Goal: Information Seeking & Learning: Understand process/instructions

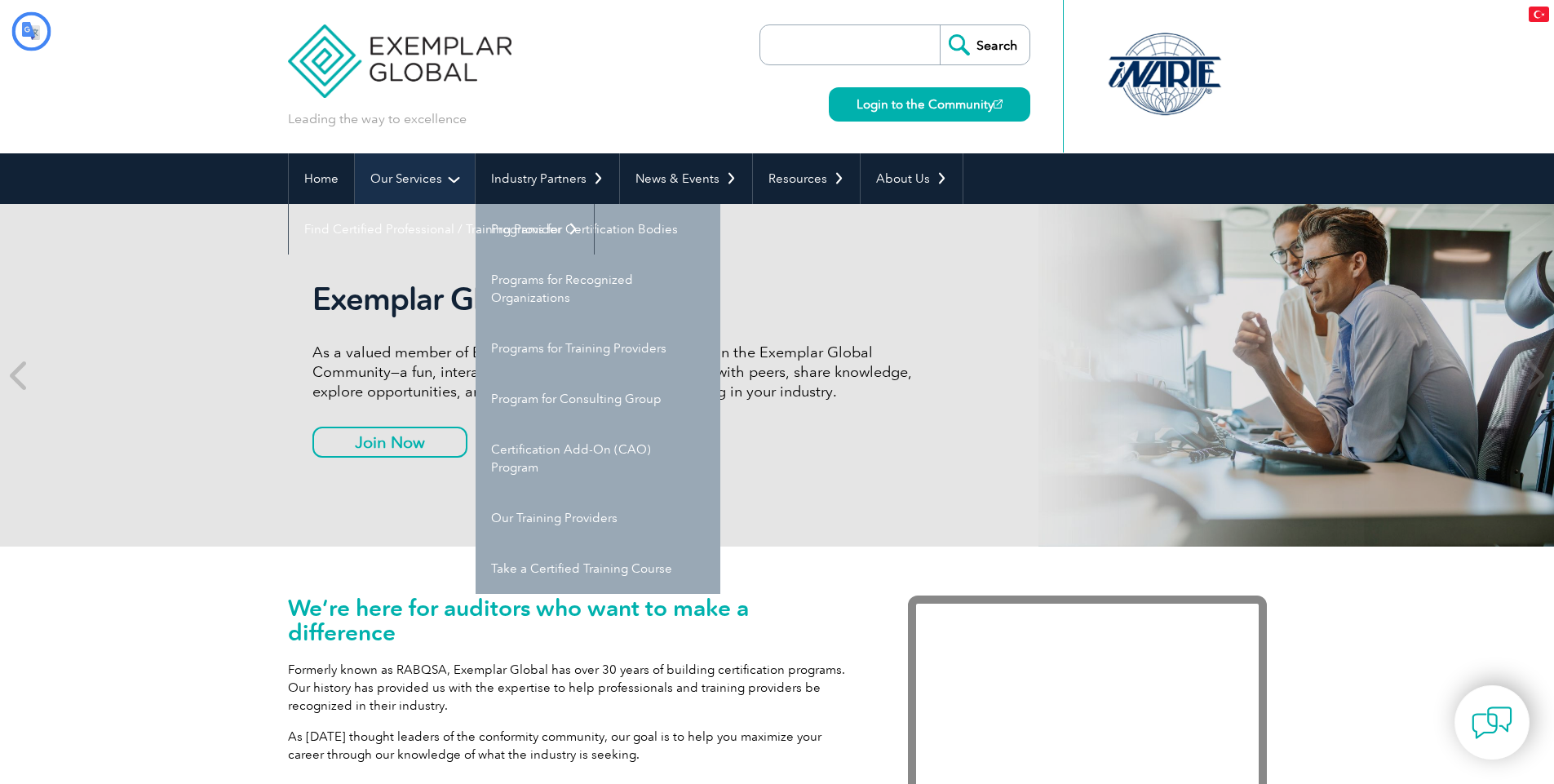
type input "Aramak"
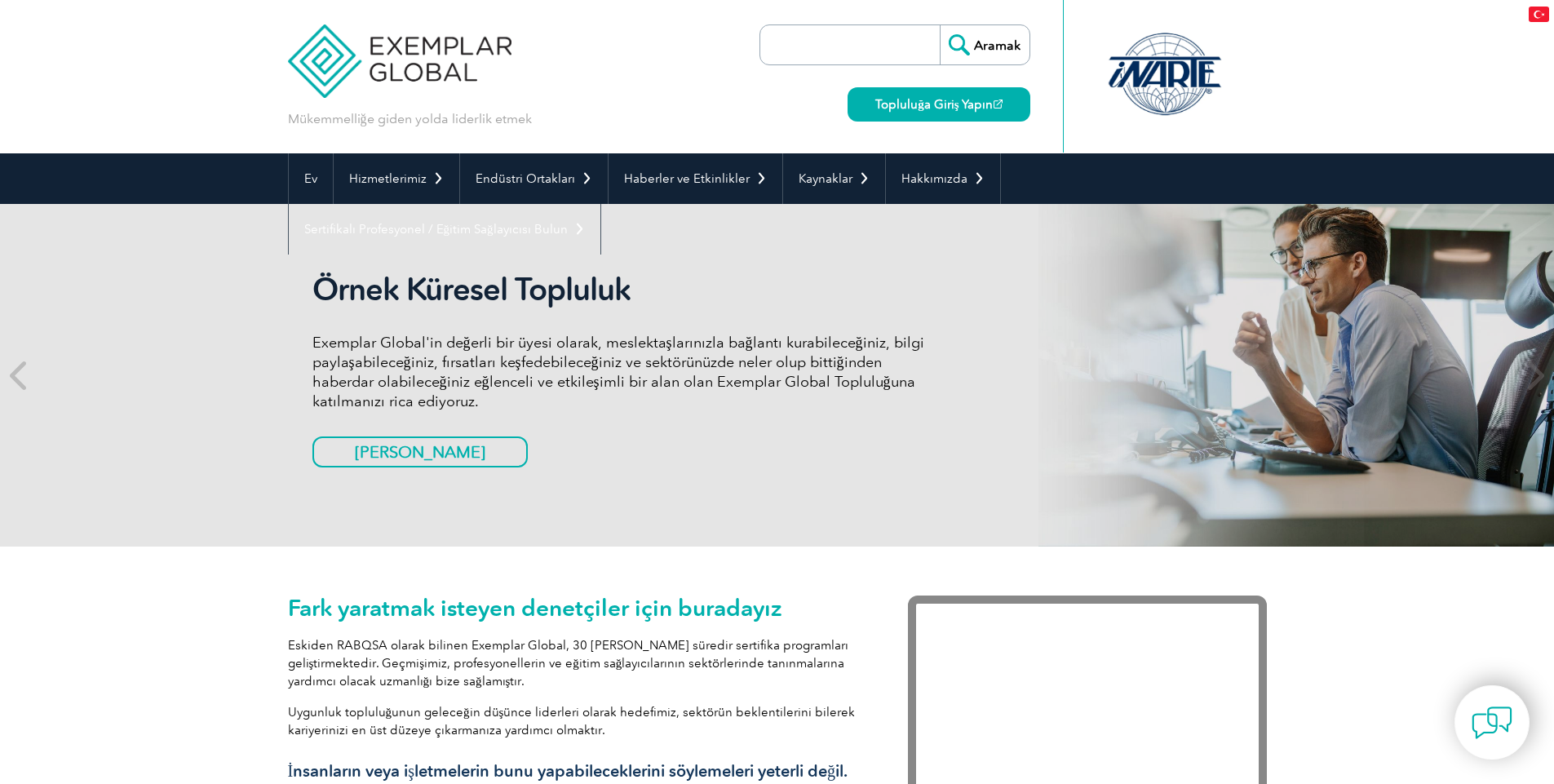
click at [852, 36] on input "search" at bounding box center [854, 45] width 171 height 39
paste input "Personnel Certification"
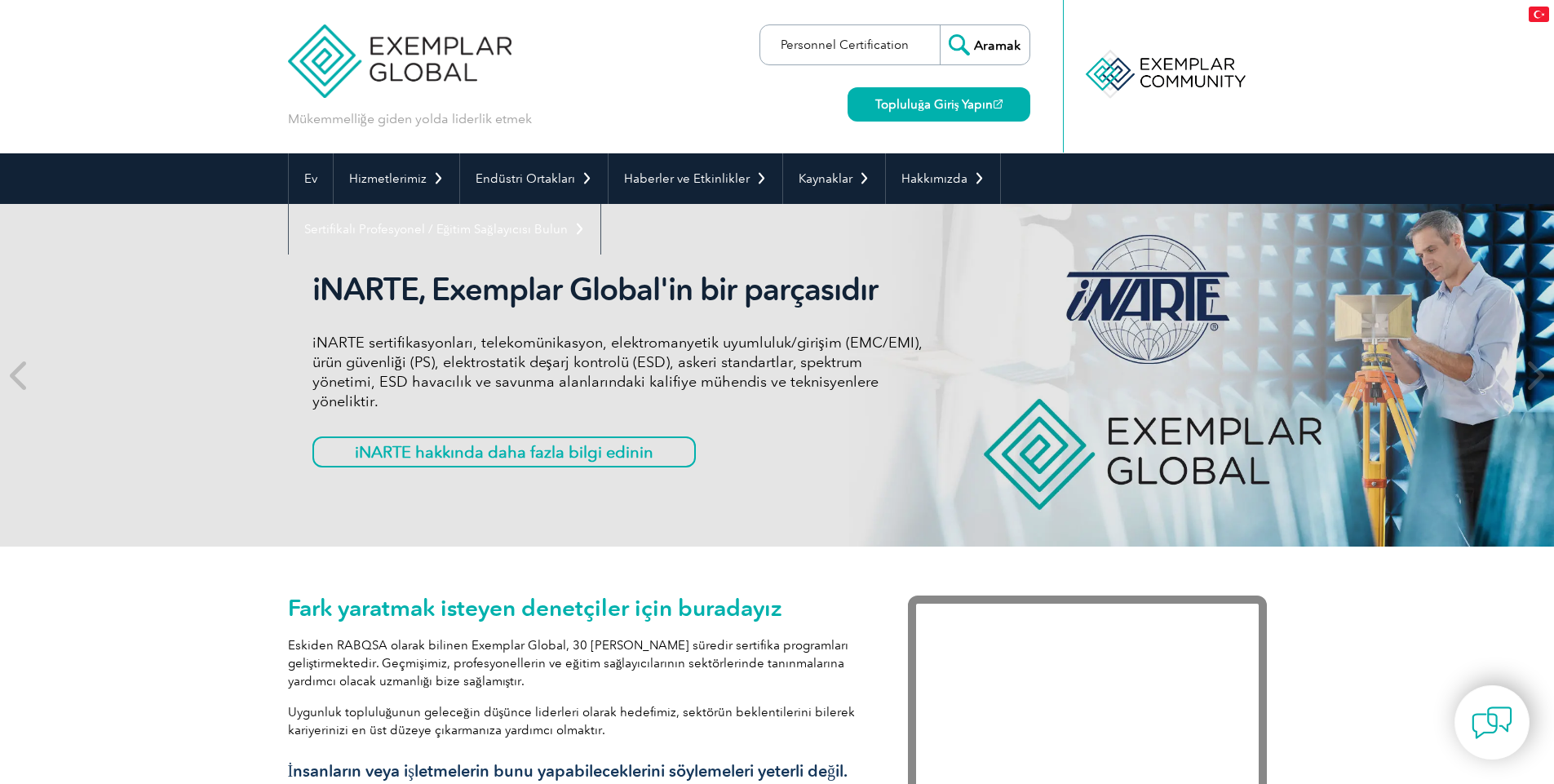
type input "Personnel Certification"
click at [1007, 46] on input "Aramak" at bounding box center [985, 45] width 89 height 39
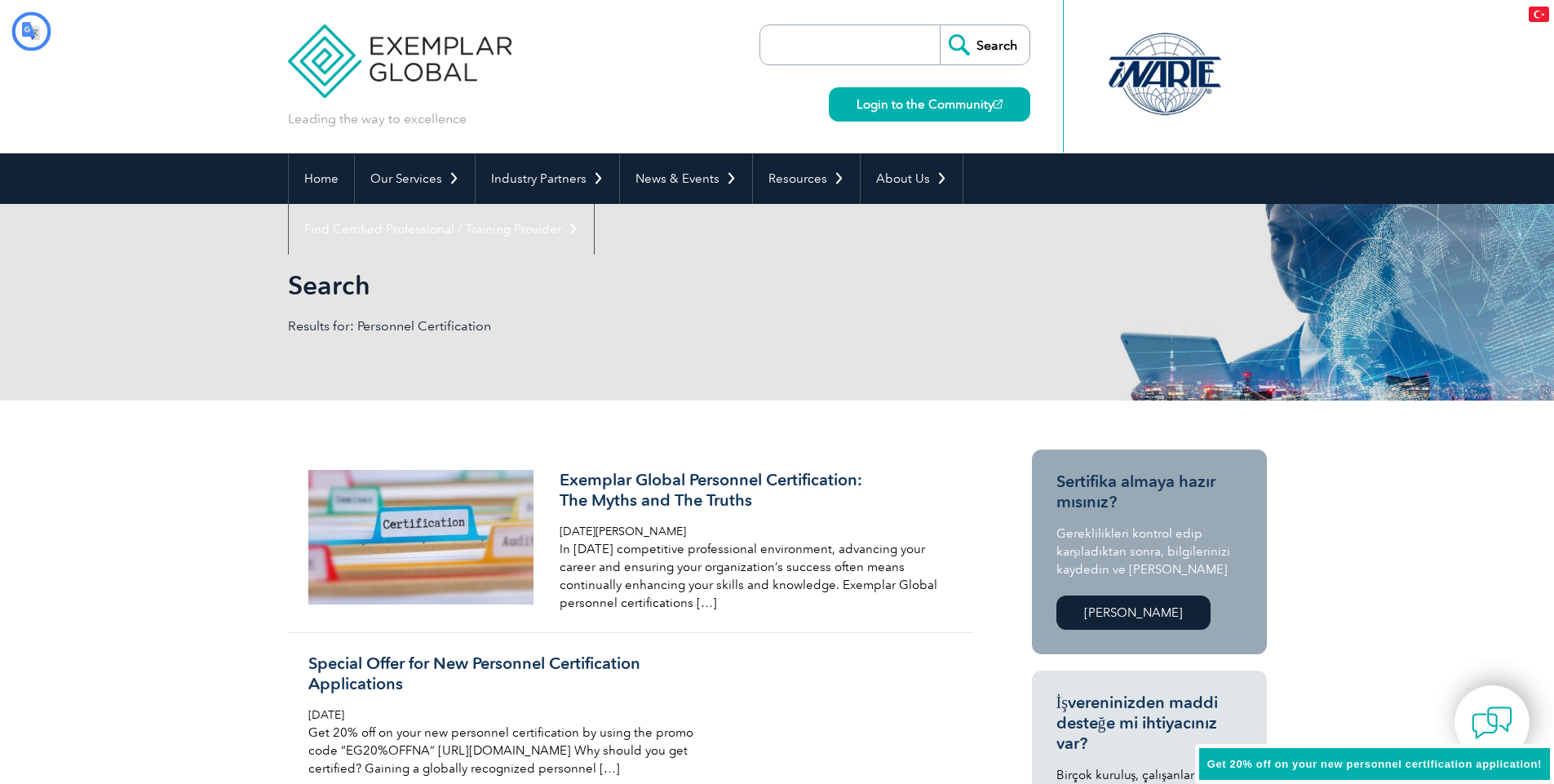
type input "Aramak"
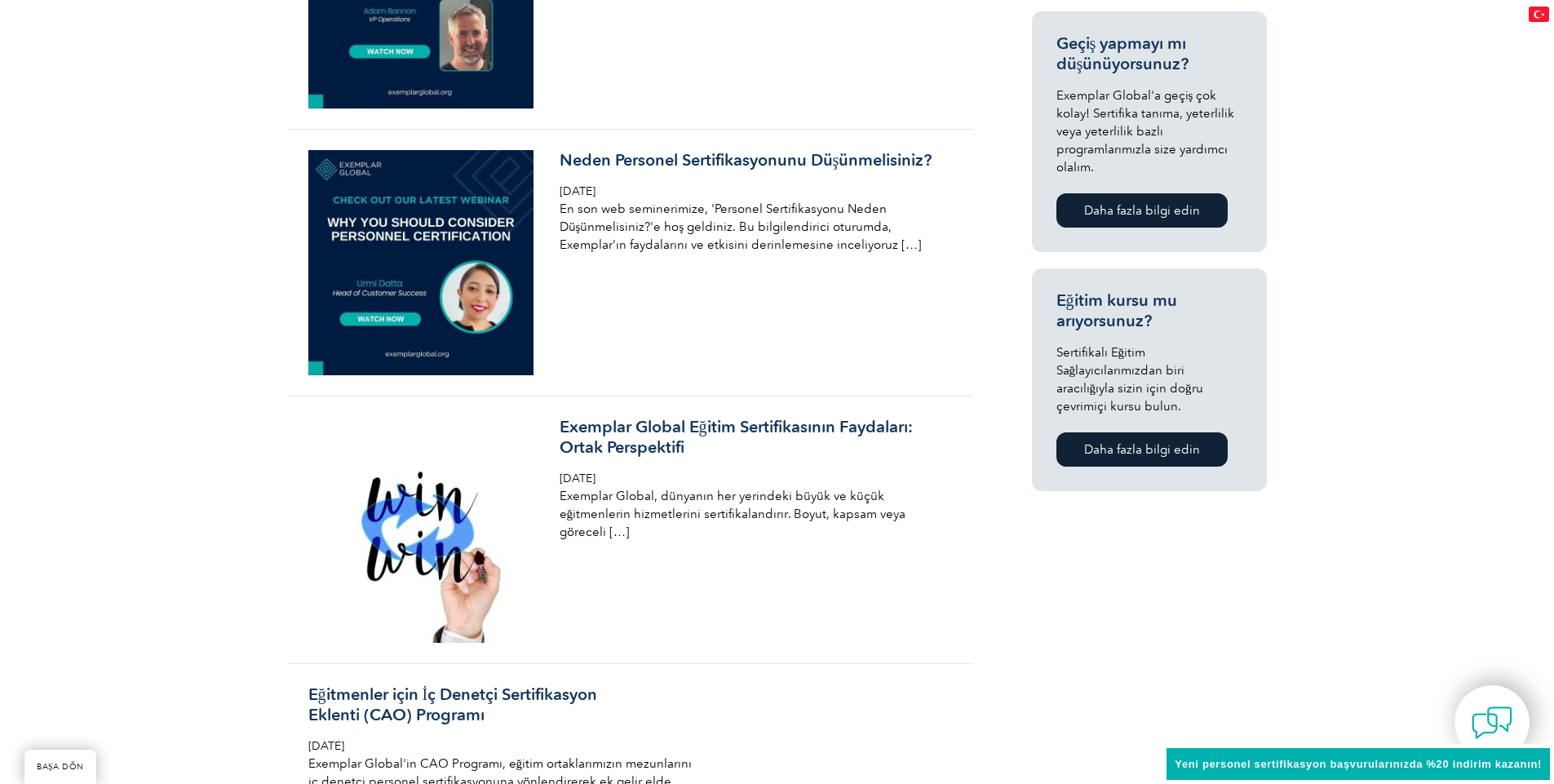
scroll to position [1174, 0]
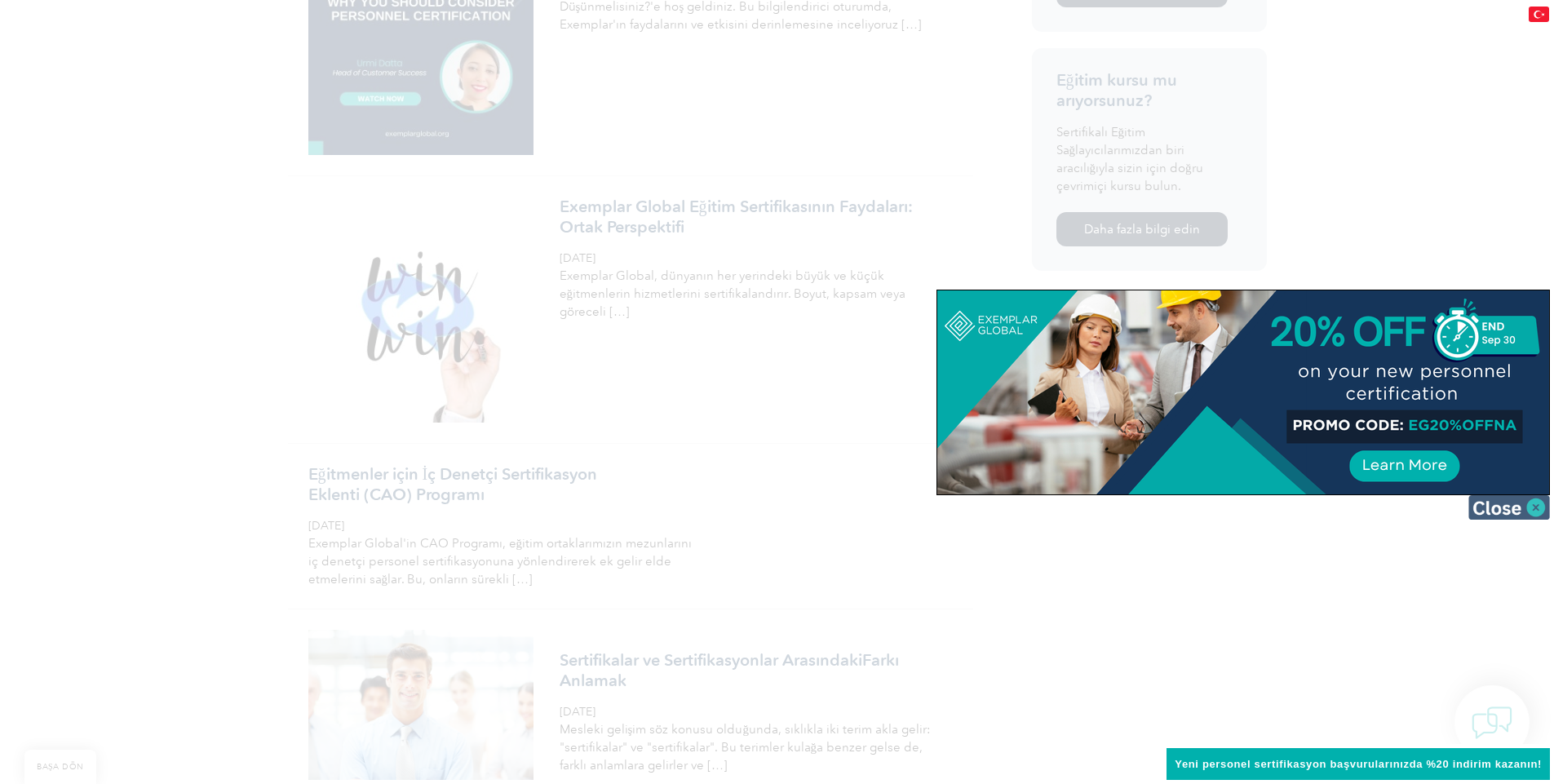
click at [1536, 512] on img at bounding box center [1509, 507] width 82 height 24
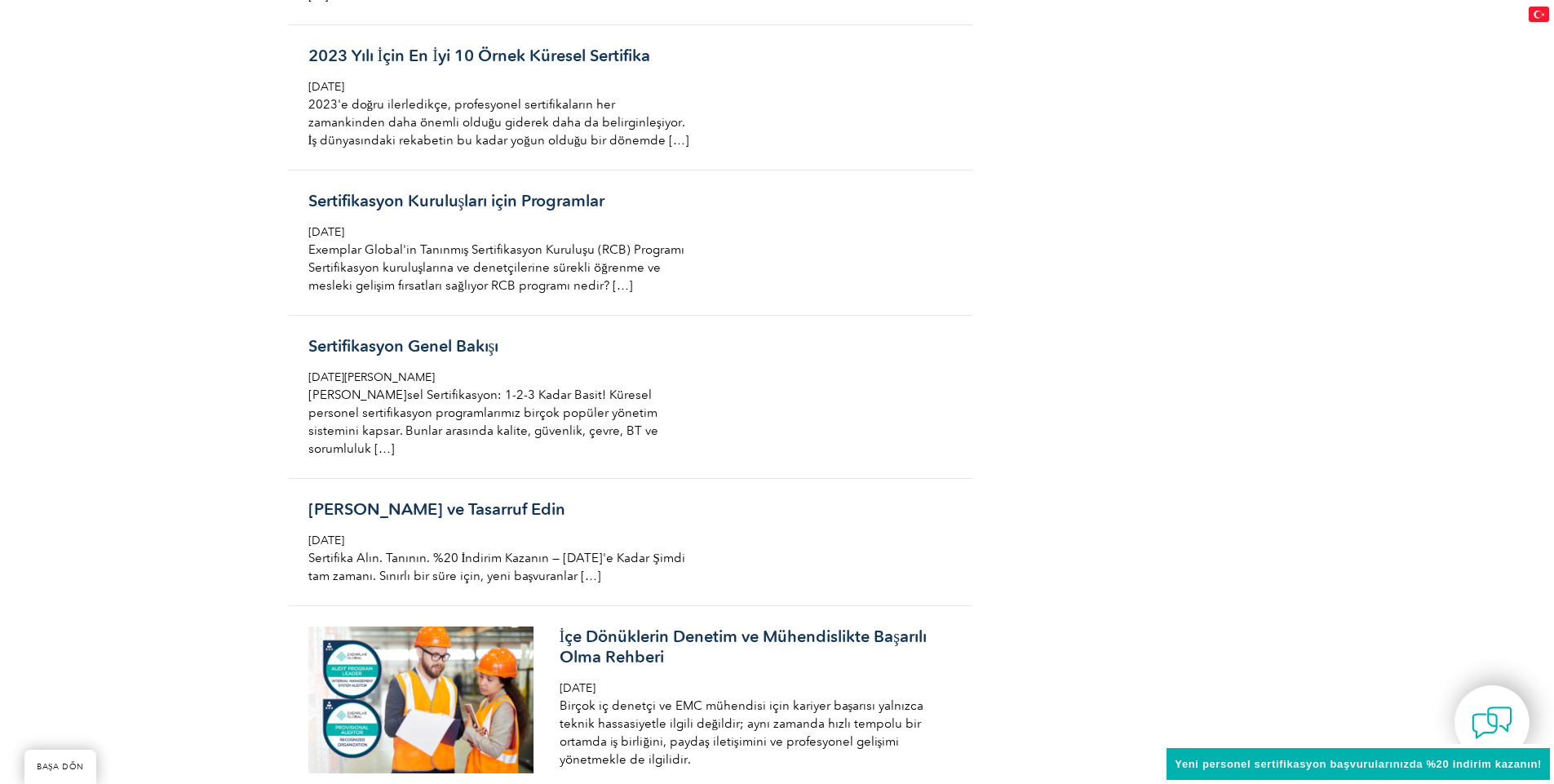
scroll to position [0, 0]
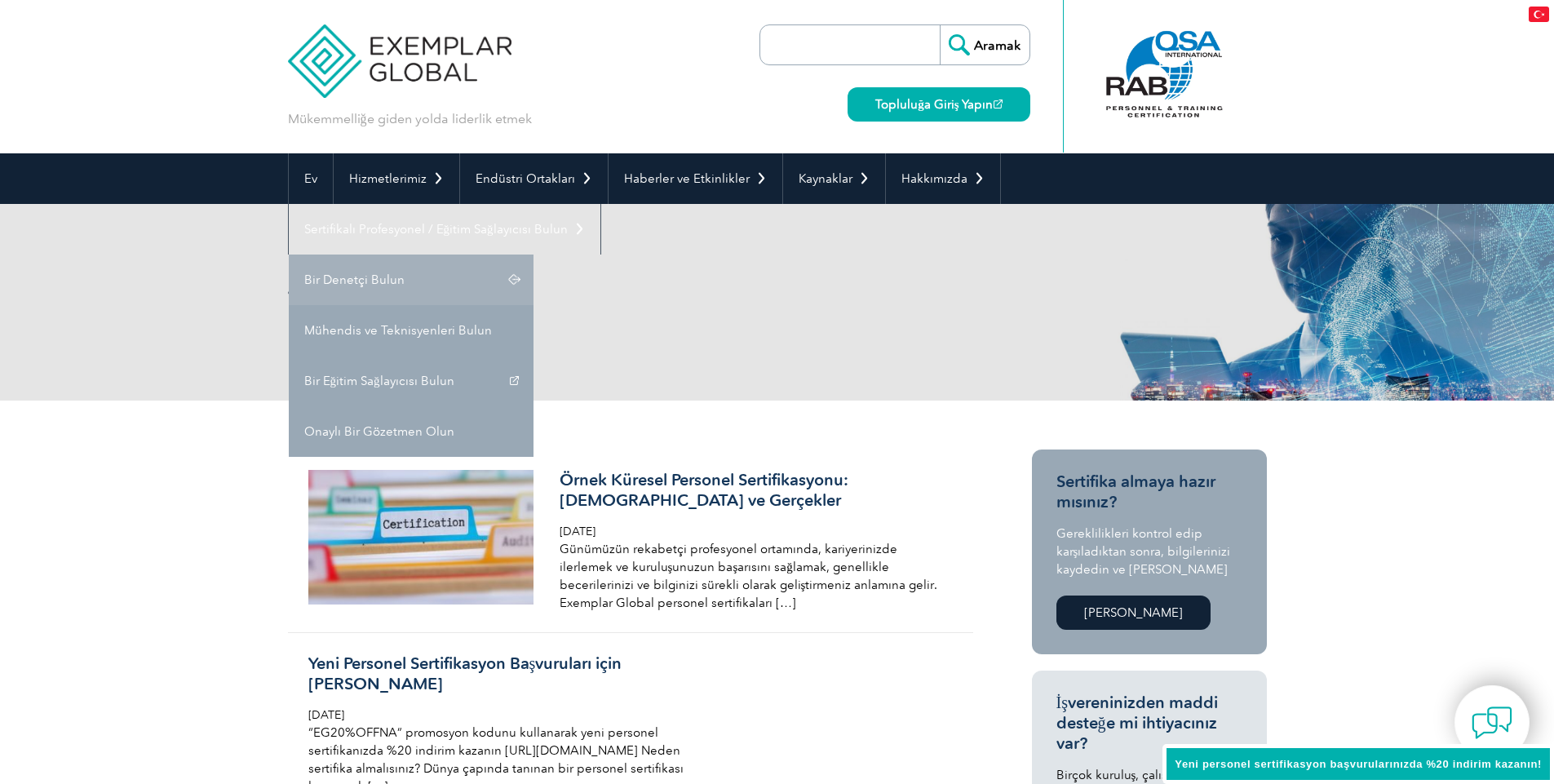
click at [394, 281] on font "Bir Denetçi Bulun" at bounding box center [355, 280] width 101 height 15
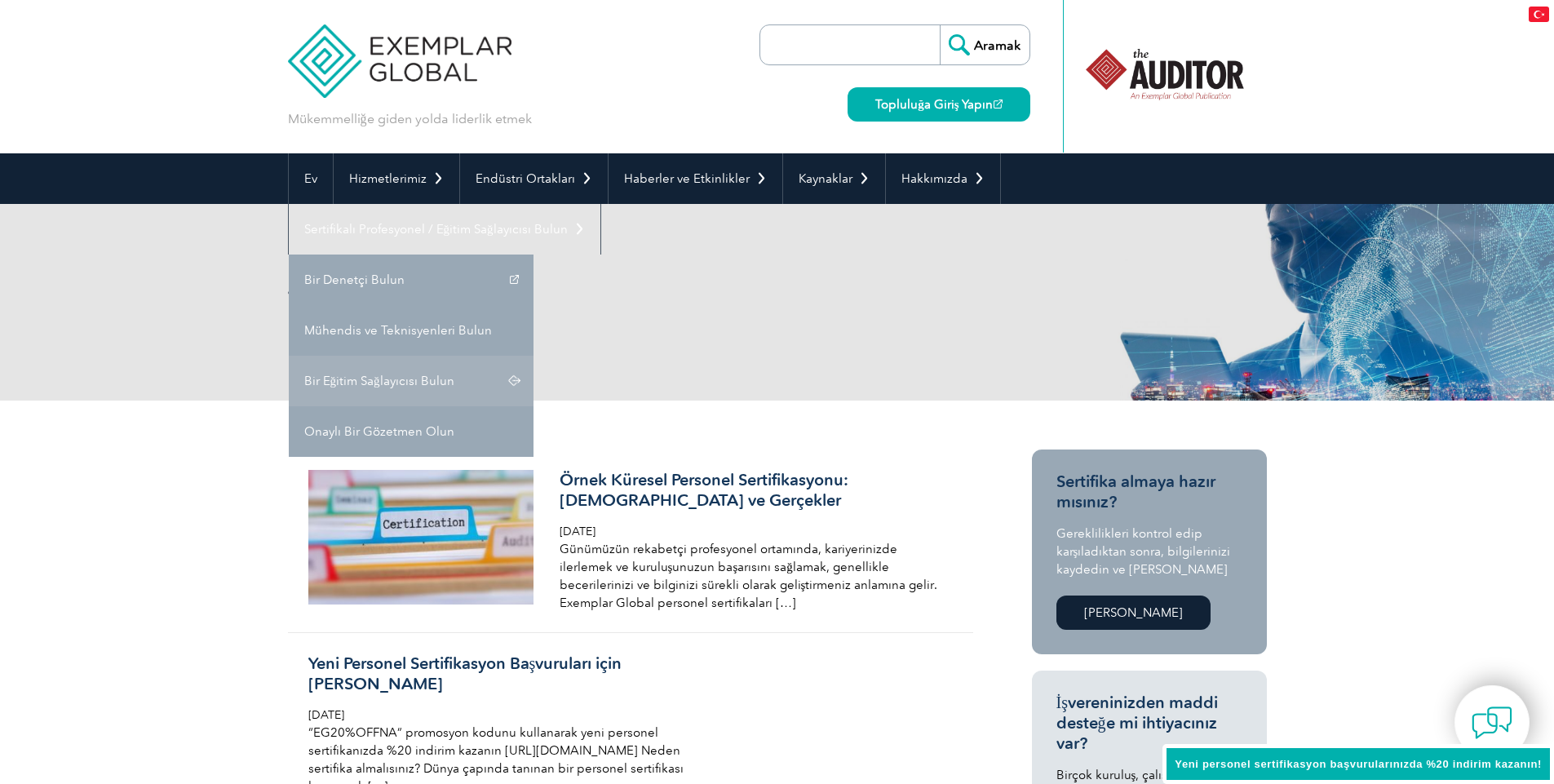
click at [381, 372] on link "Bir Eğitim Sağlayıcısı Bulun" at bounding box center [411, 381] width 245 height 50
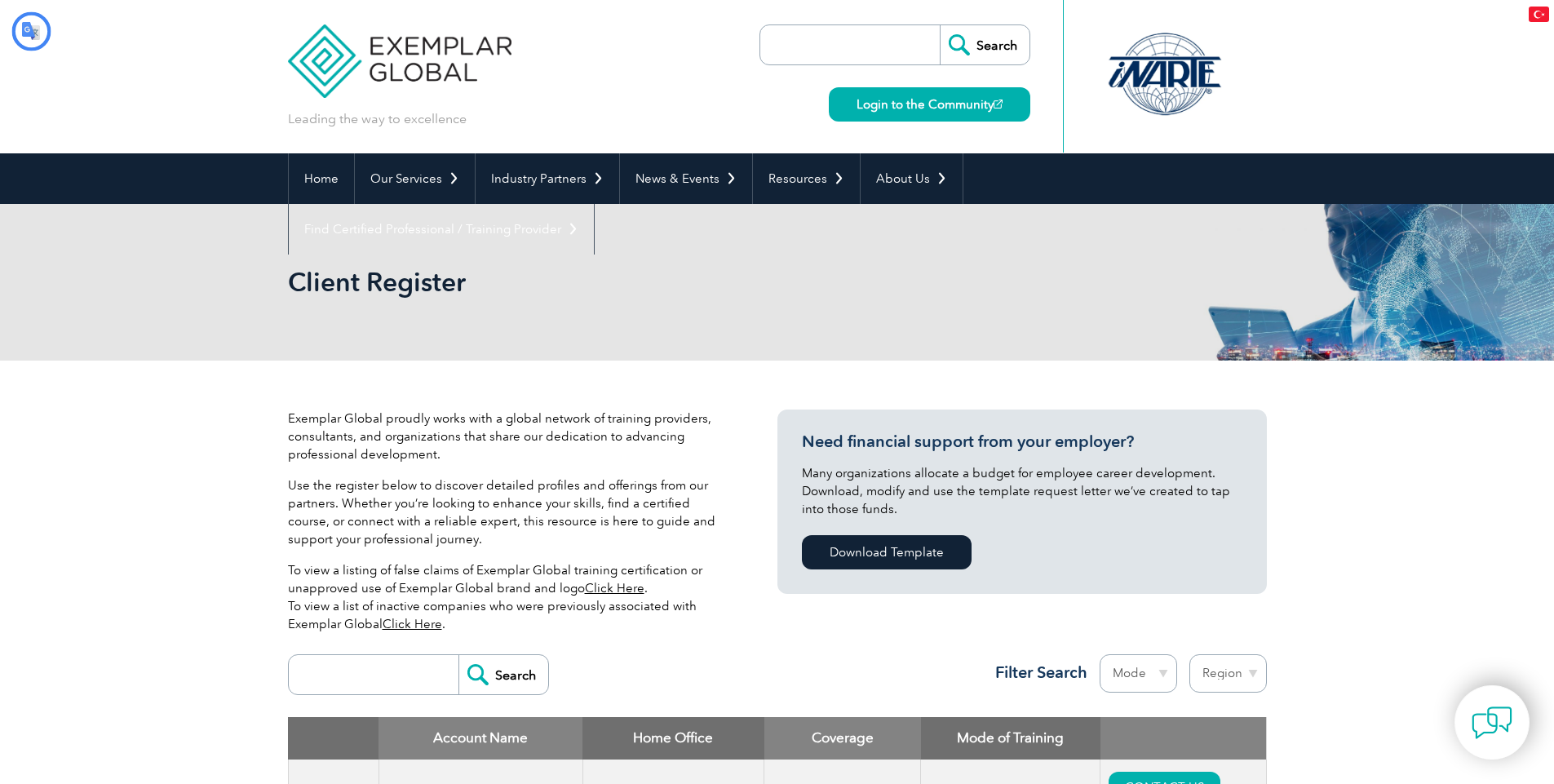
type input "Aramak"
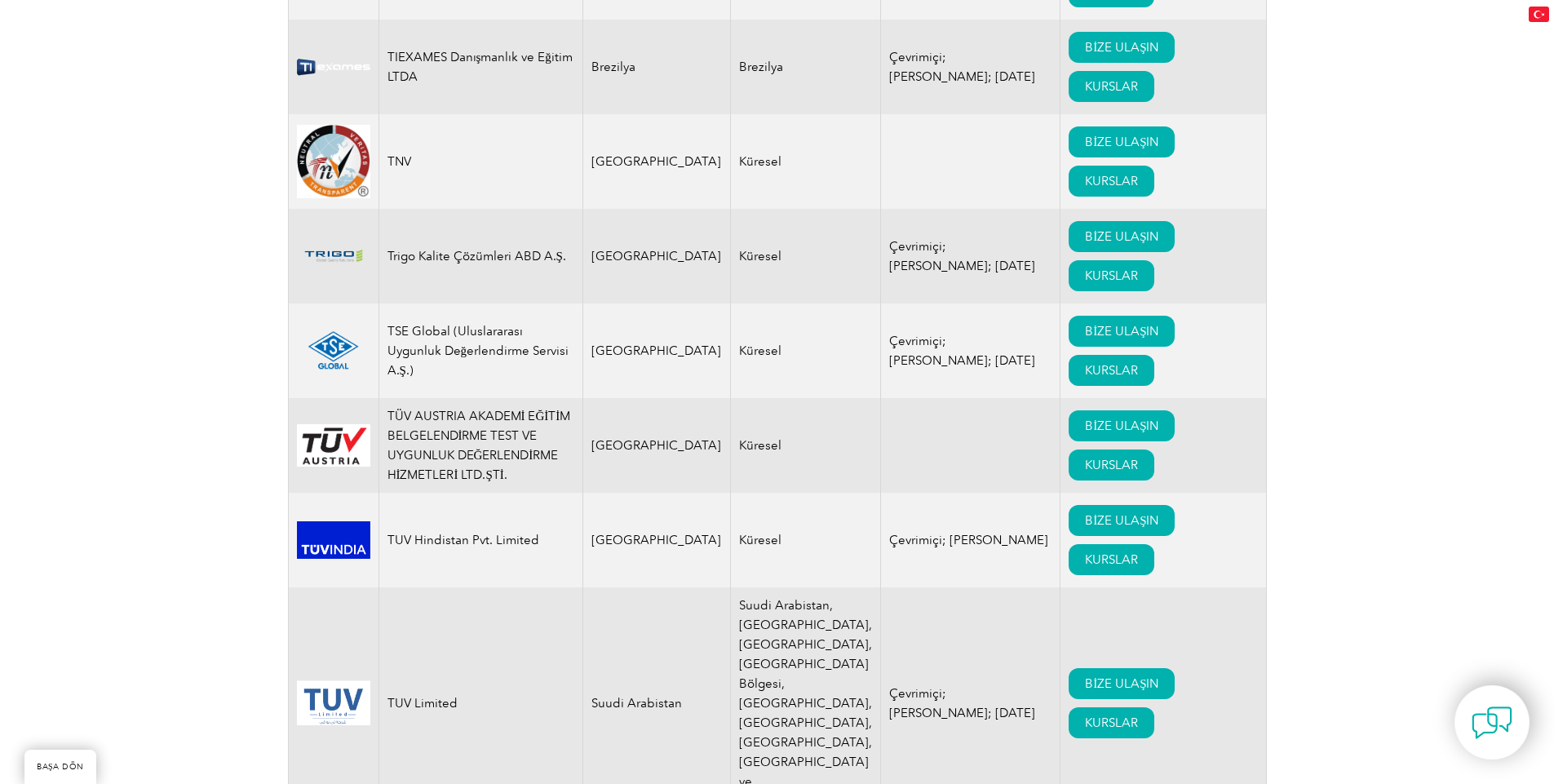
scroll to position [25552, 0]
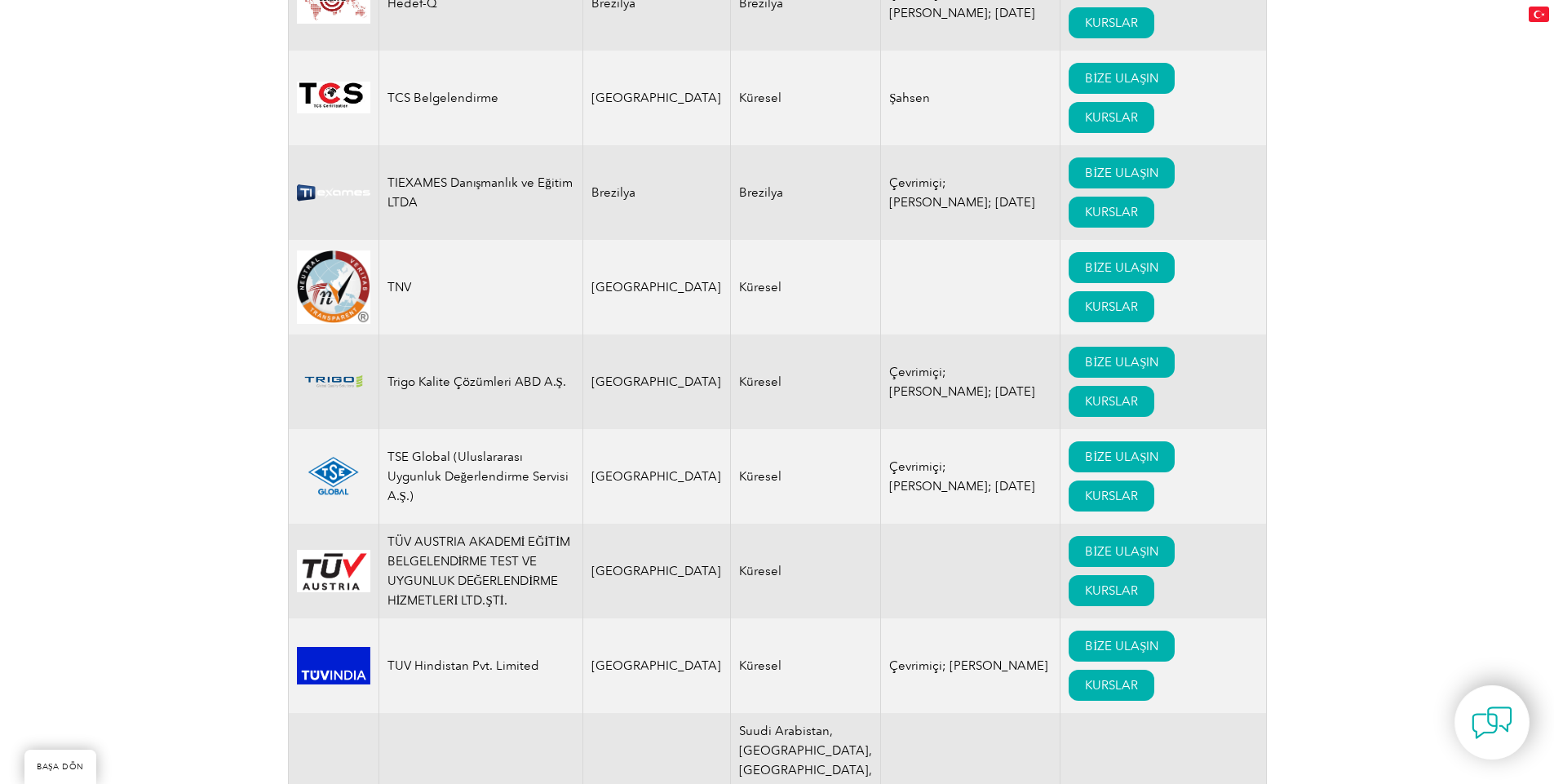
drag, startPoint x: 1561, startPoint y: 69, endPoint x: 1547, endPoint y: 685, distance: 616.2
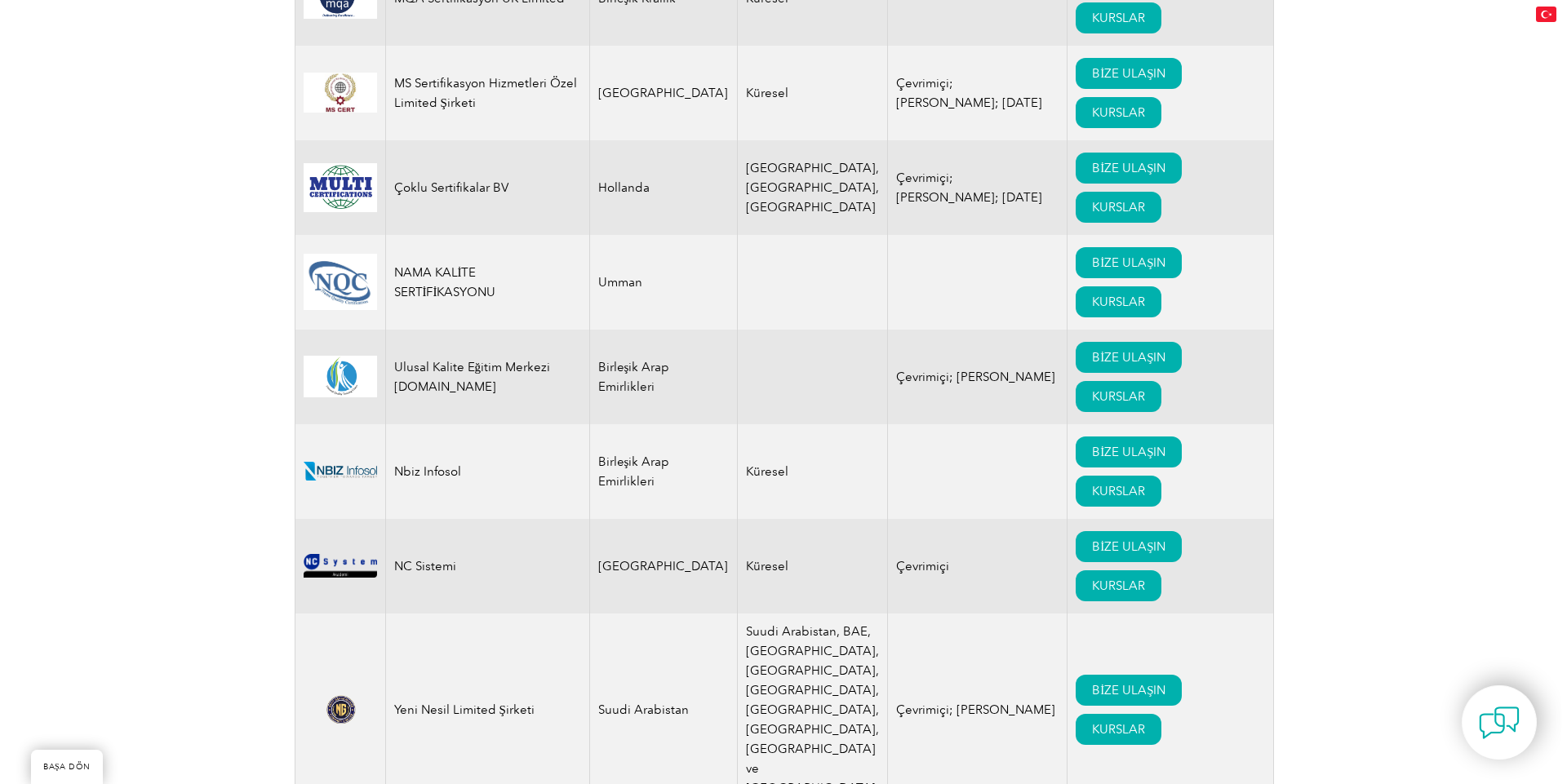
scroll to position [17618, 0]
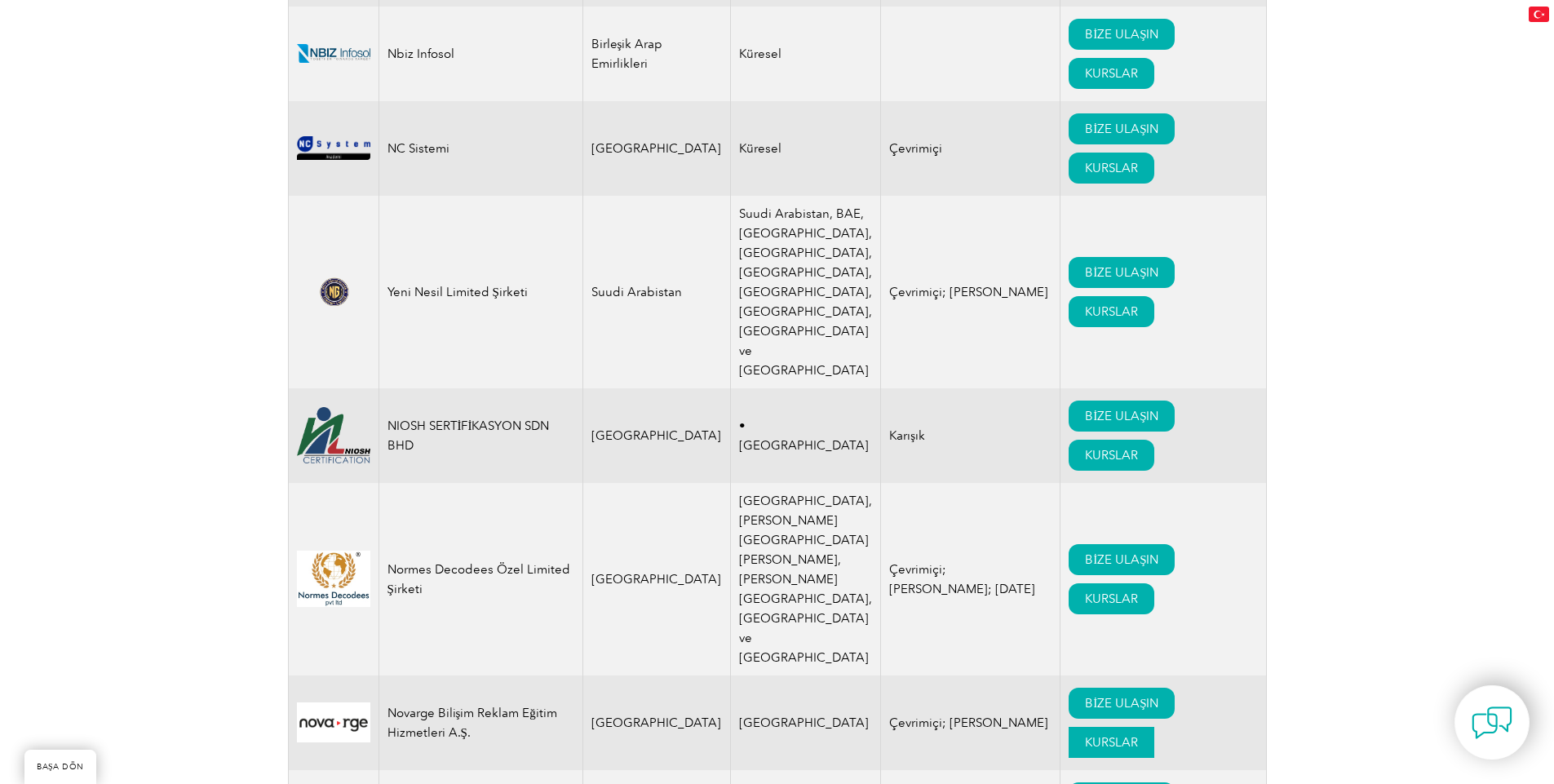
click at [1085, 735] on font "KURSLAR" at bounding box center [1111, 742] width 53 height 15
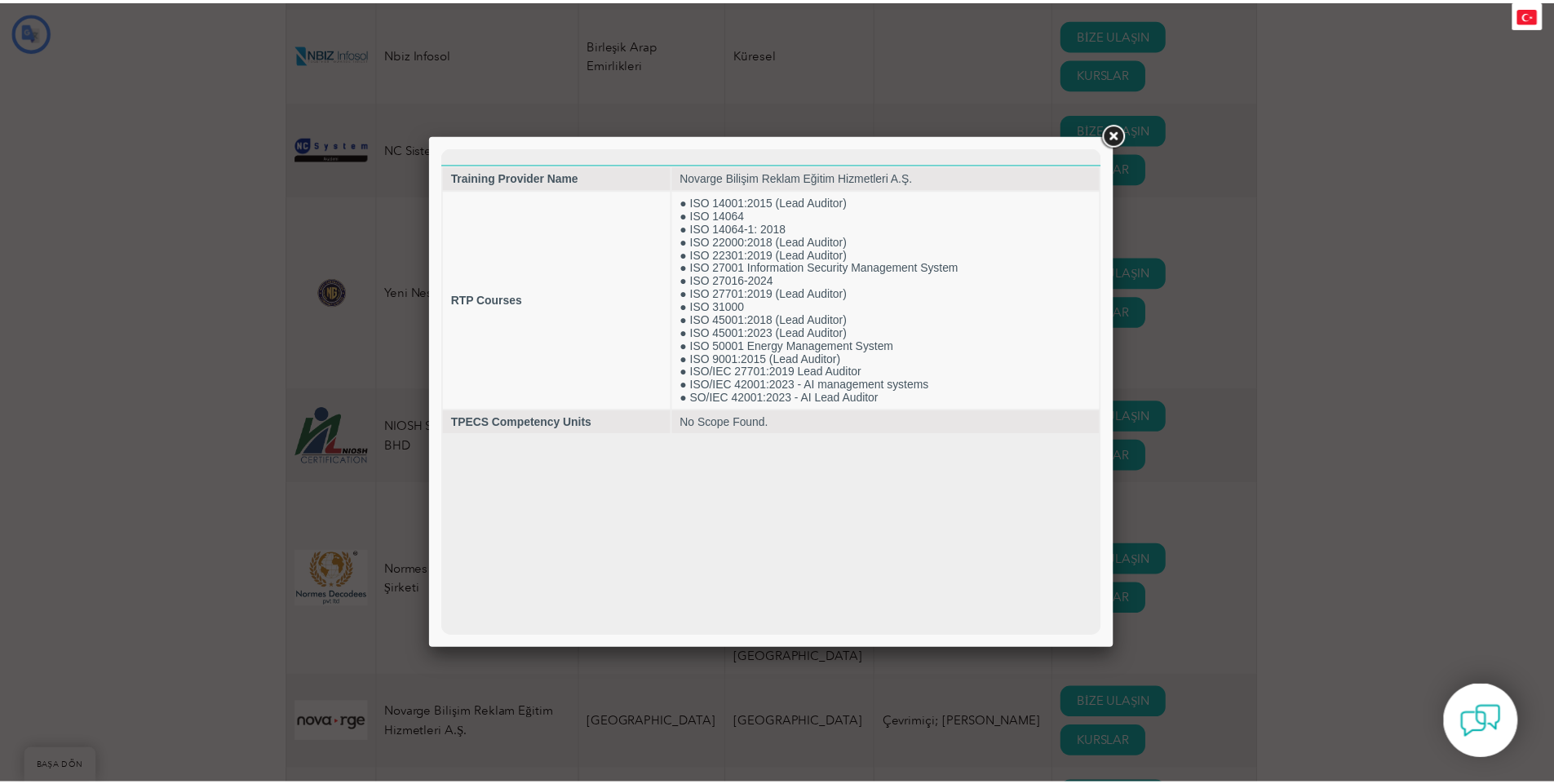
scroll to position [0, 0]
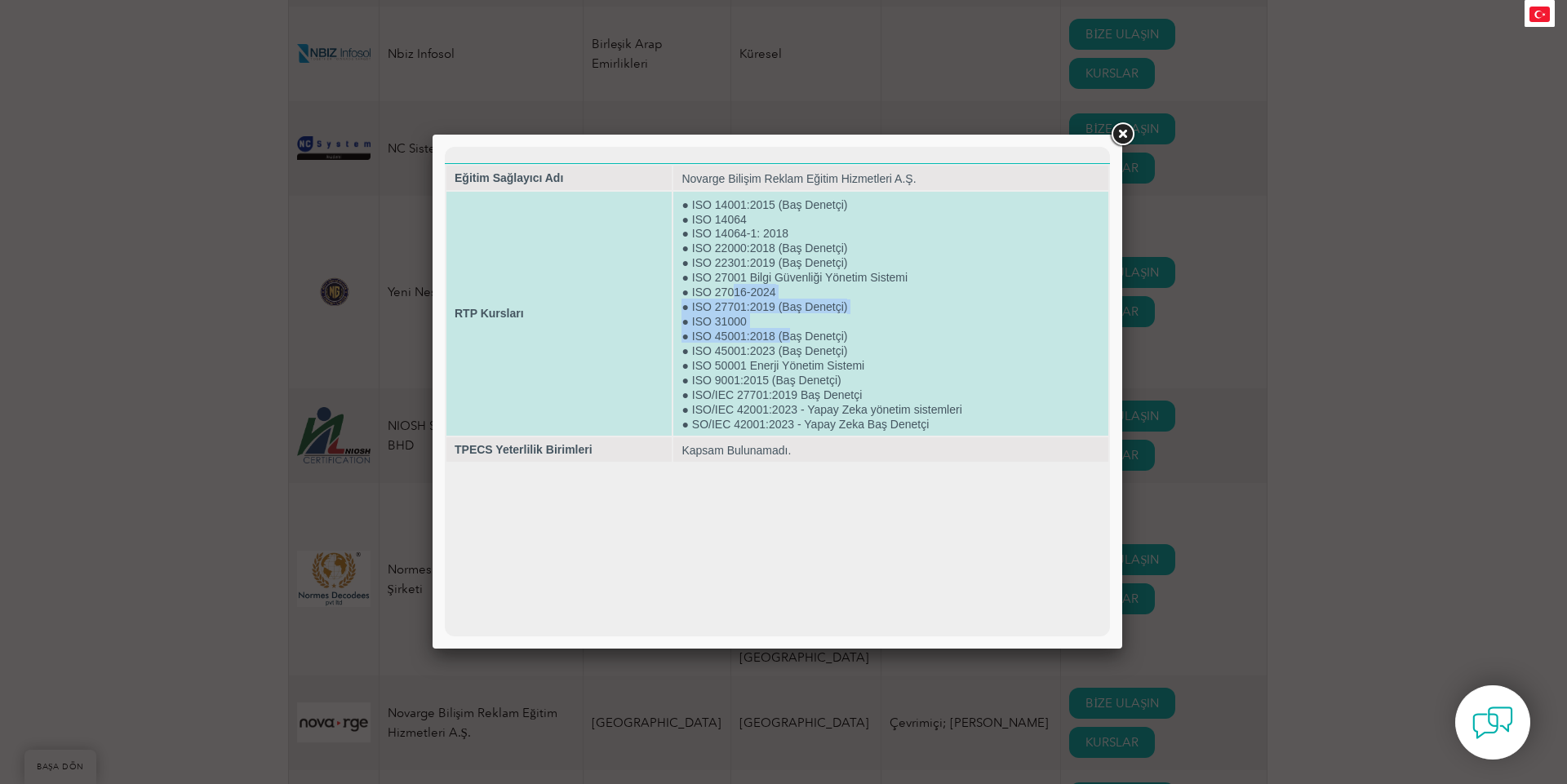
drag, startPoint x: 734, startPoint y: 290, endPoint x: 788, endPoint y: 343, distance: 75.7
click at [788, 343] on td "● ISO 14001:2015 (Baş Denetçi) ● ISO 14064 ● ISO 14064-1: 2018 ● ISO 22000:2018…" at bounding box center [891, 314] width 435 height 244
click at [792, 345] on font "● ISO 45001:2023 (Baş Denetçi)" at bounding box center [764, 351] width 166 height 13
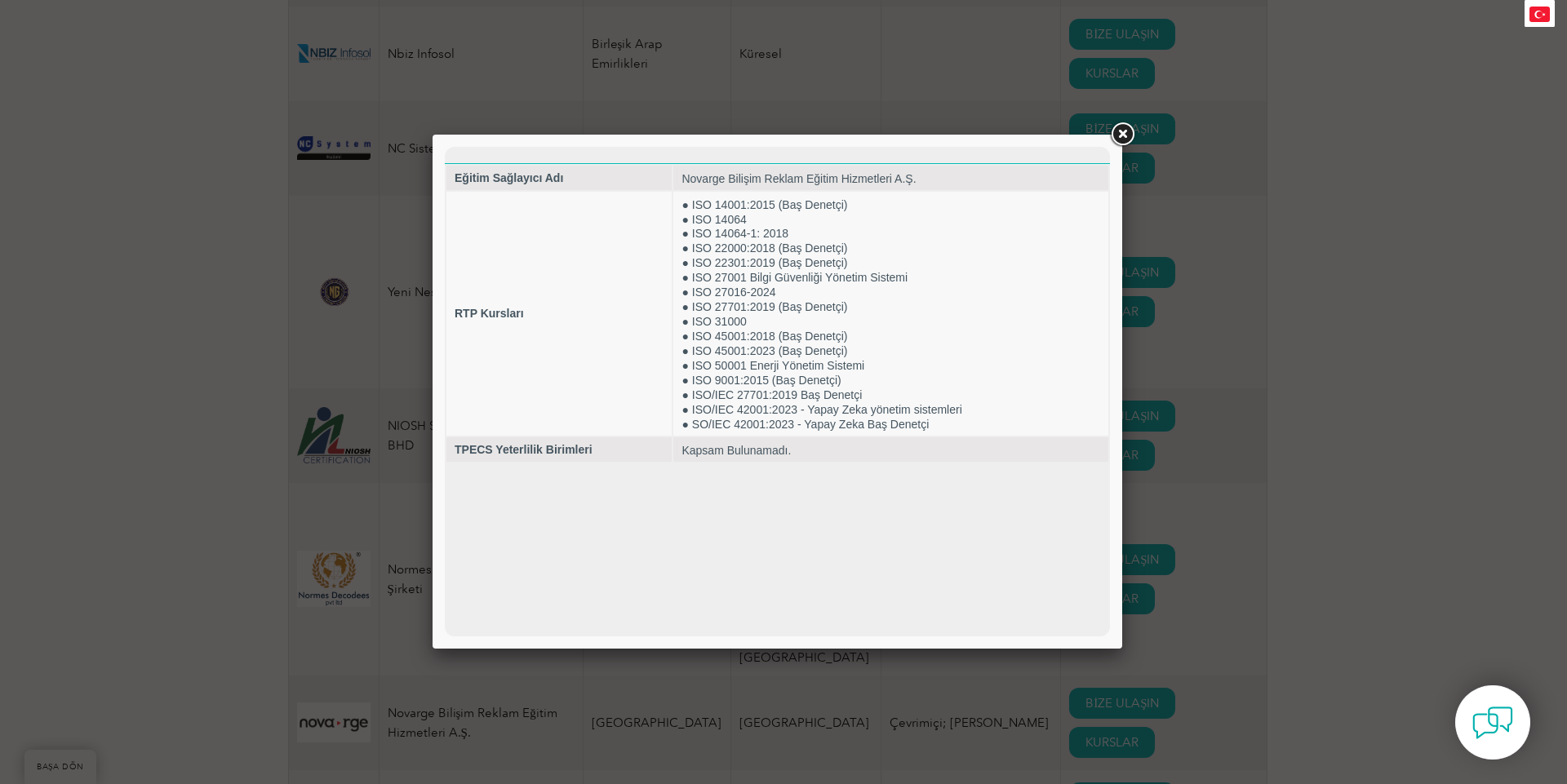
click at [1128, 134] on link at bounding box center [1123, 135] width 30 height 30
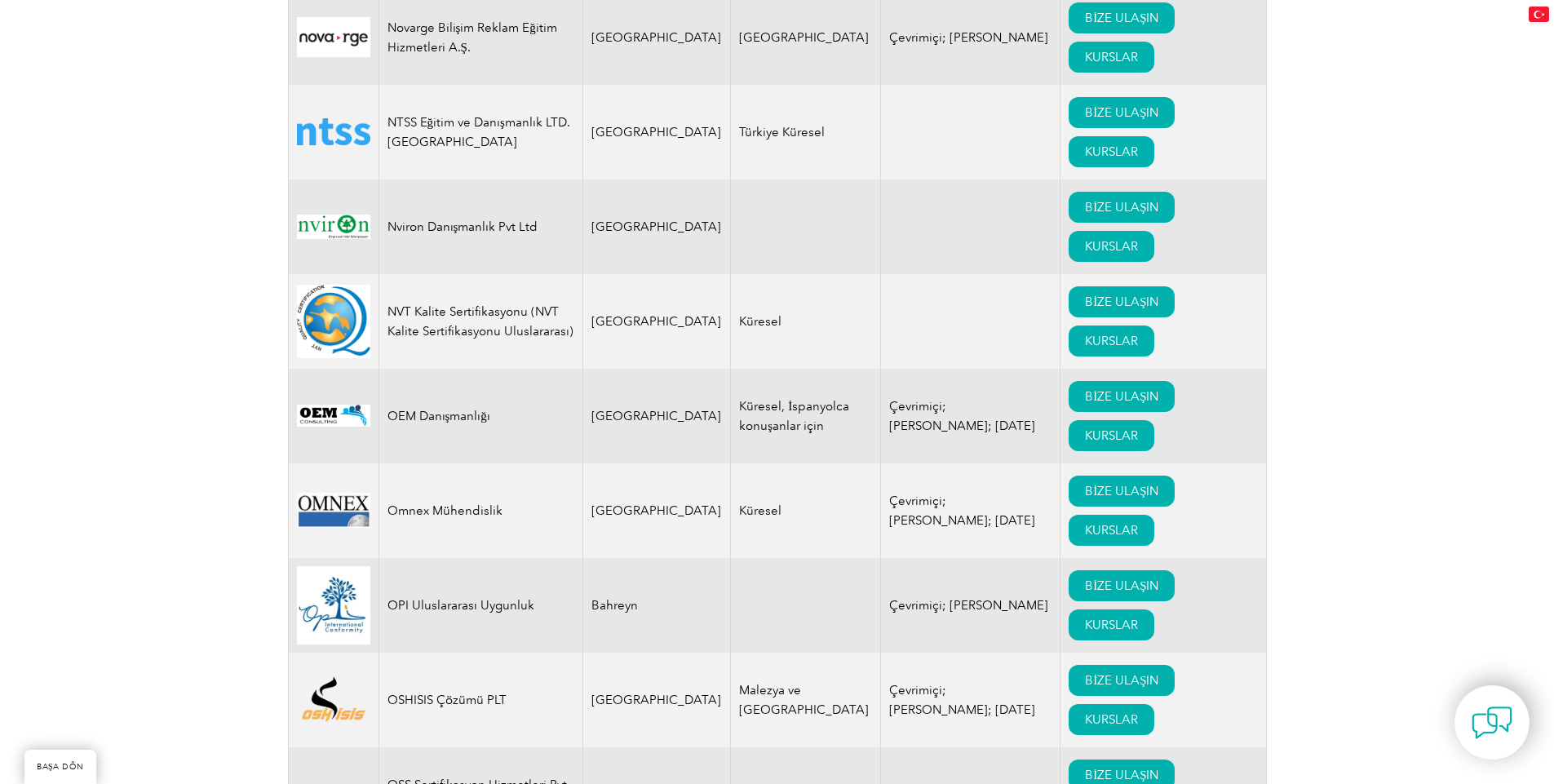
scroll to position [17618, 0]
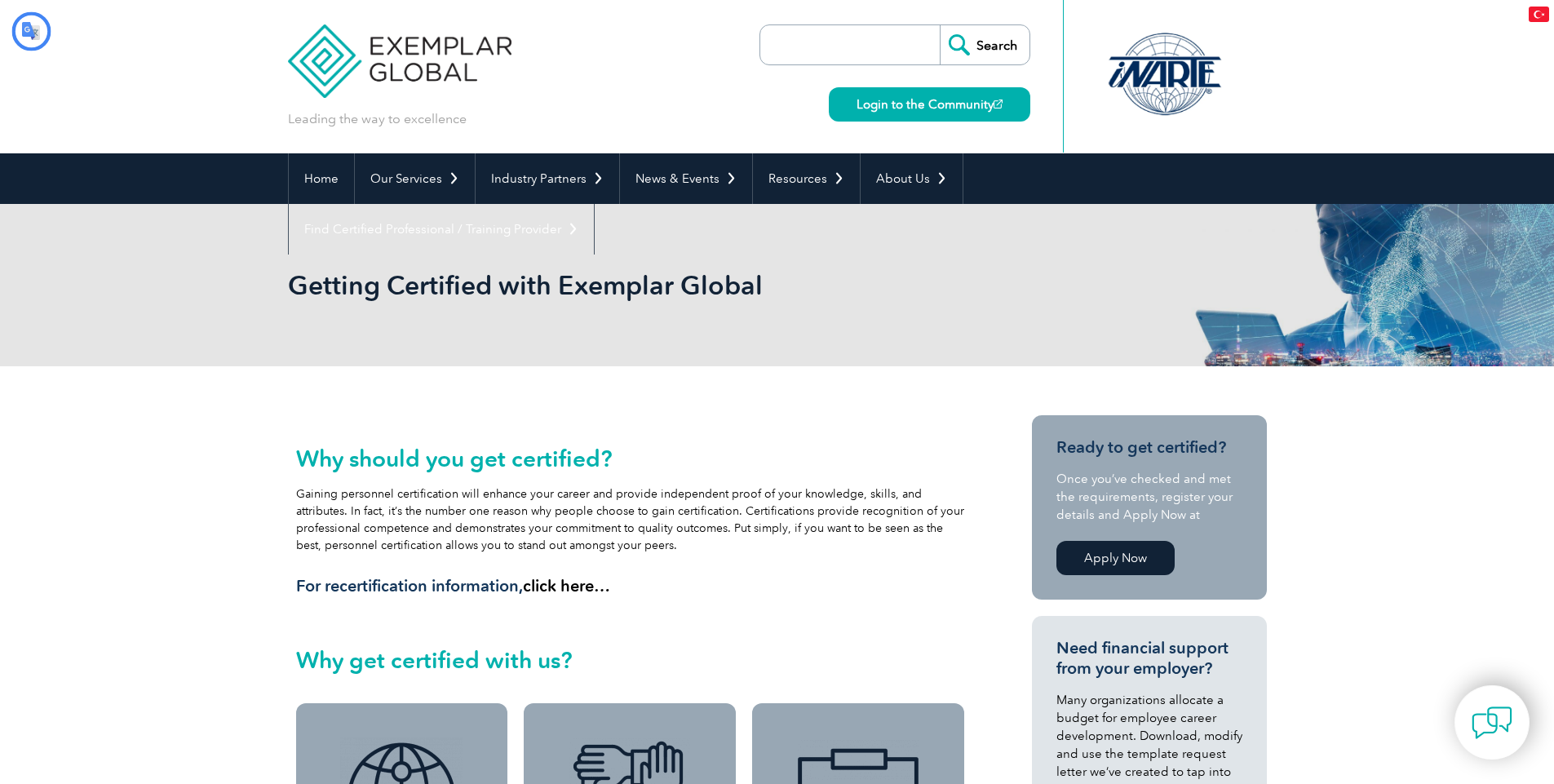
type input "Aramak"
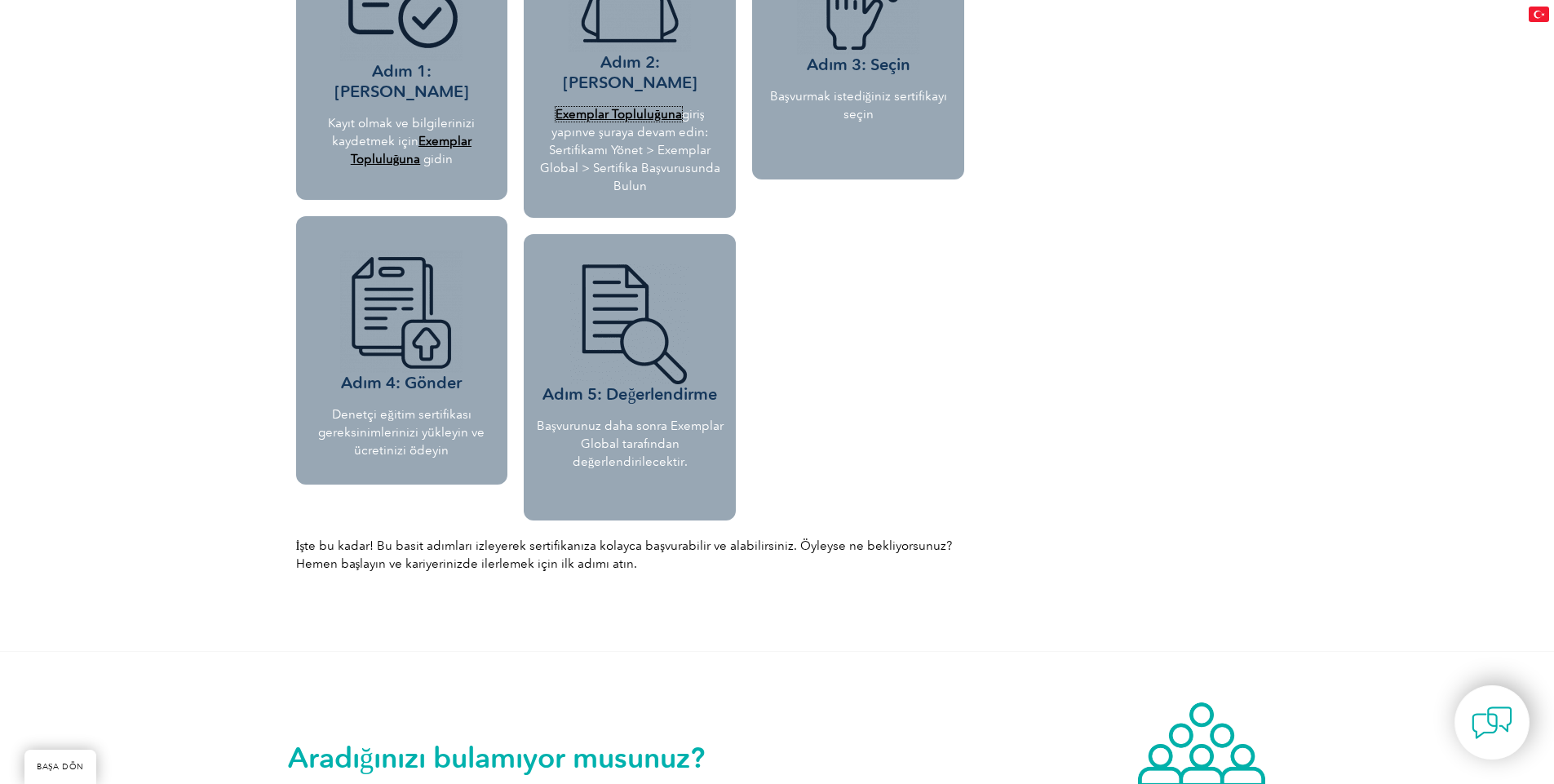
scroll to position [1370, 0]
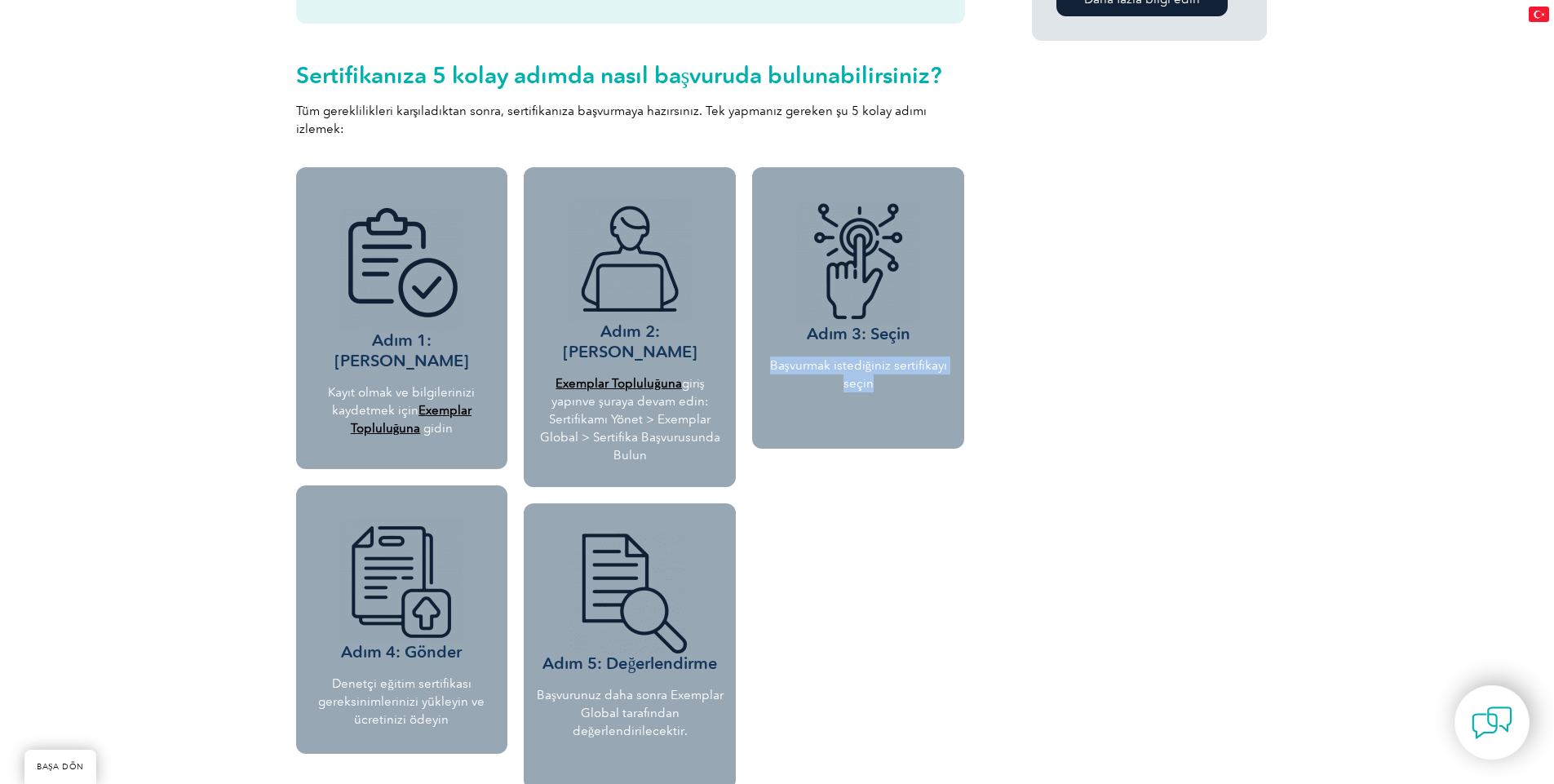
drag, startPoint x: 889, startPoint y: 371, endPoint x: 759, endPoint y: 331, distance: 136.0
click at [759, 331] on div "Adım 3: Seçin Başvurmak istediğiniz sertifikayı seçin" at bounding box center [859, 308] width 212 height 281
click at [815, 358] on font "Başvurmak istediğiniz sertifikayı seçin" at bounding box center [859, 373] width 177 height 33
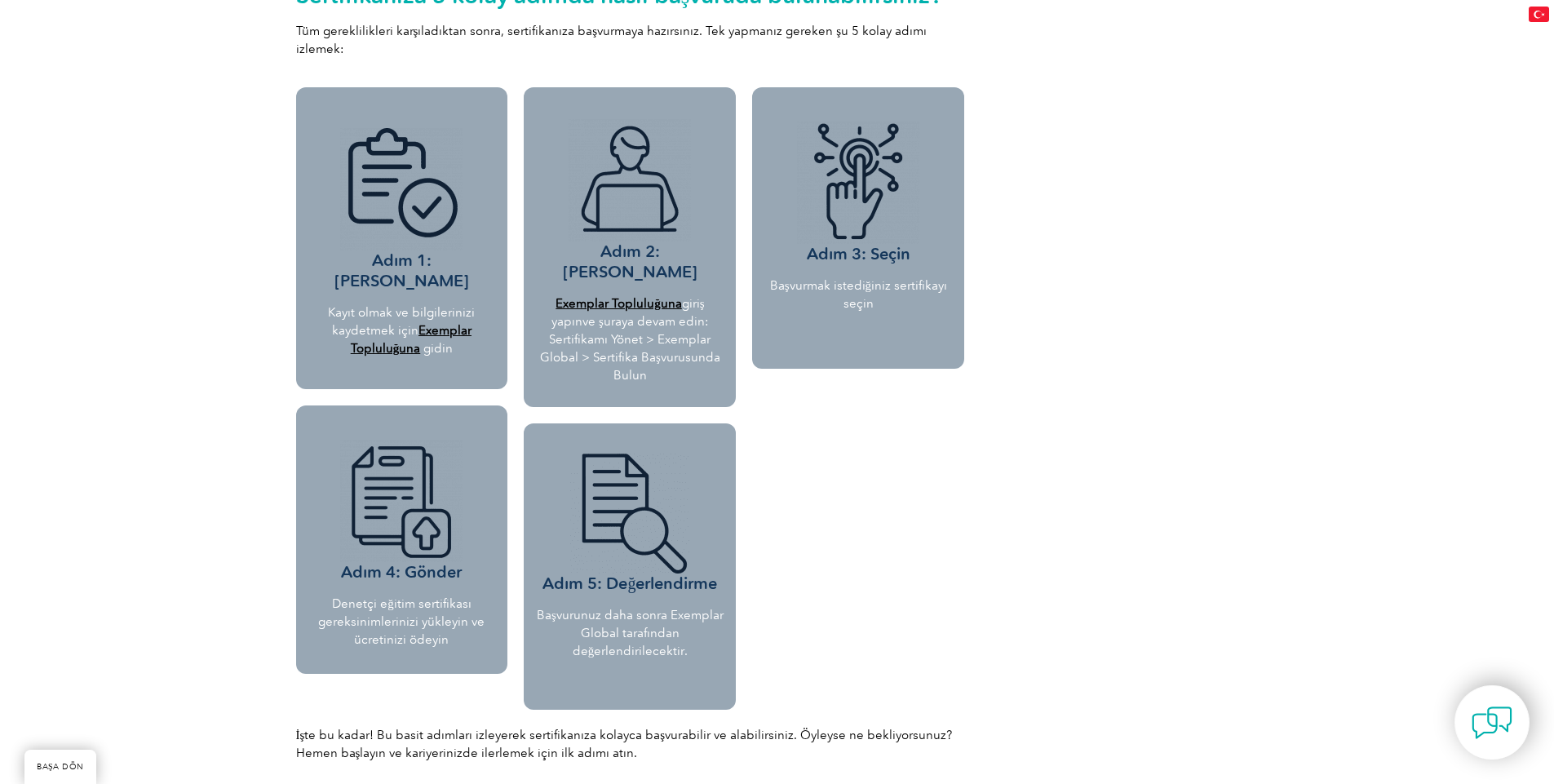
scroll to position [1566, 0]
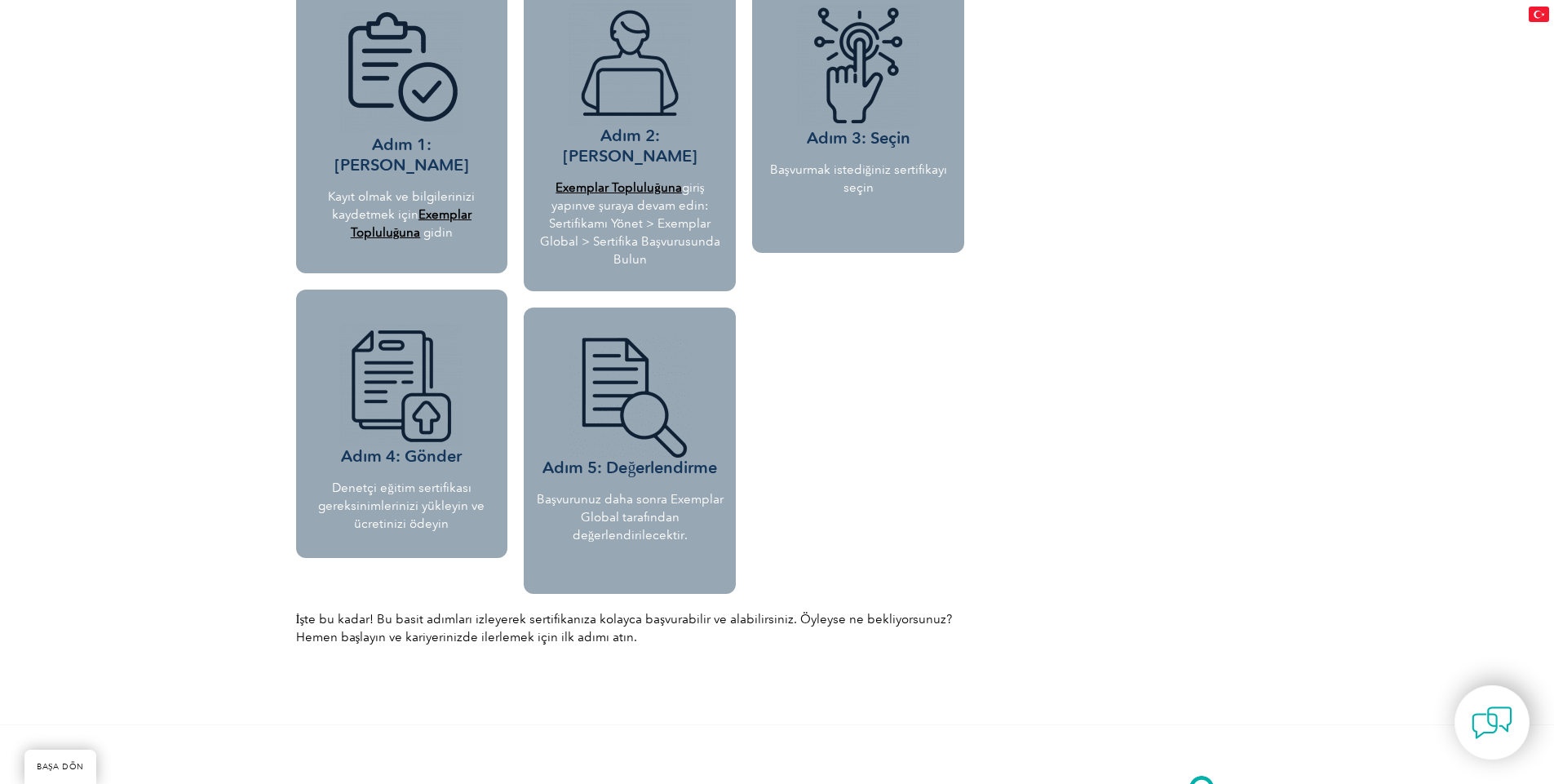
drag, startPoint x: 293, startPoint y: 567, endPoint x: 716, endPoint y: 597, distance: 424.1
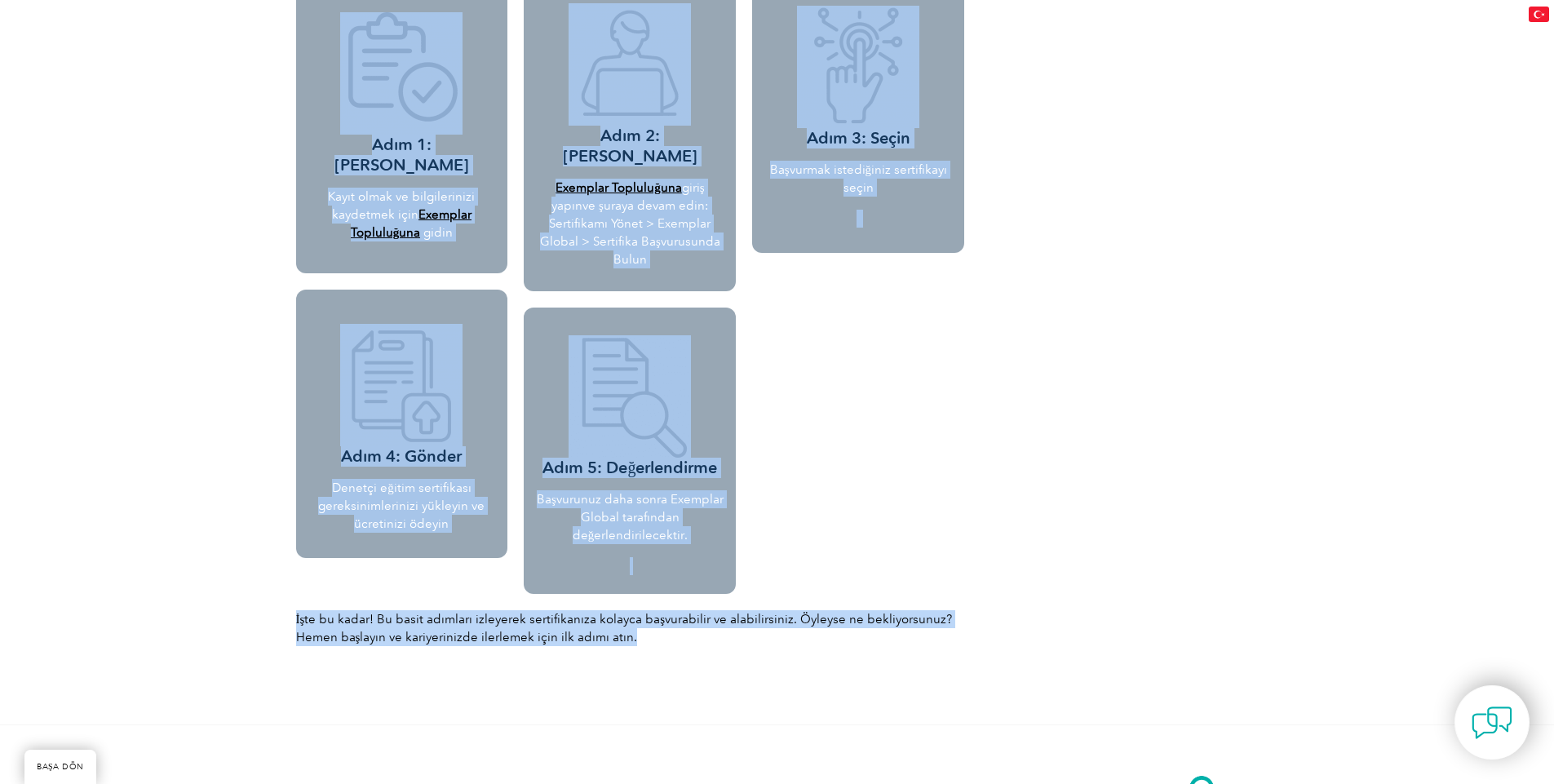
click at [706, 610] on div "İşte bu kadar! Bu basit adımları izleyerek sertifikanıza kolayca başvurabilir v…" at bounding box center [631, 634] width 669 height 49
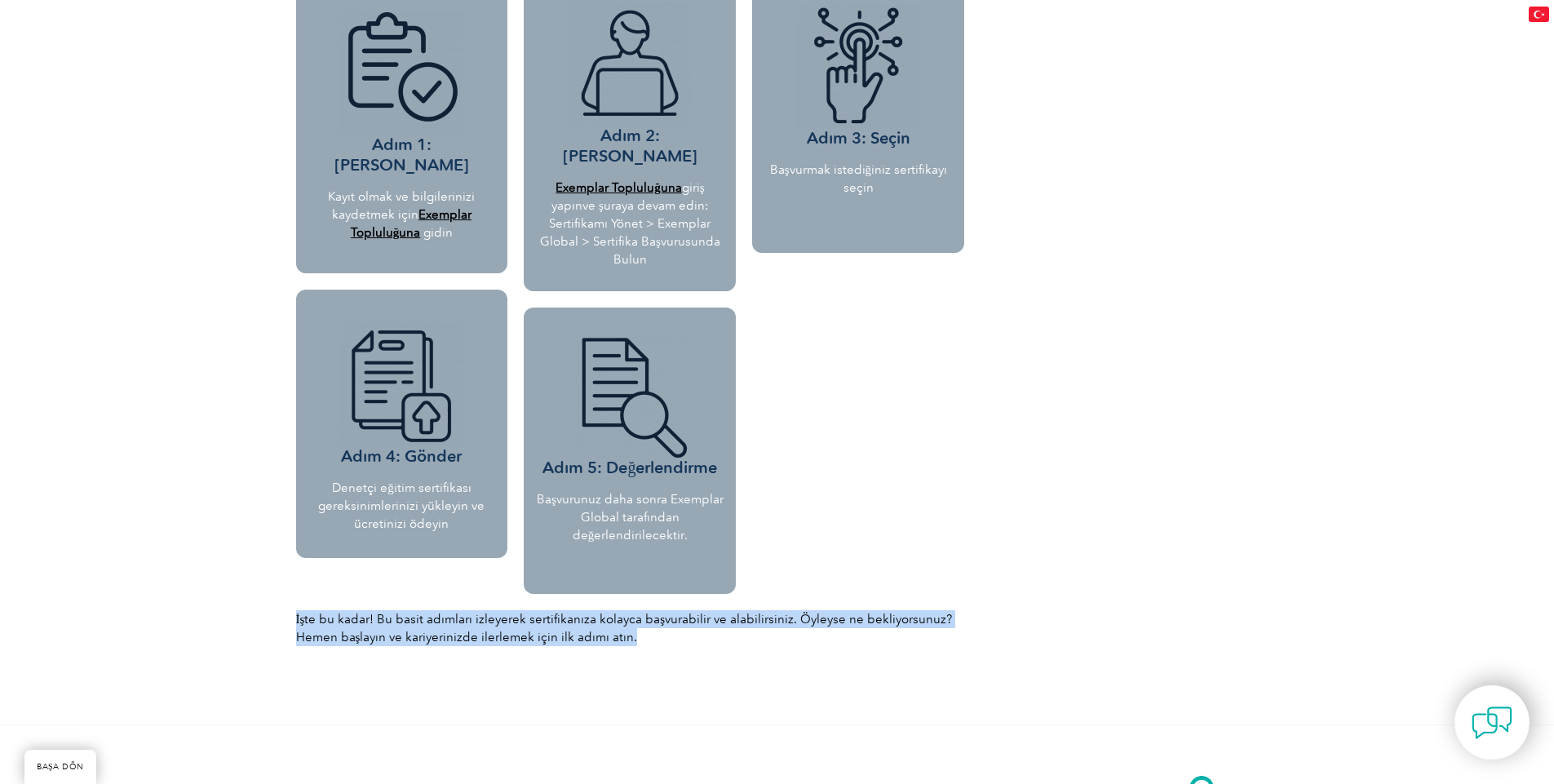
drag, startPoint x: 497, startPoint y: 581, endPoint x: 290, endPoint y: 564, distance: 207.7
click at [290, 602] on div "İşte bu kadar! Bu basit adımları izleyerek sertifikanıza kolayca başvurabilir v…" at bounding box center [631, 634] width 686 height 65
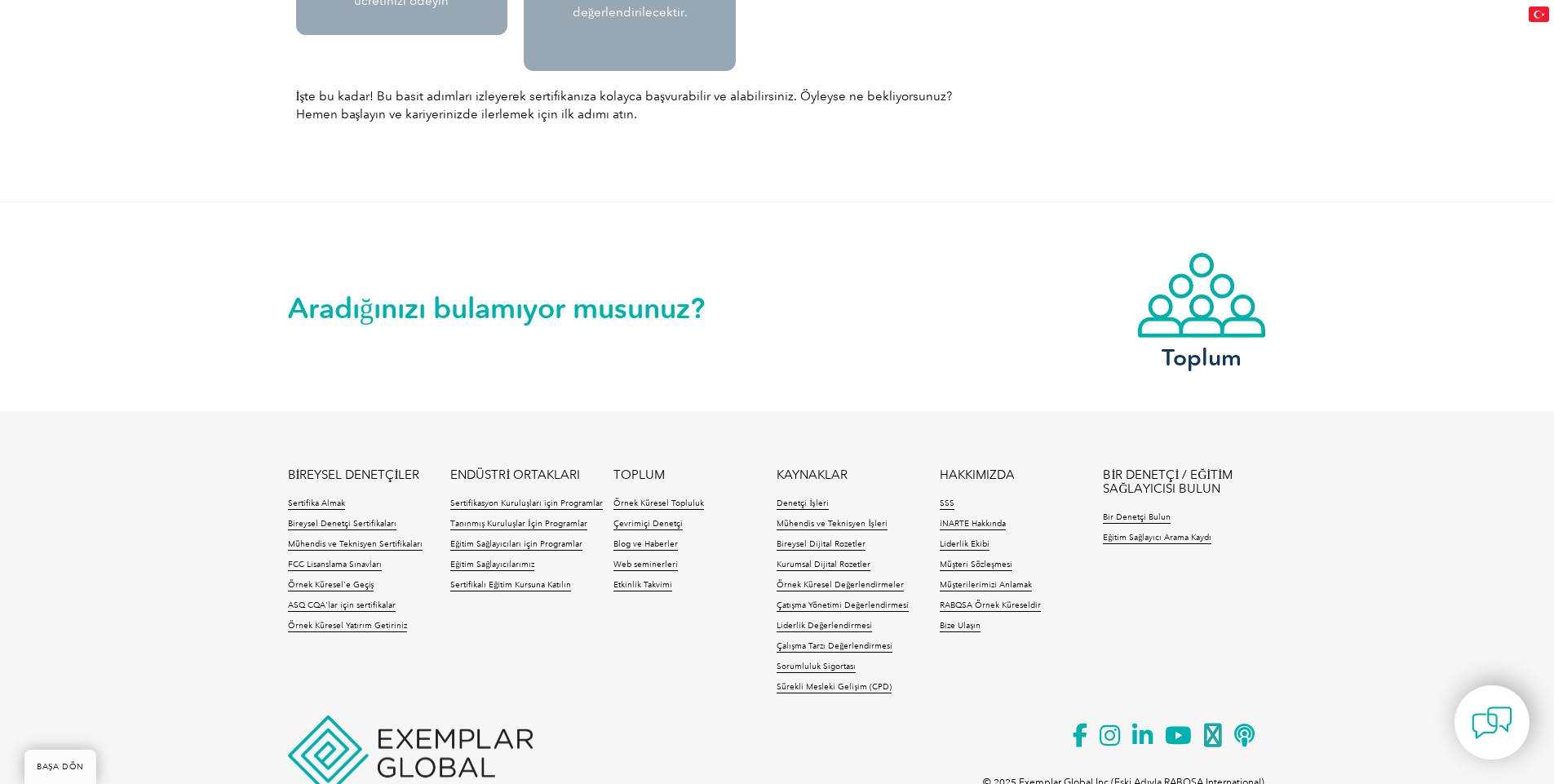
scroll to position [2093, 0]
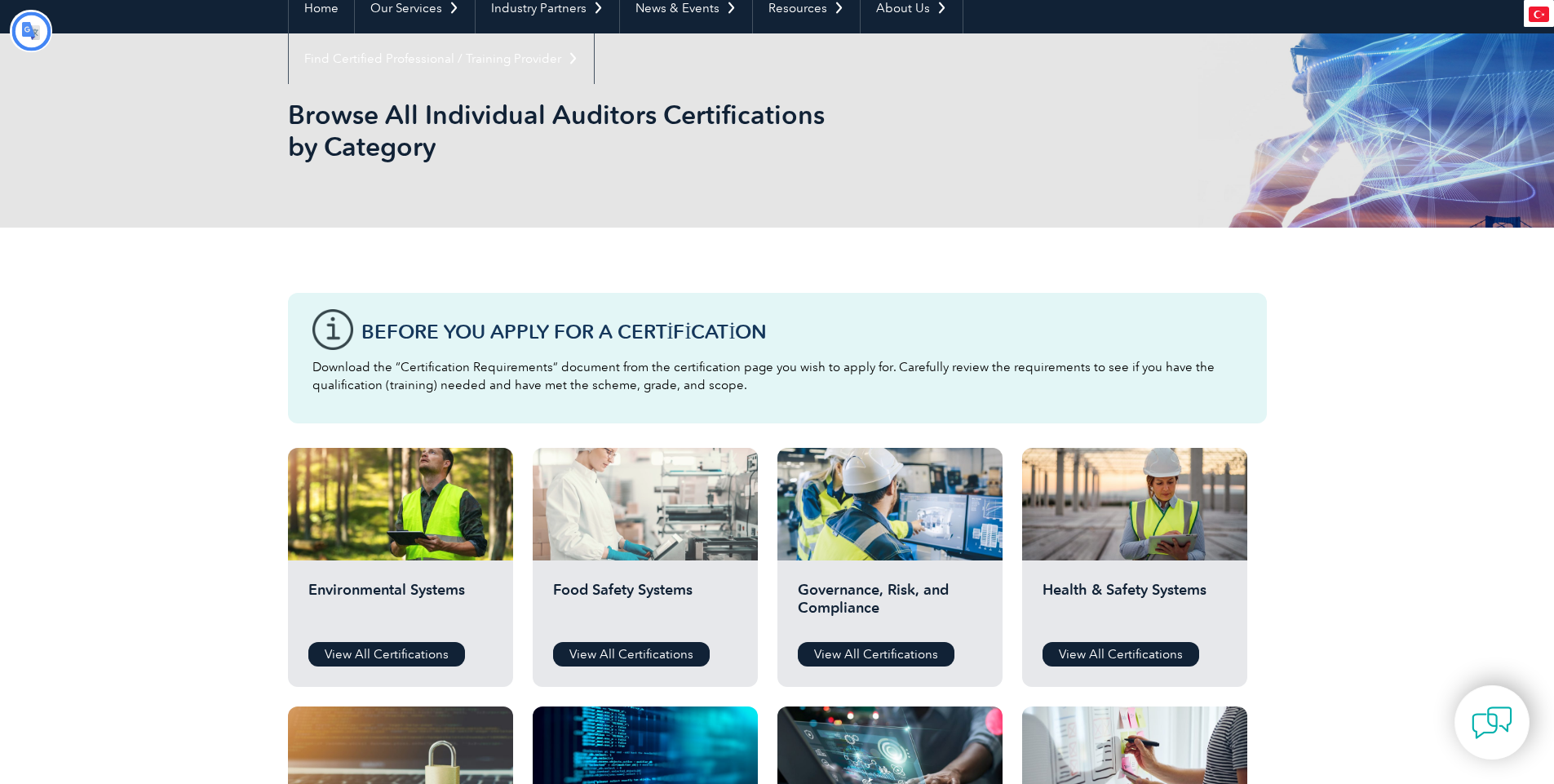
type input "Aramak"
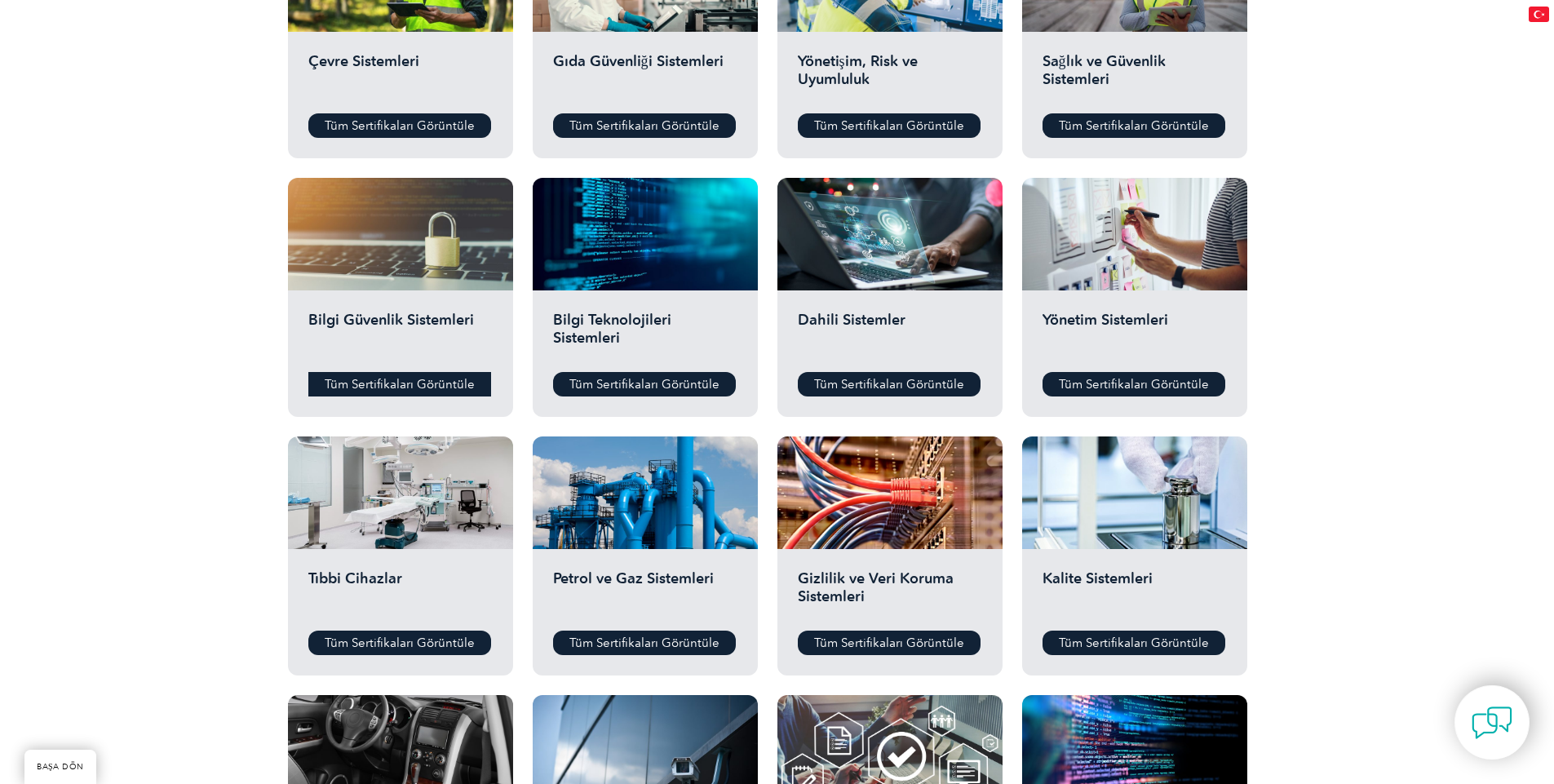
scroll to position [685, 0]
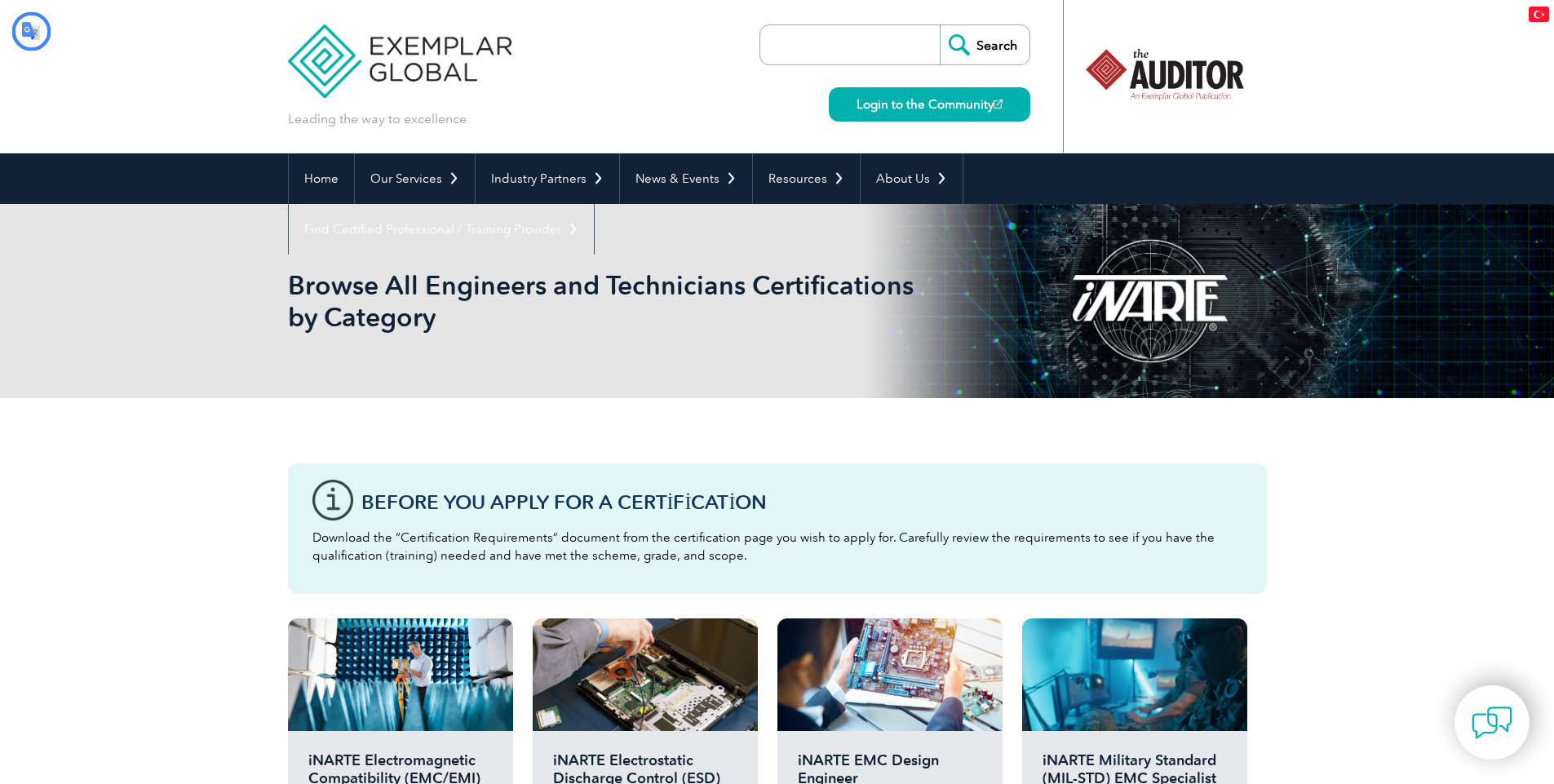
type input "Aramak"
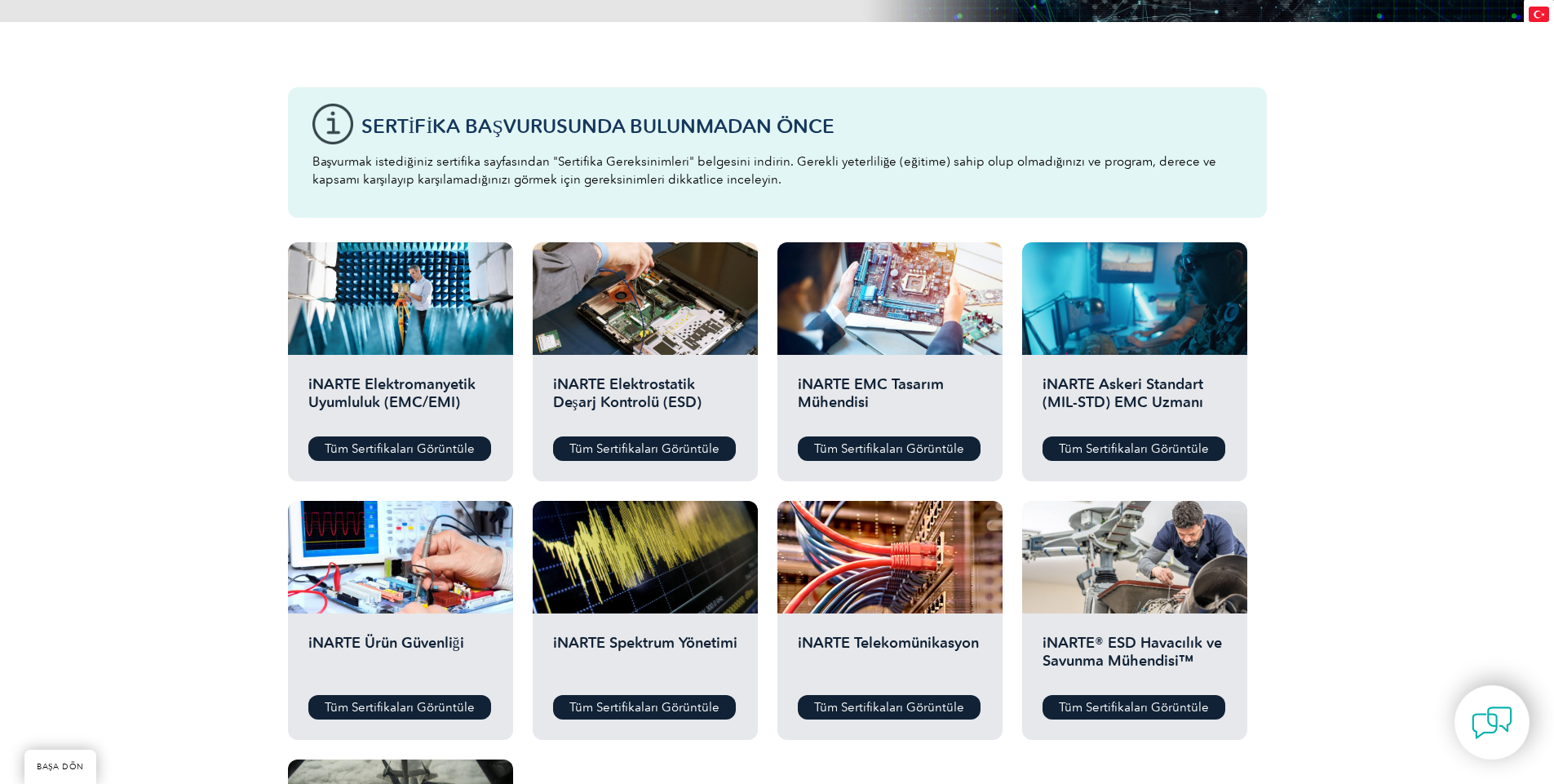
scroll to position [293, 0]
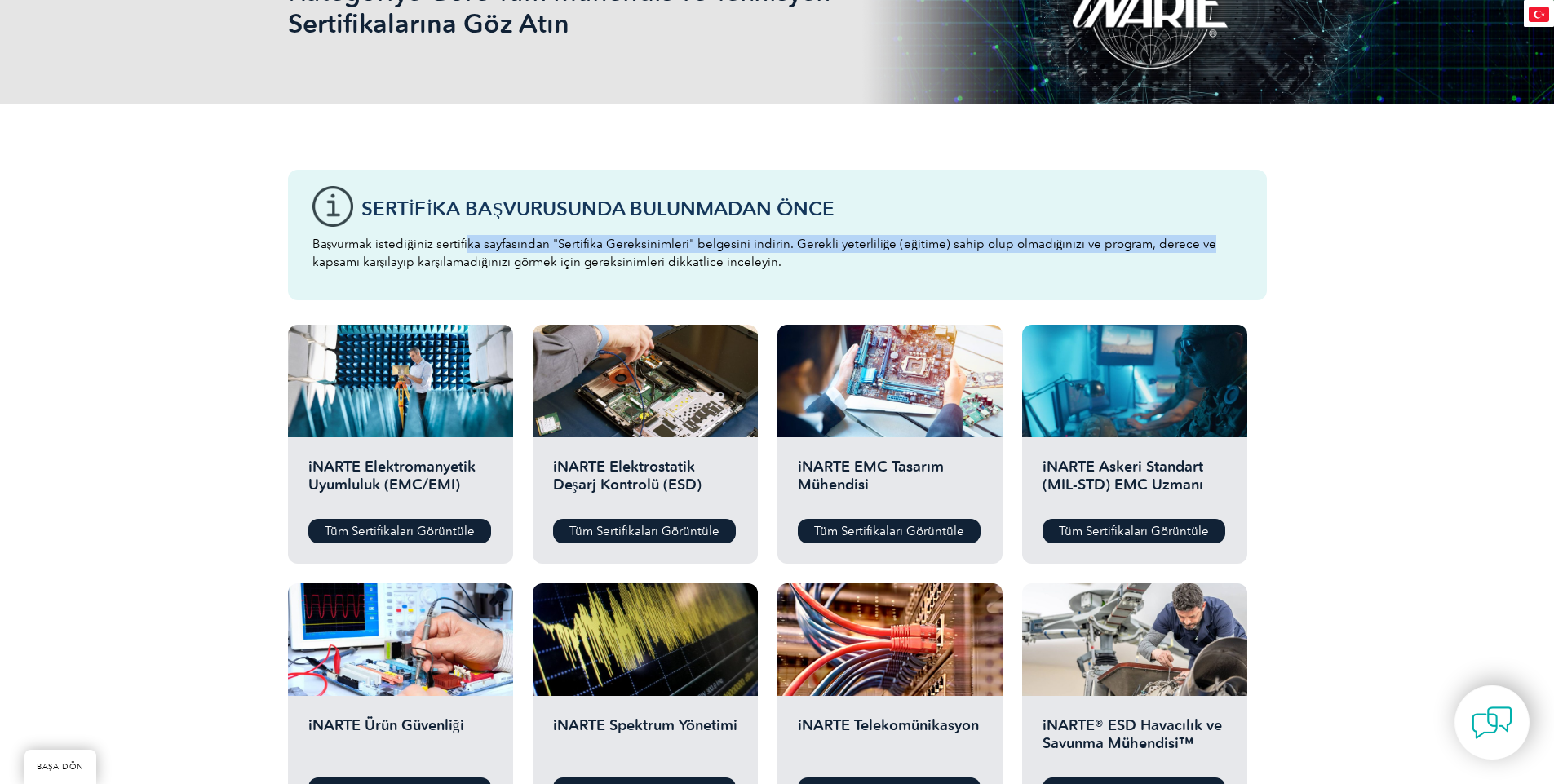
drag, startPoint x: 463, startPoint y: 242, endPoint x: 1109, endPoint y: 273, distance: 646.7
click at [1206, 239] on p "Başvurmak istediğiniz sertifika sayfasından "Sertifika Gereksinimleri" belgesin…" at bounding box center [777, 252] width 930 height 36
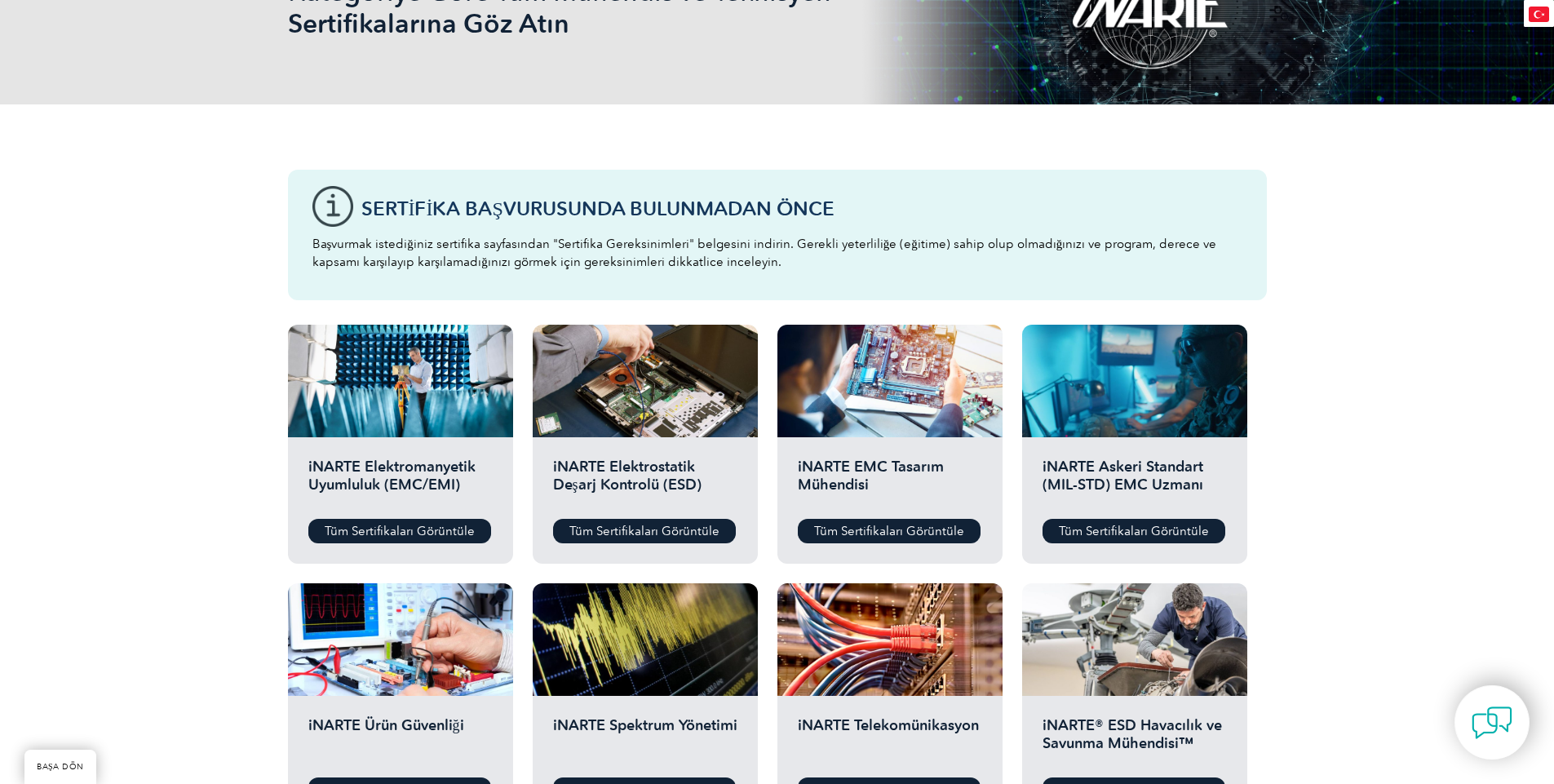
click at [1061, 281] on div "Sertifika Başvurusunda Bulunmadan Önce Başvurmak istediğiniz sertifika sayfasın…" at bounding box center [777, 235] width 979 height 130
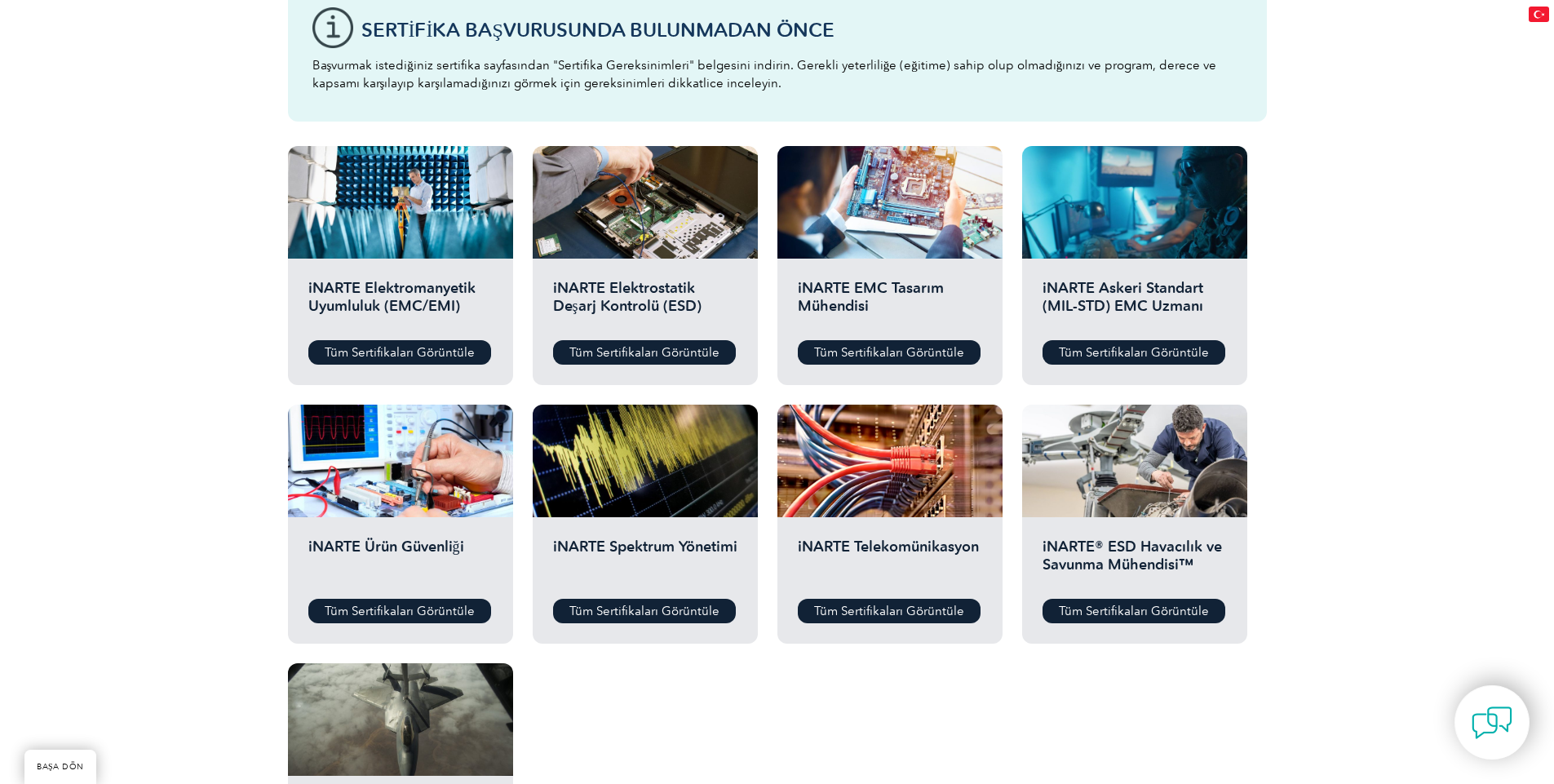
scroll to position [588, 0]
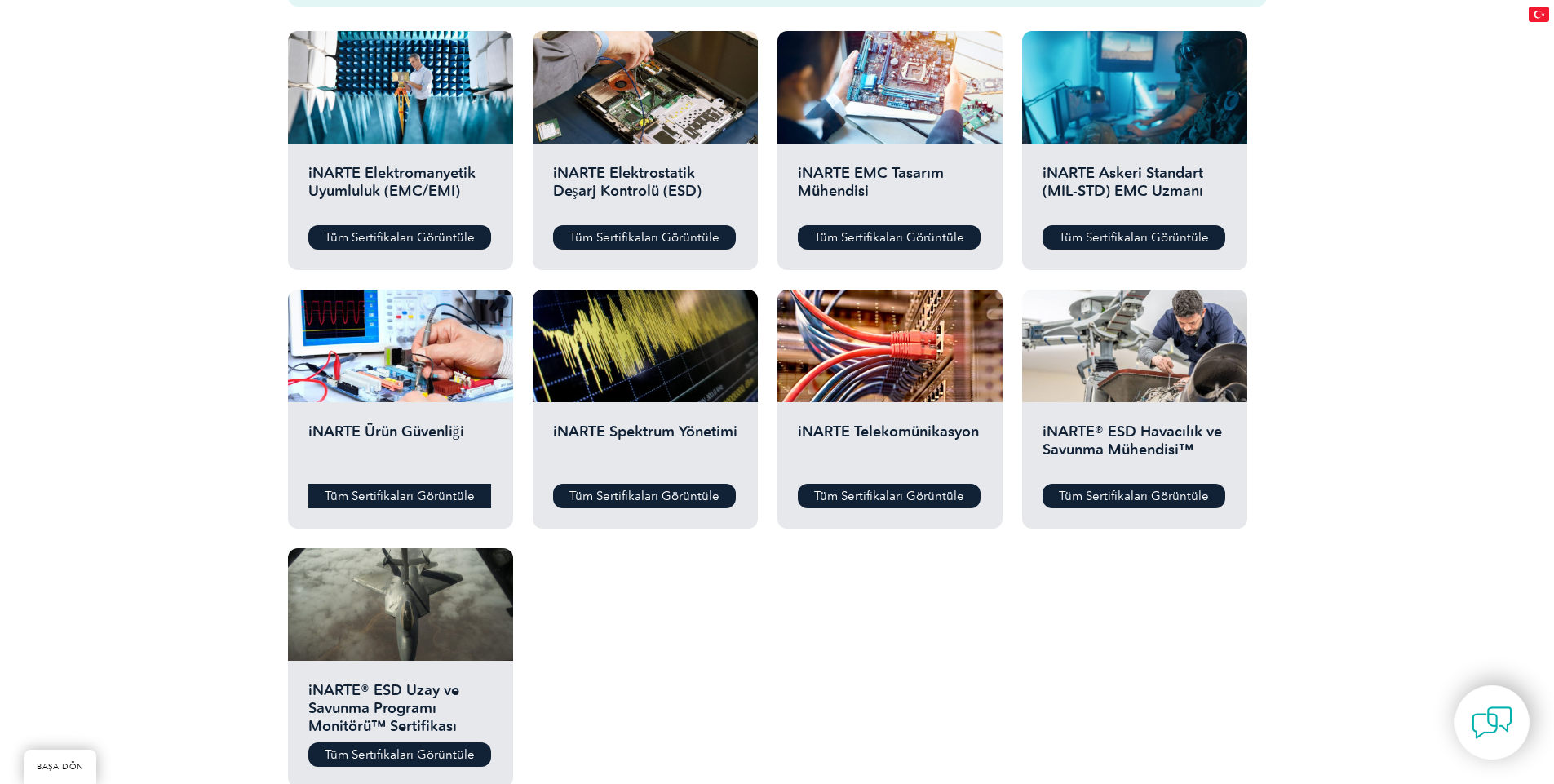
click at [437, 493] on font "Tüm Sertifikaları Görüntüle" at bounding box center [400, 496] width 150 height 15
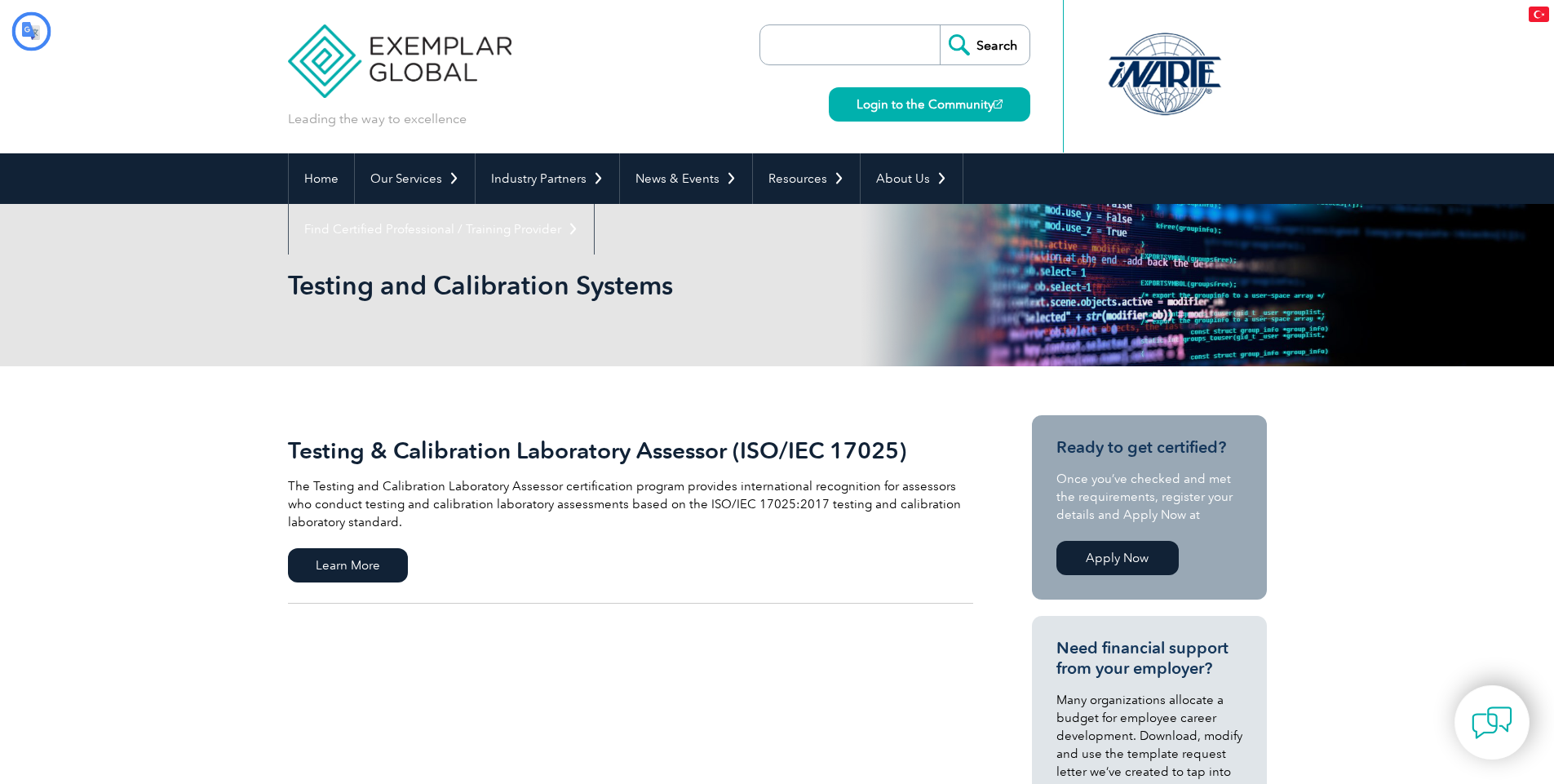
type input "Aramak"
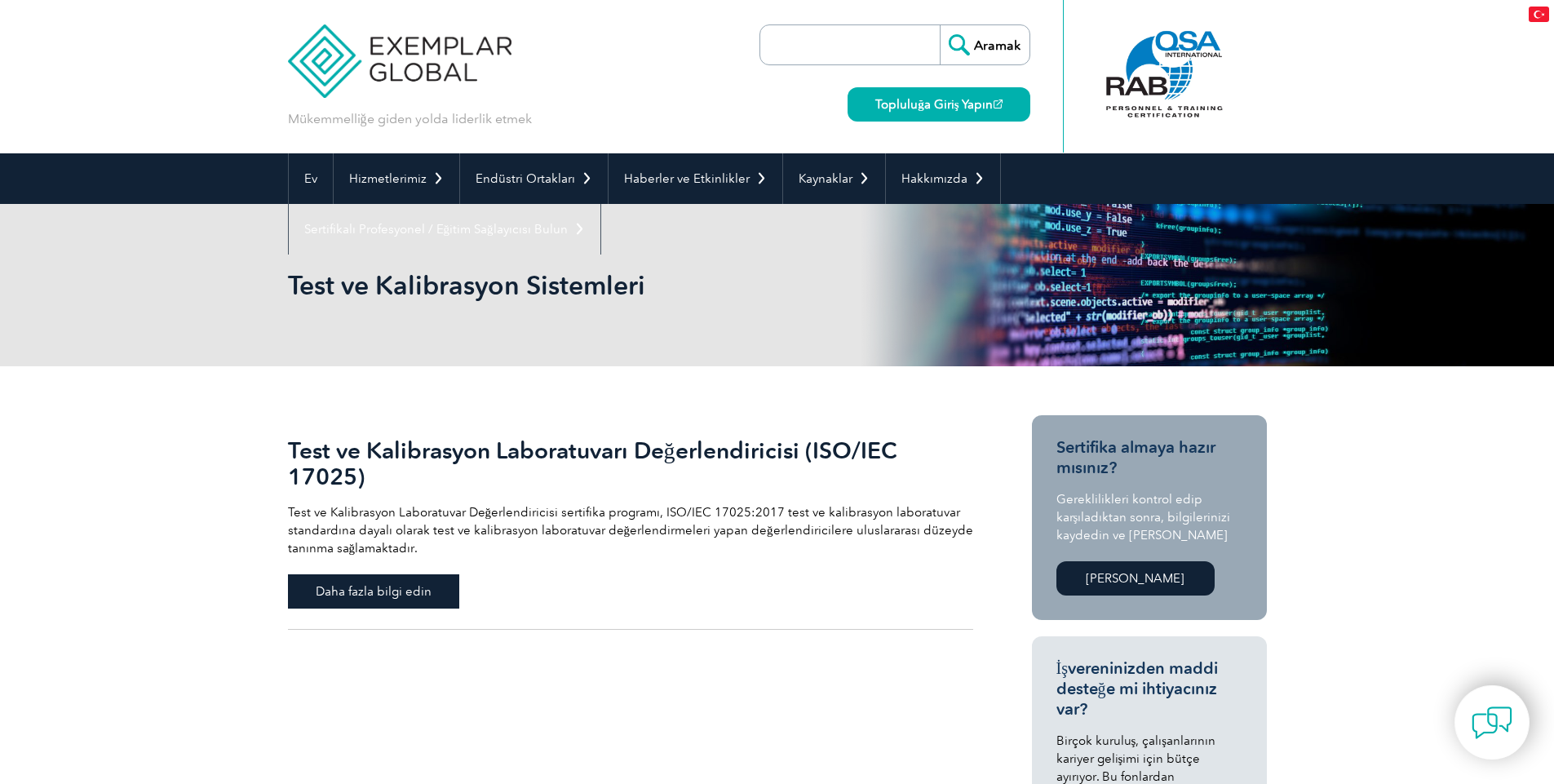
click at [411, 596] on font "Daha fazla bilgi edin" at bounding box center [374, 591] width 116 height 15
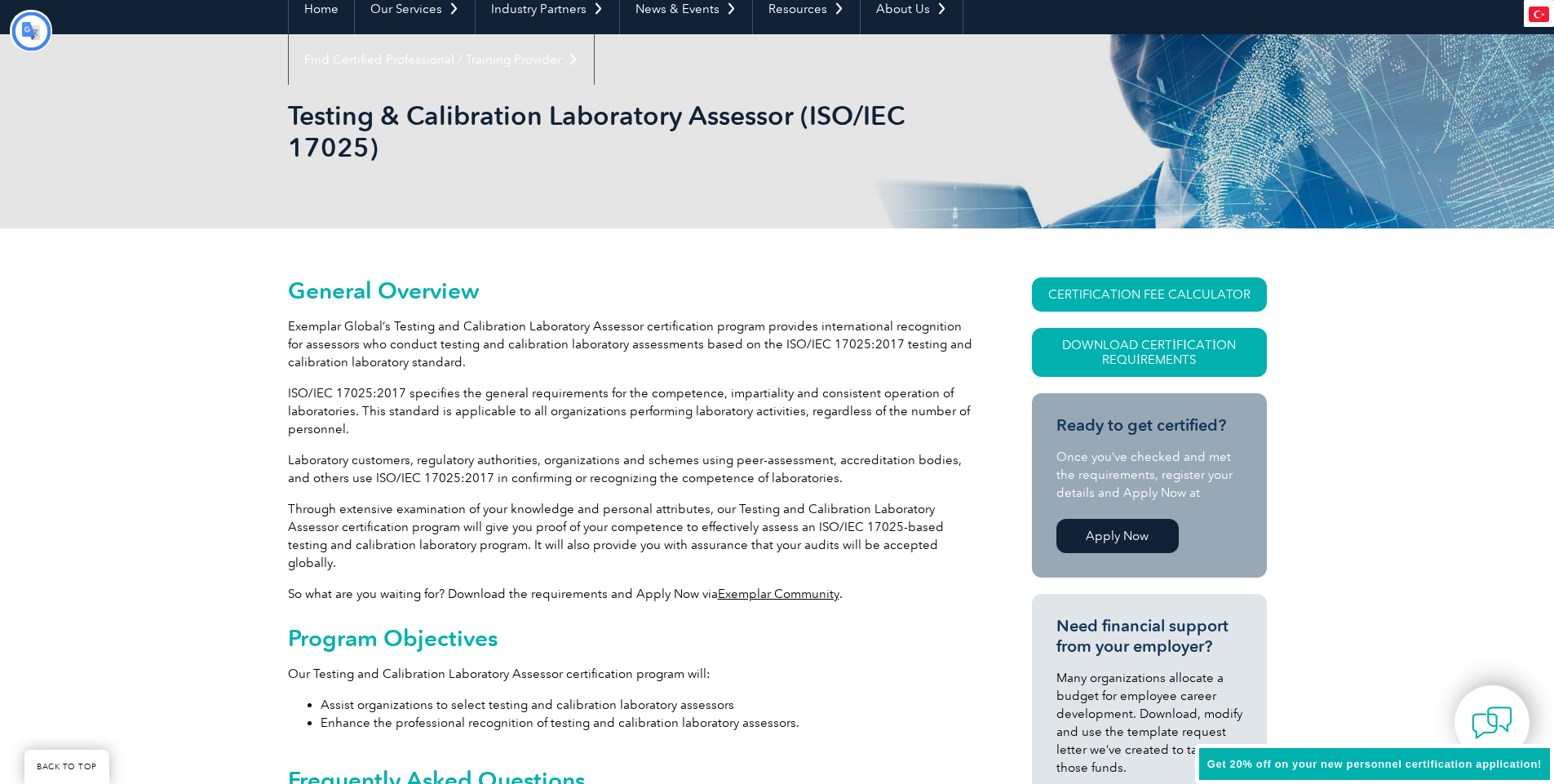
type input "Aramak"
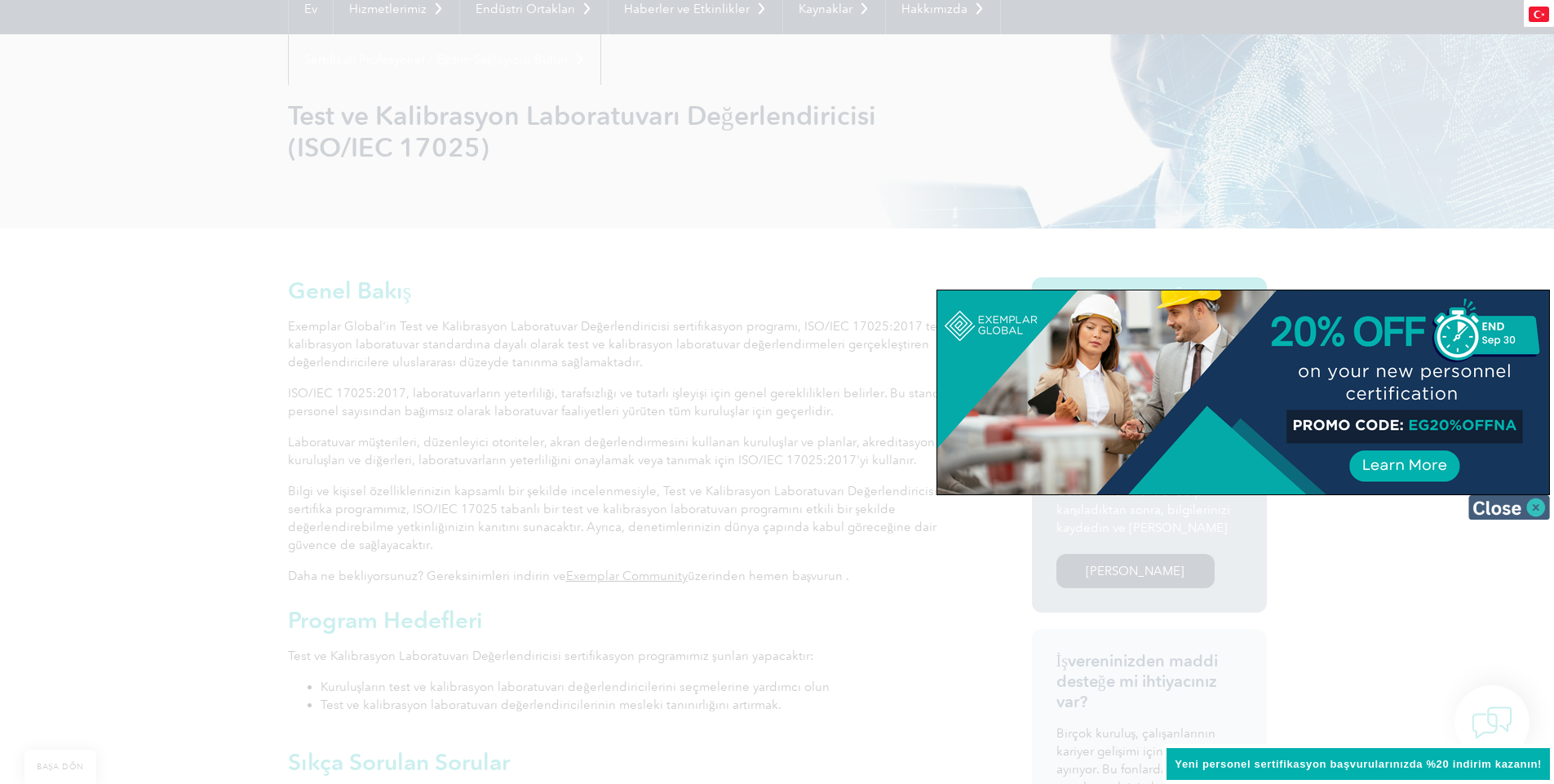
click at [1522, 514] on img at bounding box center [1509, 507] width 82 height 24
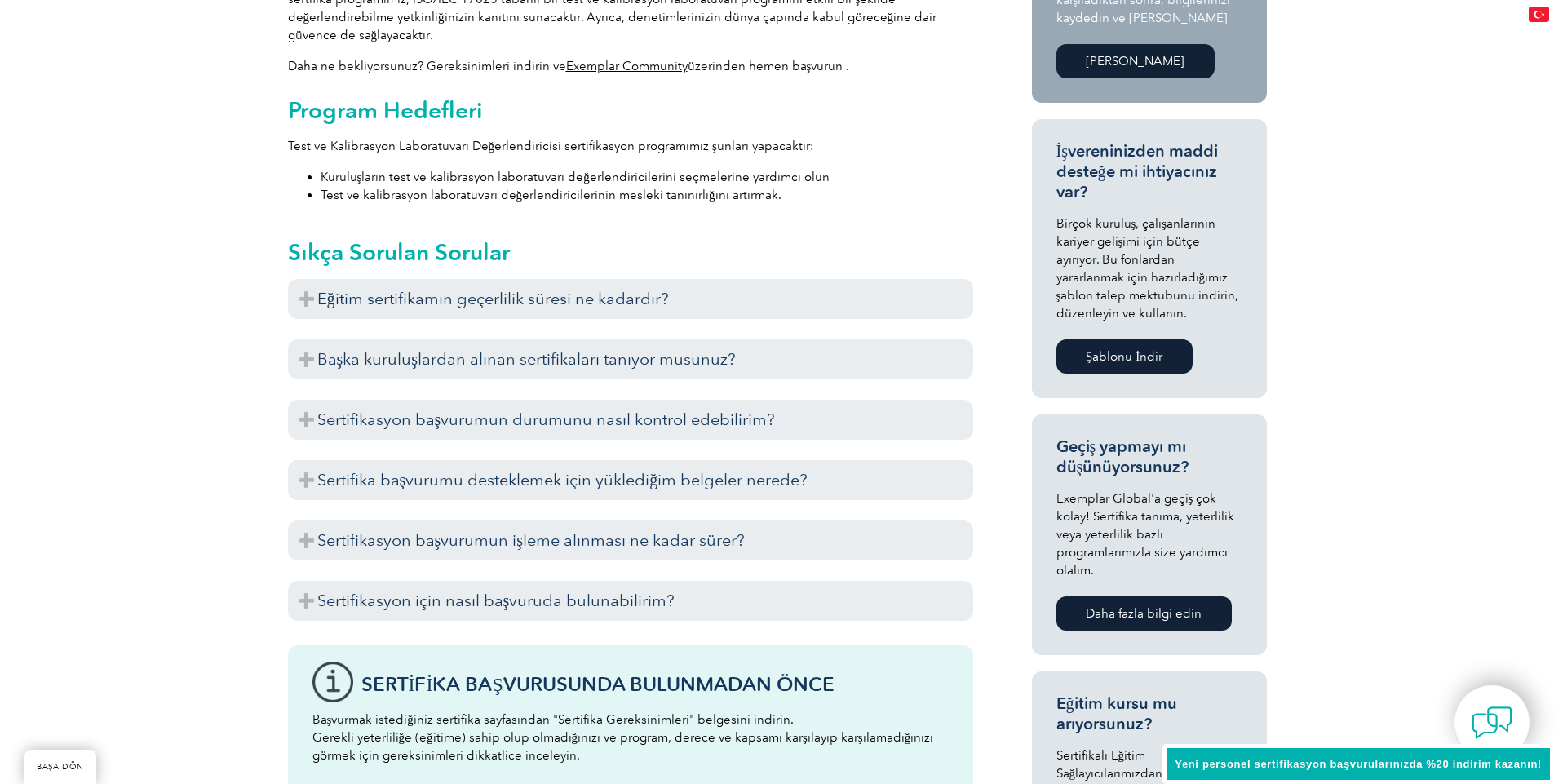
scroll to position [757, 0]
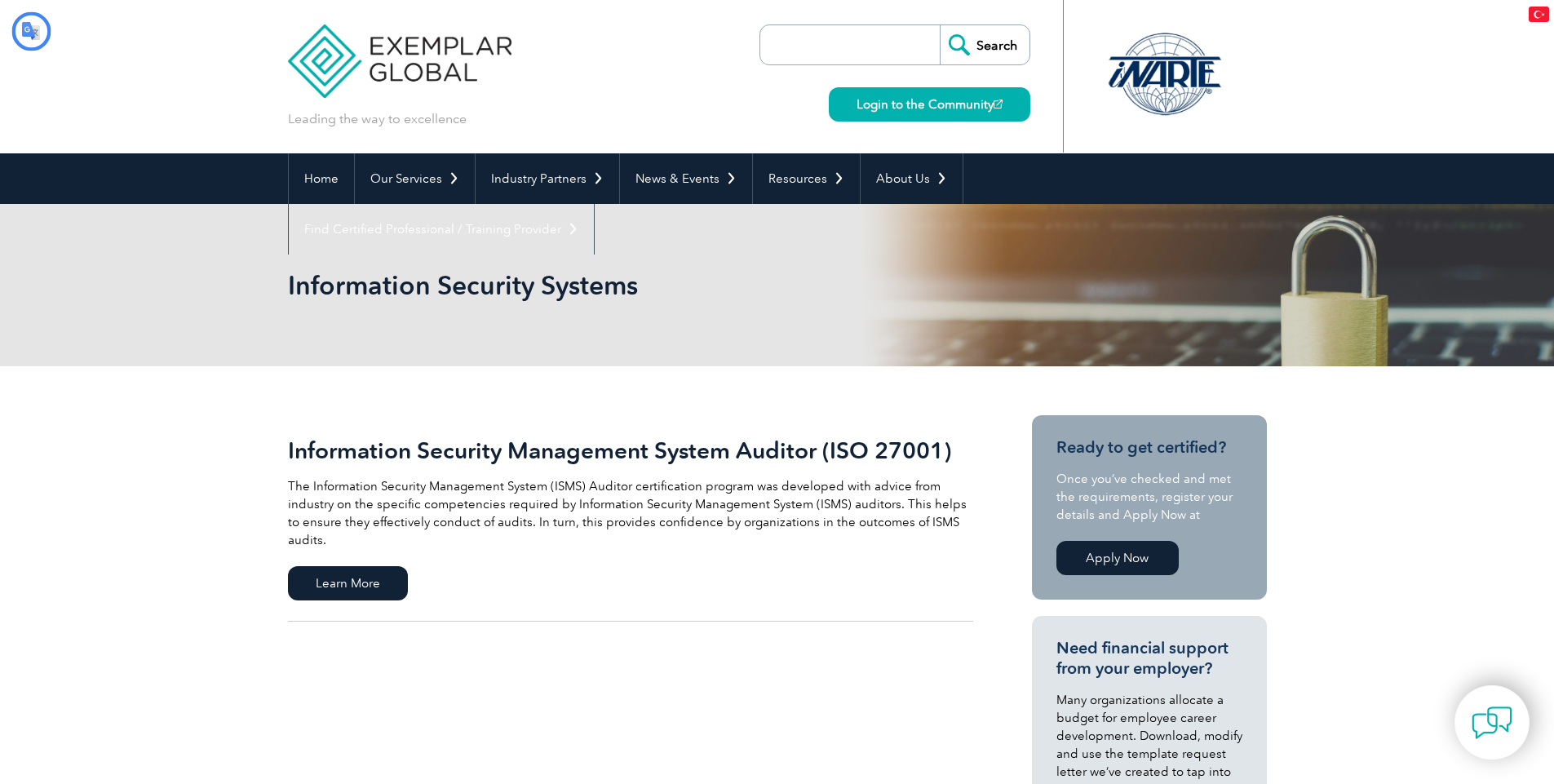
type input "Aramak"
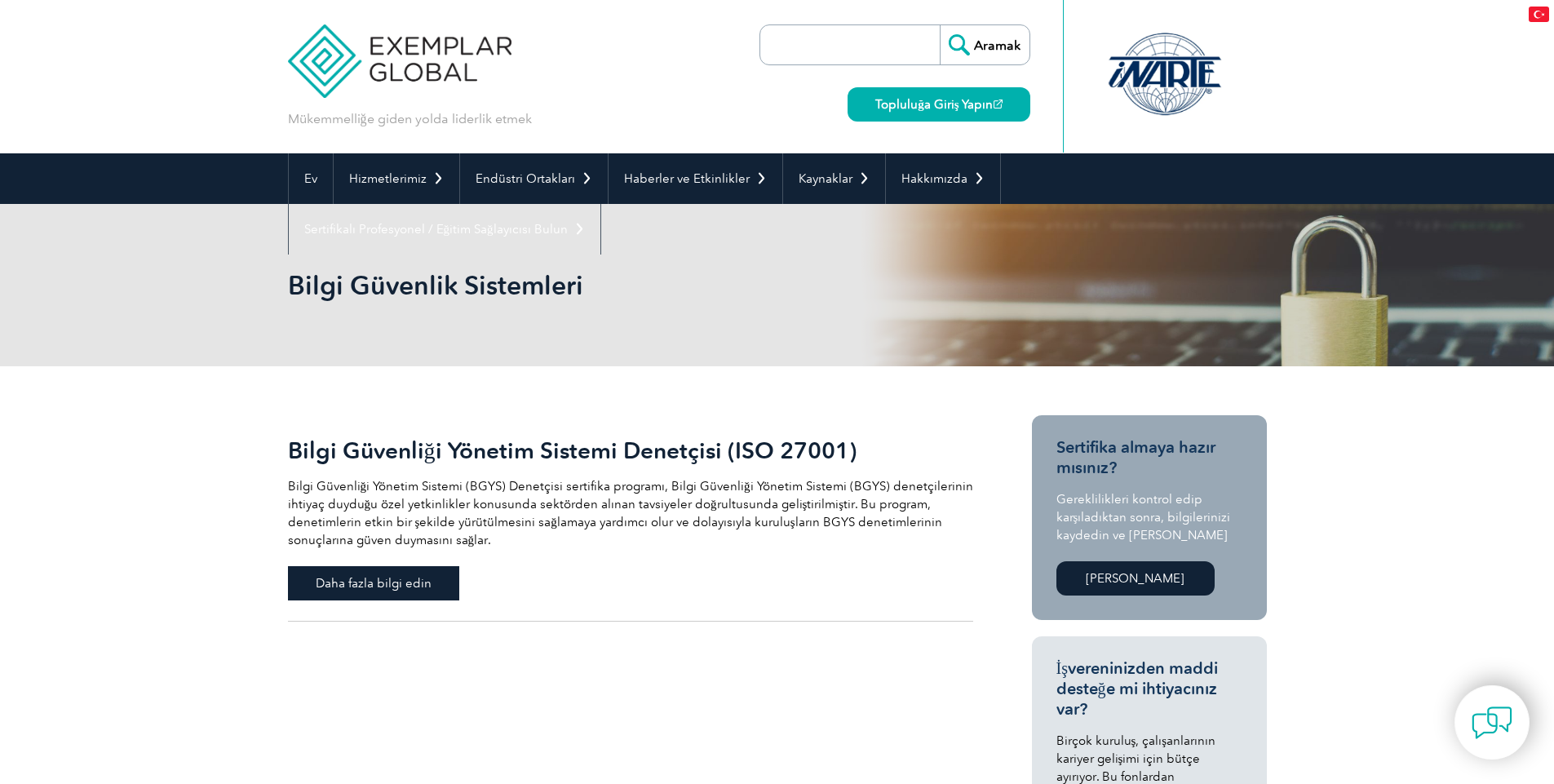
click at [387, 581] on font "Daha fazla bilgi edin" at bounding box center [374, 583] width 116 height 15
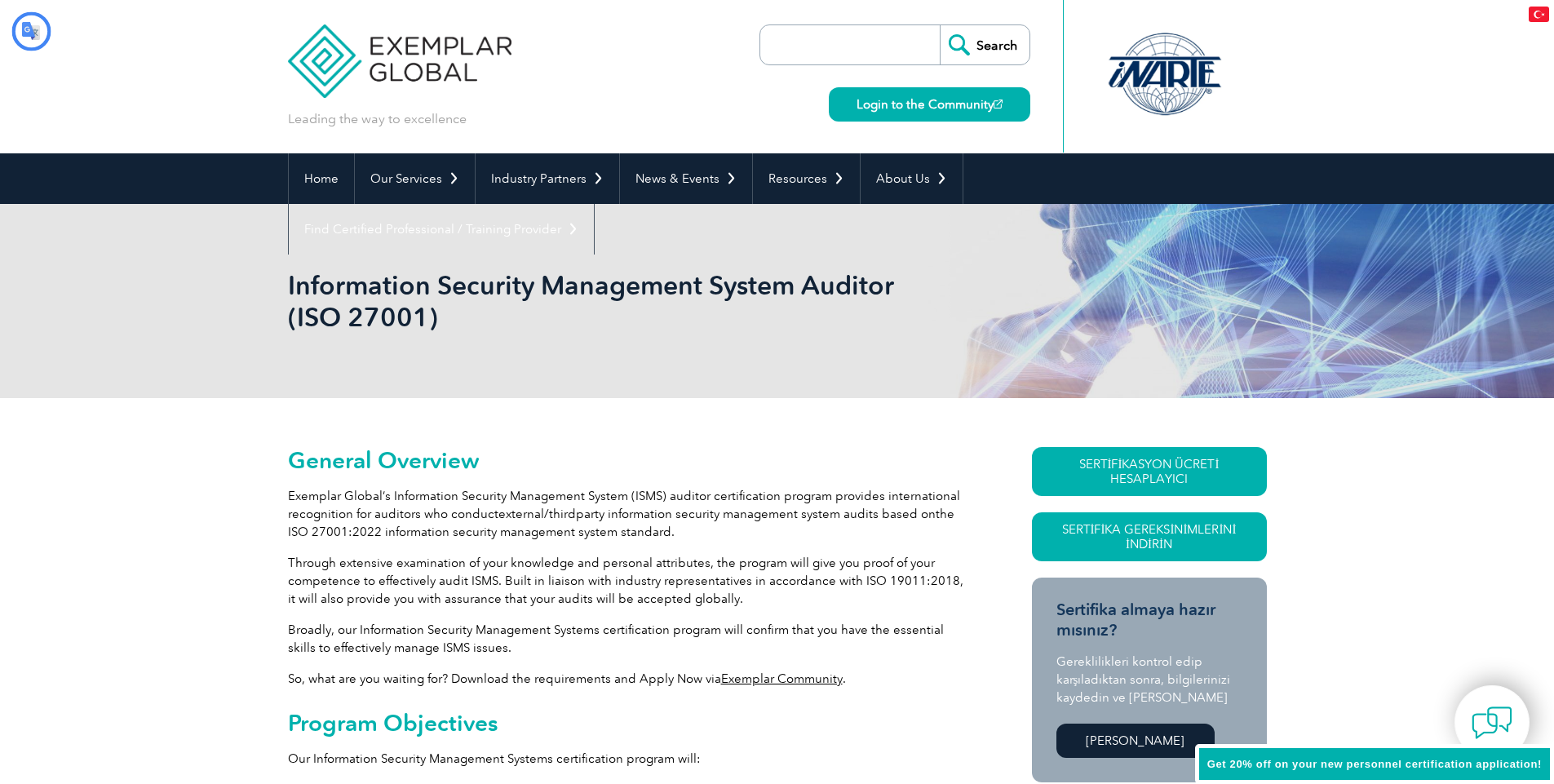
type input "Aramak"
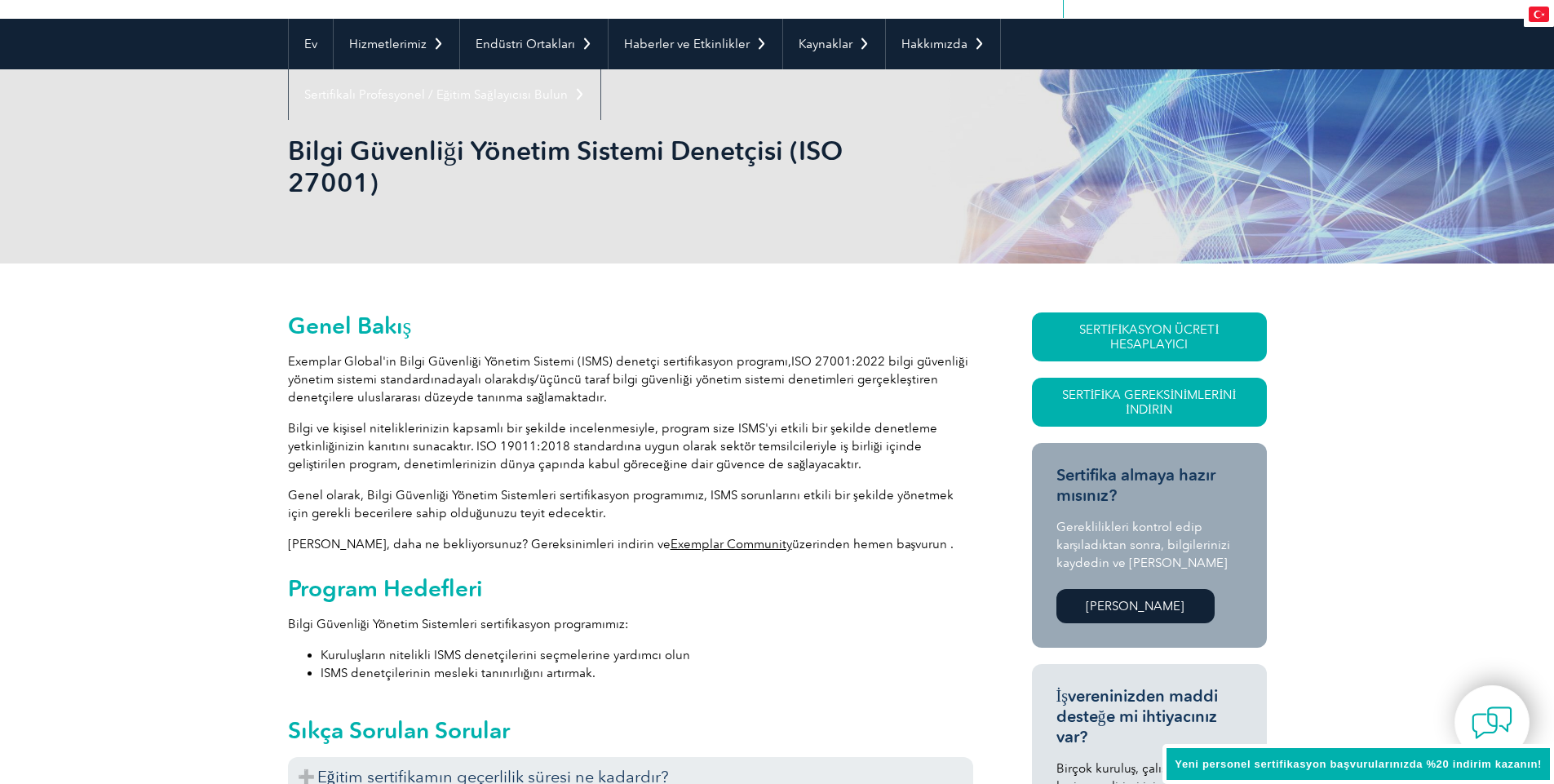
scroll to position [293, 0]
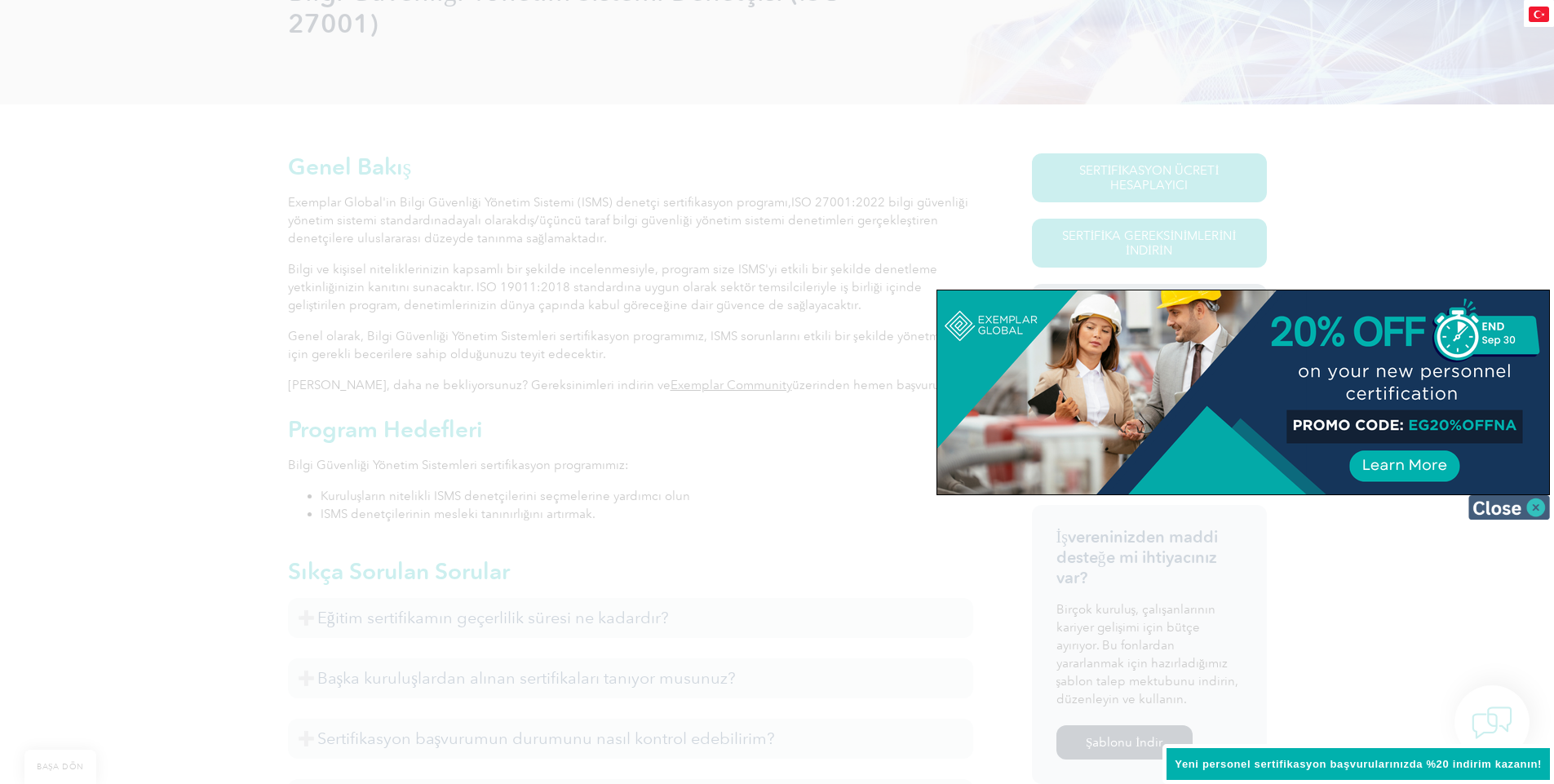
click at [1534, 511] on img at bounding box center [1509, 507] width 82 height 24
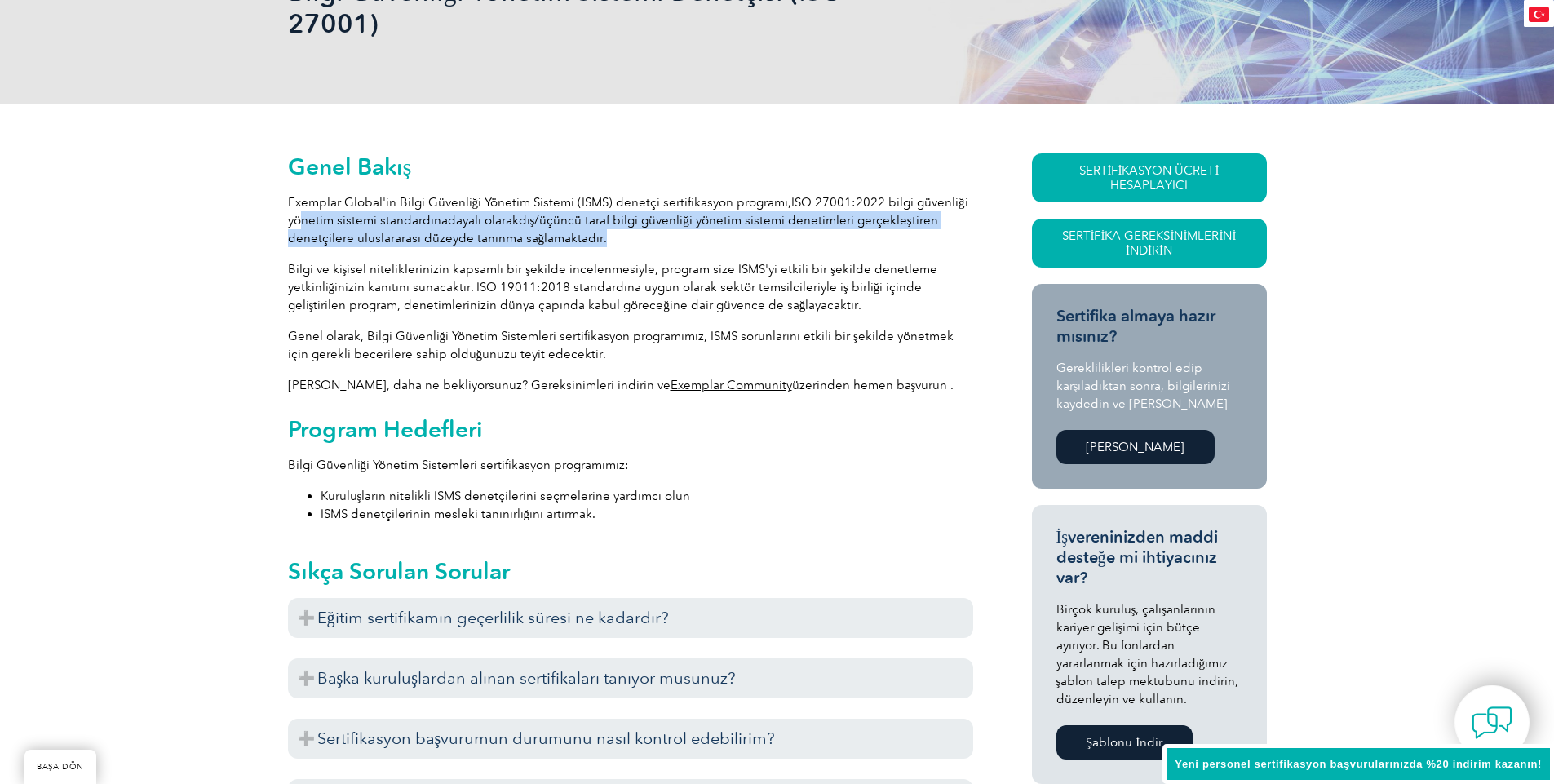
drag, startPoint x: 305, startPoint y: 219, endPoint x: 598, endPoint y: 230, distance: 293.2
click at [598, 230] on p "Exemplar Global'in Bilgi Güvenliği Yönetim Sistemi (ISMS) denetçi sertifikasyon…" at bounding box center [631, 221] width 686 height 54
click at [605, 239] on p "Exemplar Global'in Bilgi Güvenliği Yönetim Sistemi (ISMS) denetçi sertifikasyon…" at bounding box center [631, 221] width 686 height 54
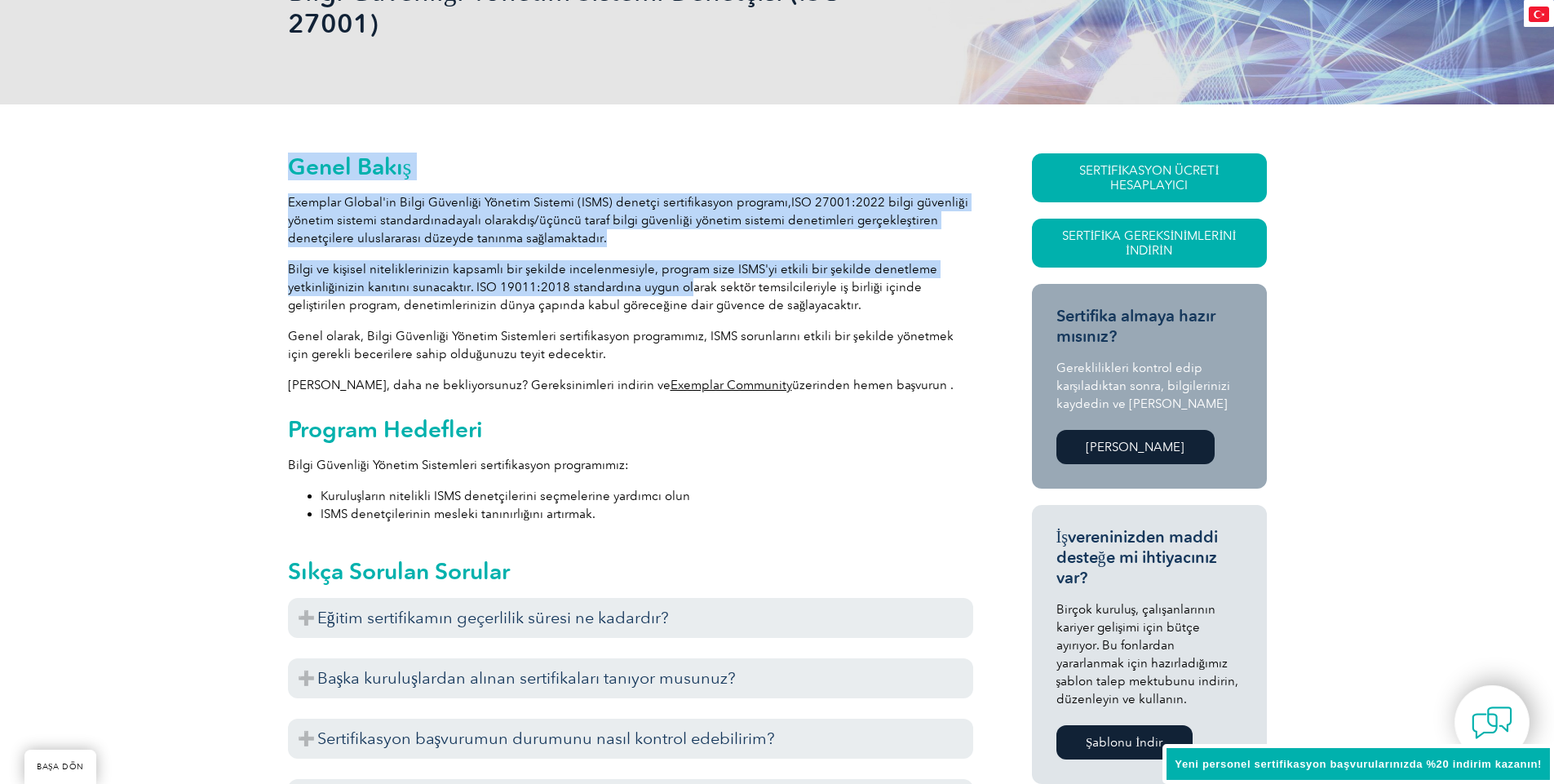
drag, startPoint x: 291, startPoint y: 276, endPoint x: 681, endPoint y: 287, distance: 390.2
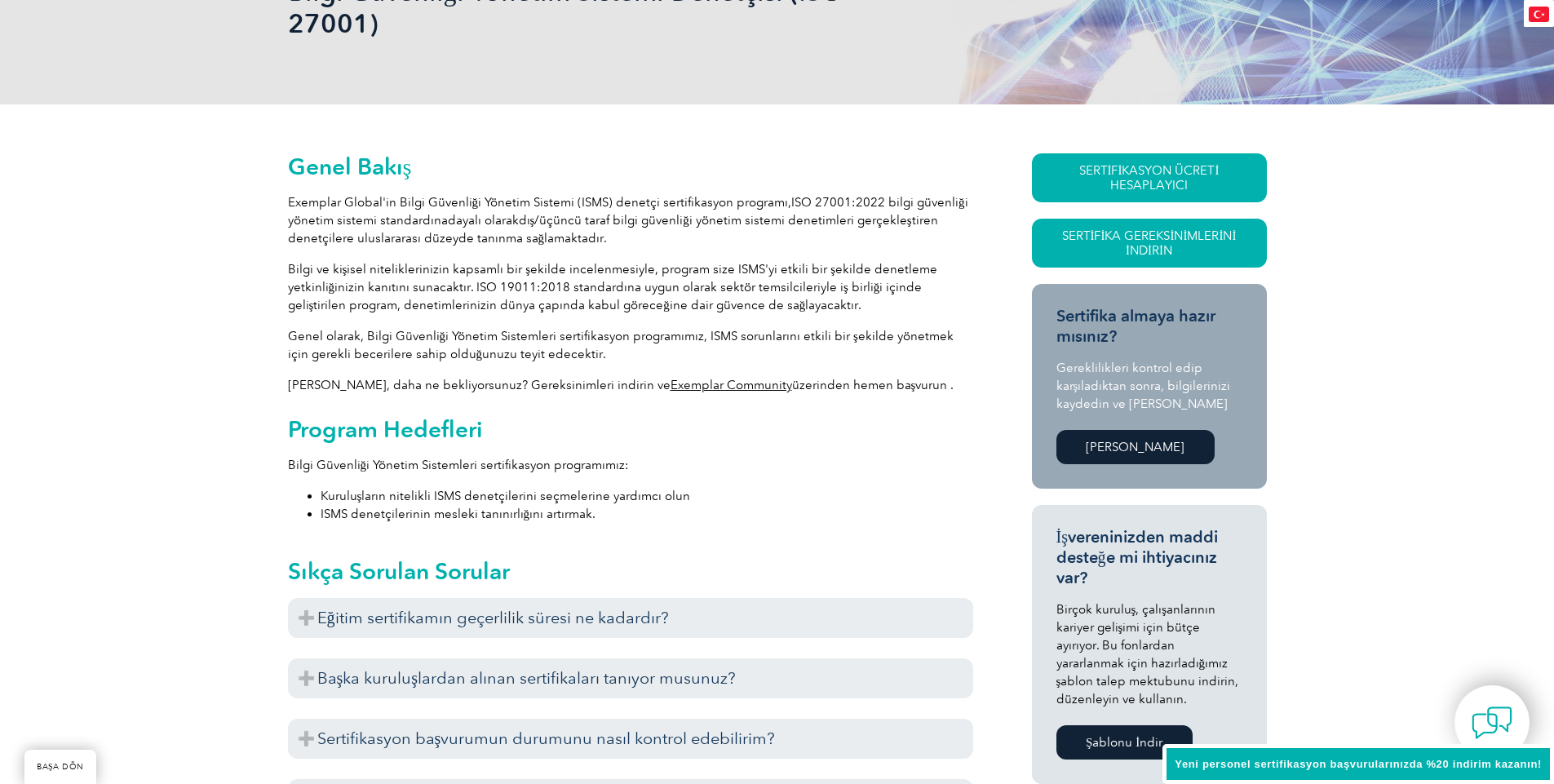
click at [702, 298] on font "Bilgi ve kişisel niteliklerinizin kapsamlı bir şekilde incelenmesiyle, program …" at bounding box center [613, 287] width 650 height 50
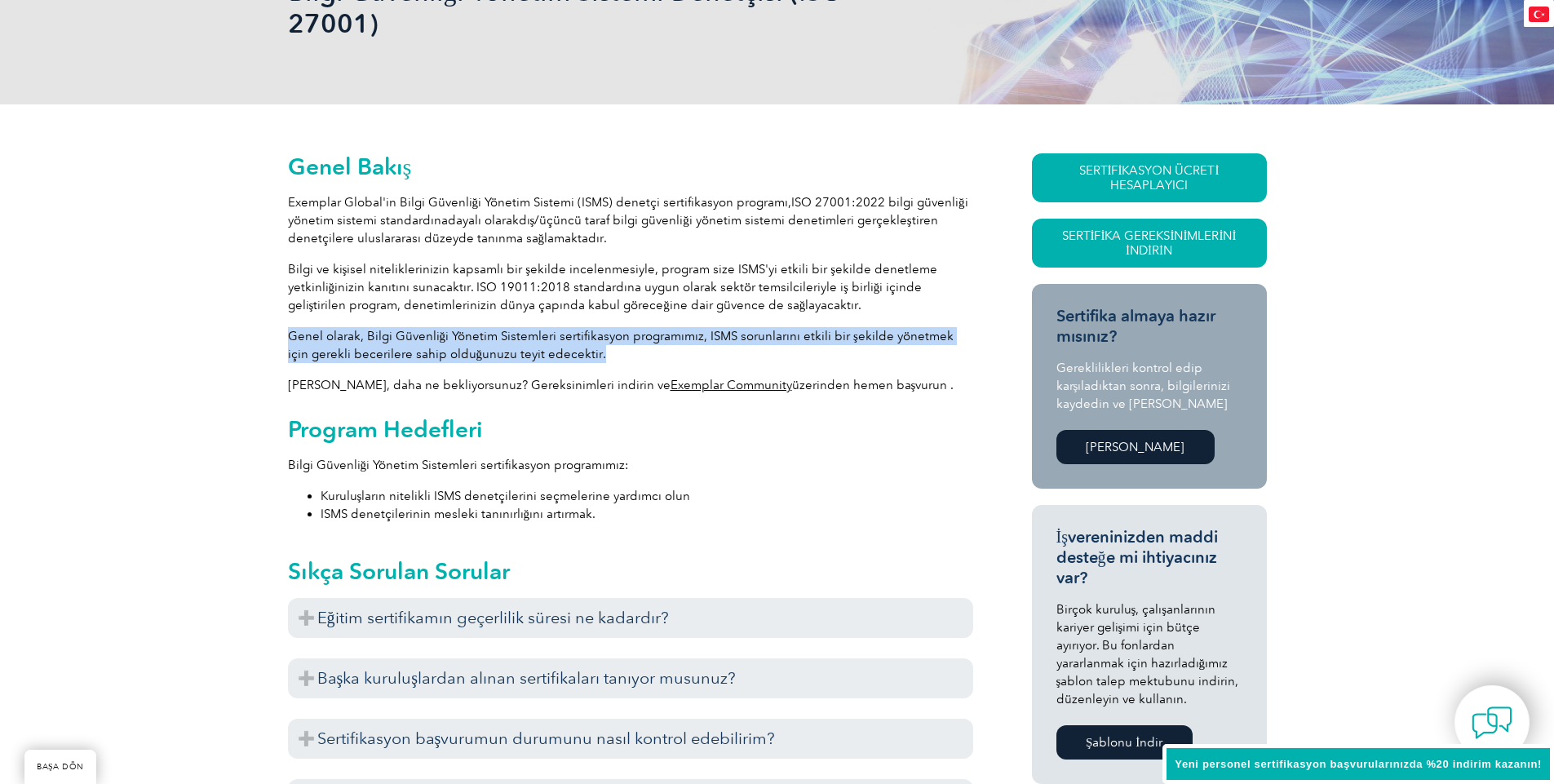
drag, startPoint x: 287, startPoint y: 341, endPoint x: 588, endPoint y: 350, distance: 301.1
click at [588, 350] on p "Genel olarak, Bilgi Güvenliği Yönetim Sistemleri sertifikasyon programımız, ISM…" at bounding box center [631, 345] width 686 height 36
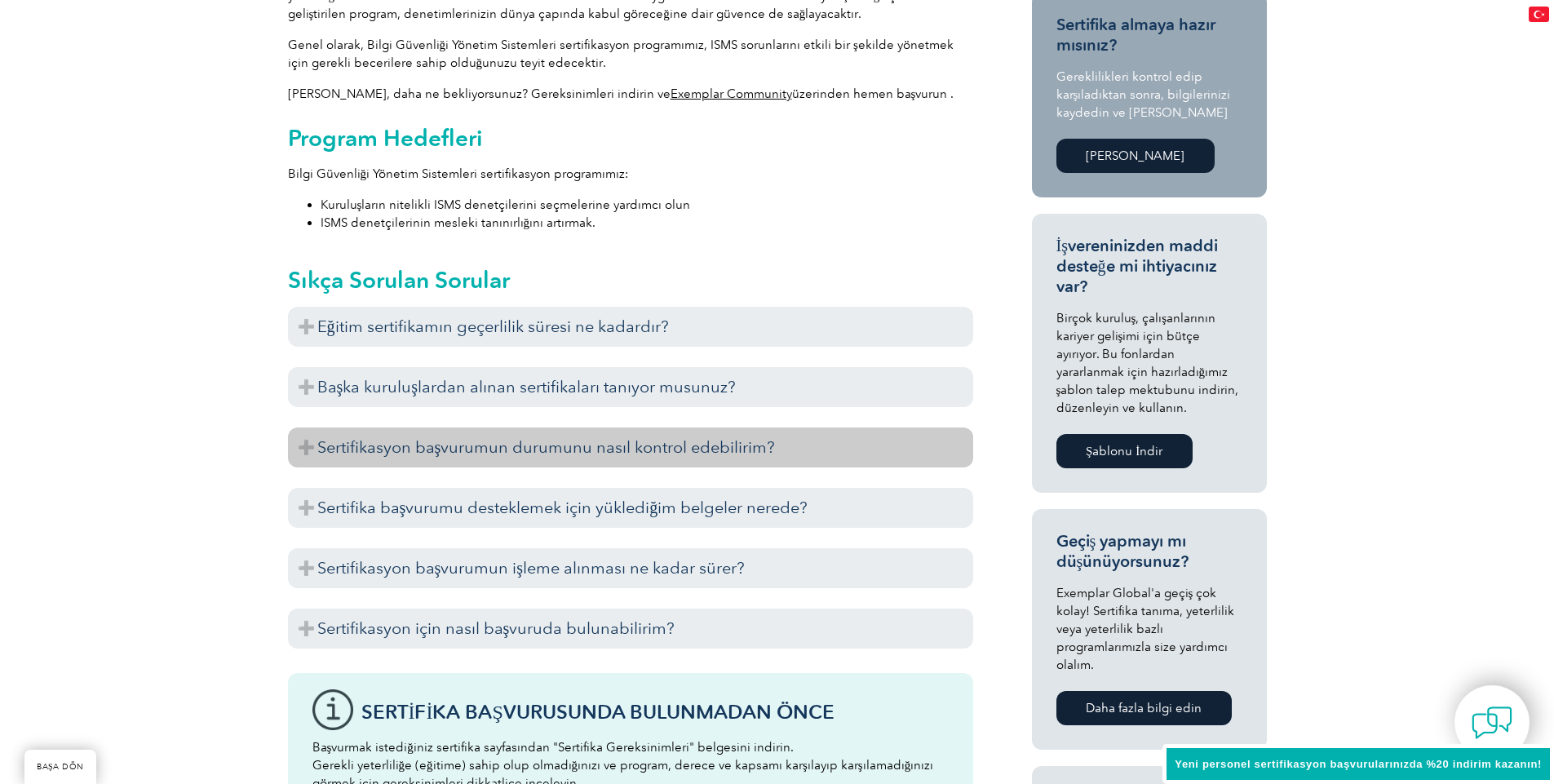
scroll to position [588, 0]
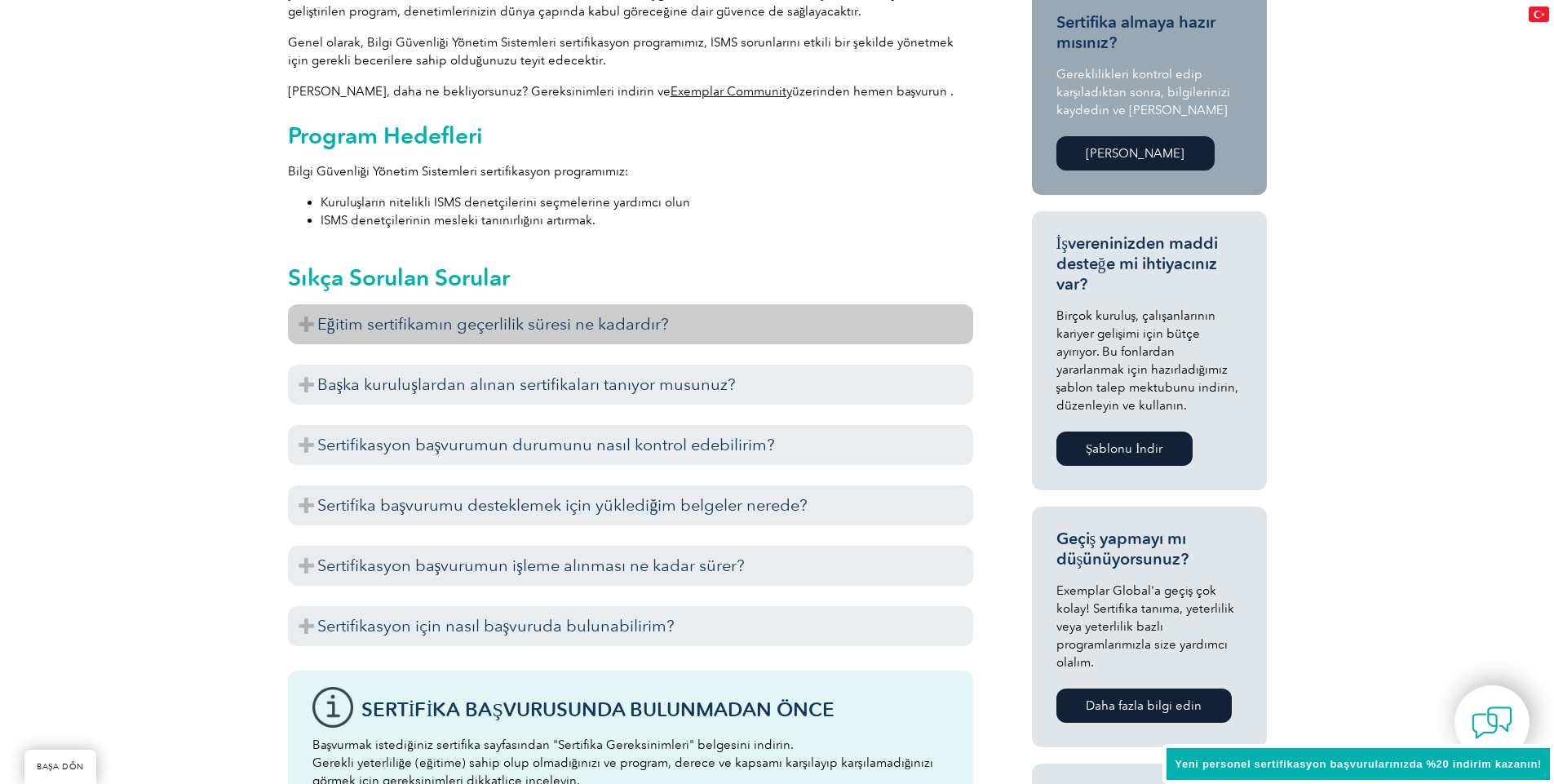
click at [340, 327] on font "Eğitim sertifikamın geçerlilik süresi ne kadardır?" at bounding box center [493, 323] width 351 height 20
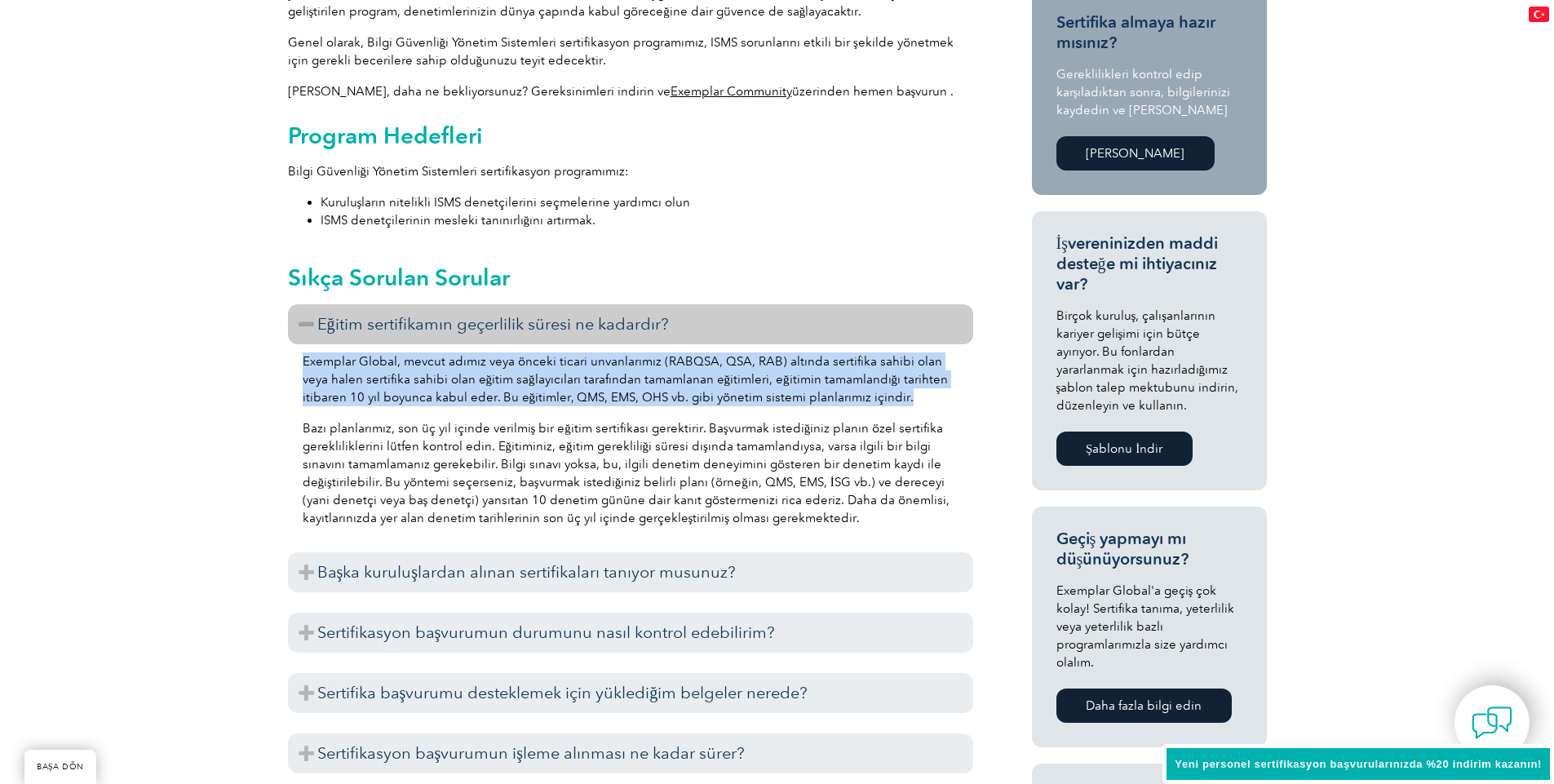
drag, startPoint x: 293, startPoint y: 362, endPoint x: 705, endPoint y: 418, distance: 415.8
click at [705, 418] on div "Exemplar Global, mevcut adımız veya önceki ticari unvanlarımız (RABQSA, QSA, RA…" at bounding box center [631, 442] width 686 height 196
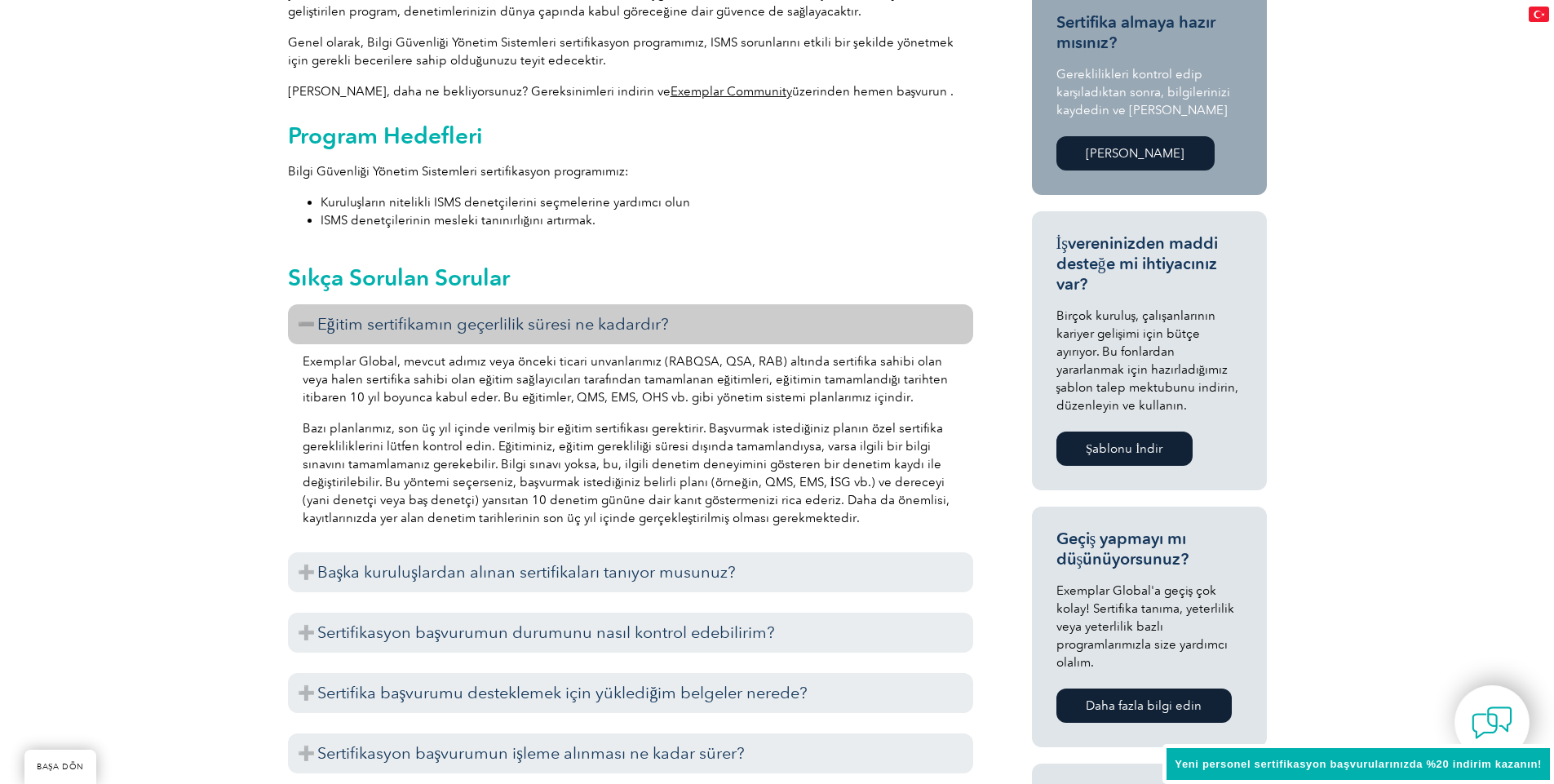
click at [700, 451] on font "Bazı planlarımız, son üç yıl içinde verilmiş bir eğitim sertifikası gerektirir.…" at bounding box center [626, 473] width 648 height 104
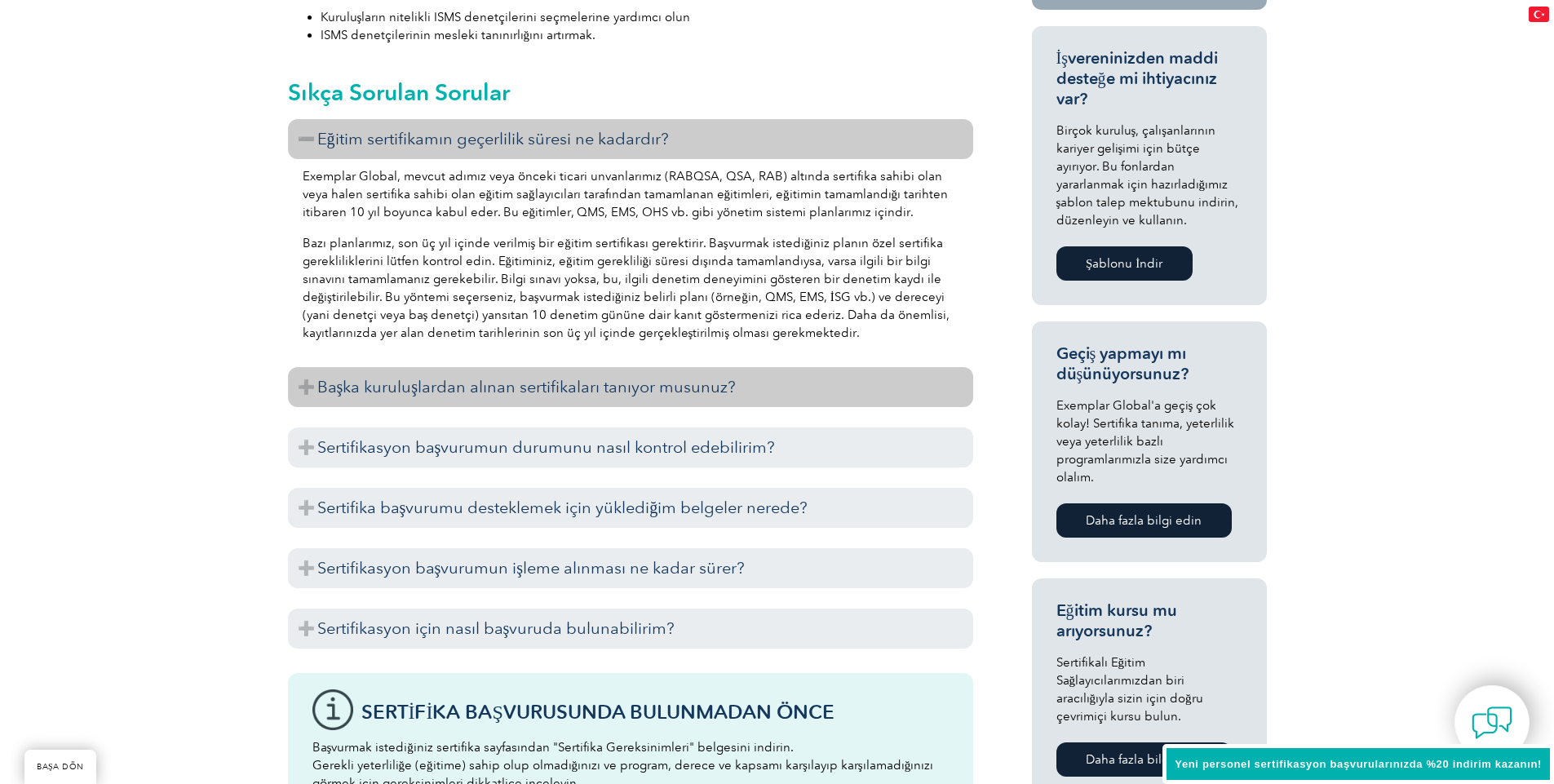
scroll to position [783, 0]
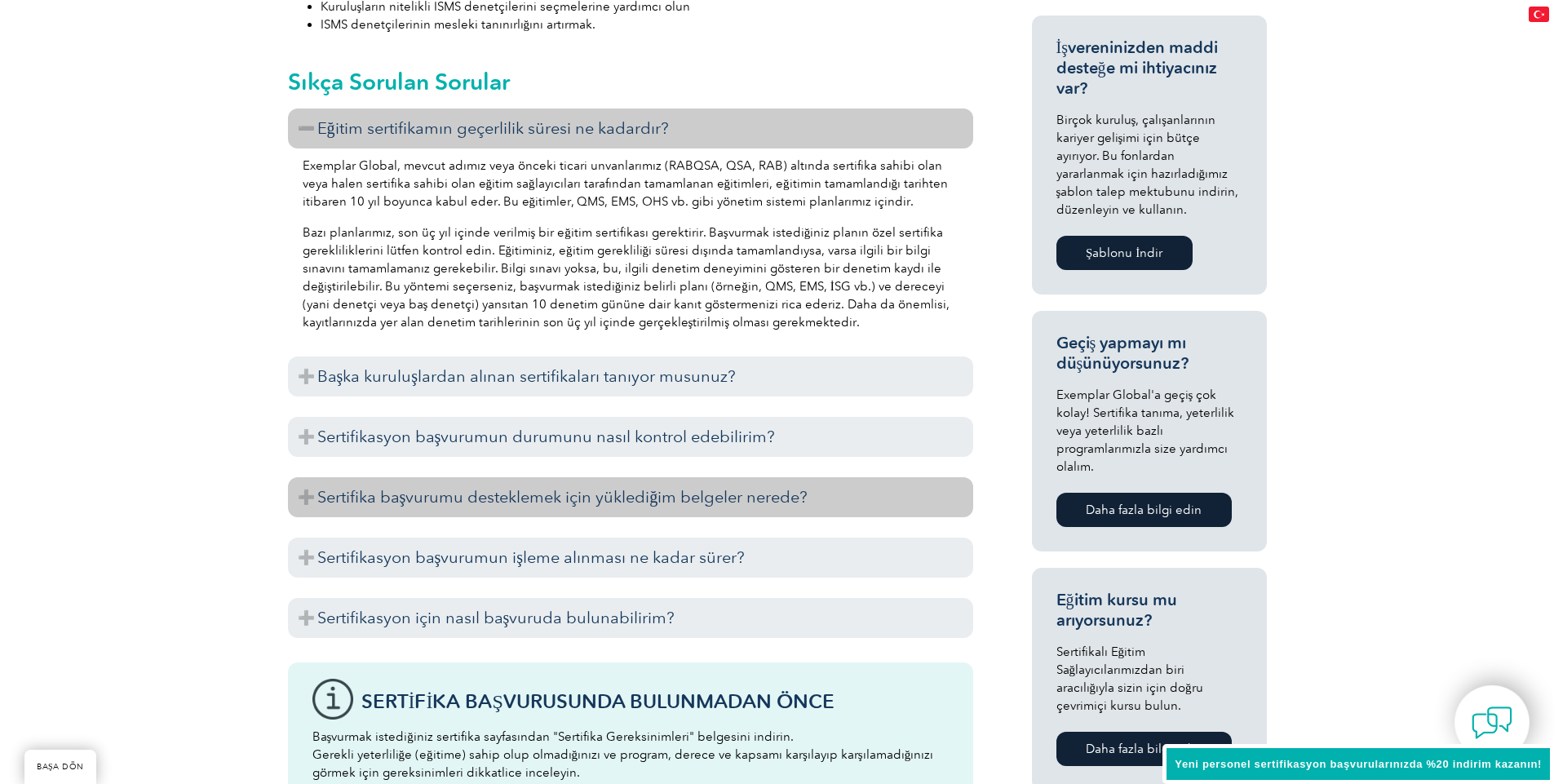
click at [531, 501] on font "Sertifika başvurumu desteklemek için yüklediğim belgeler nerede?" at bounding box center [563, 496] width 491 height 20
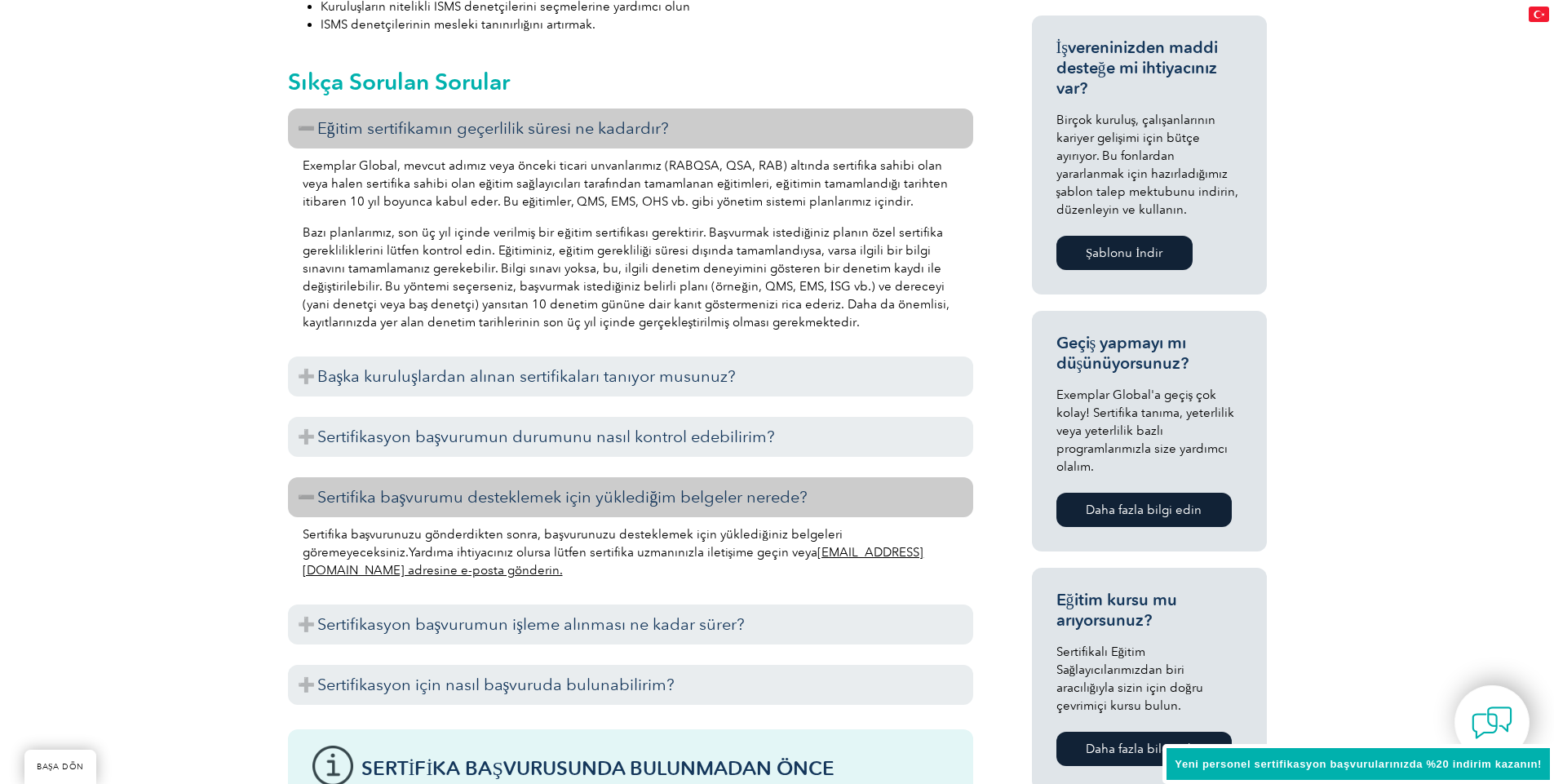
click at [503, 495] on font "Sertifika başvurumu desteklemek için yüklediğim belgeler nerede?" at bounding box center [563, 496] width 491 height 20
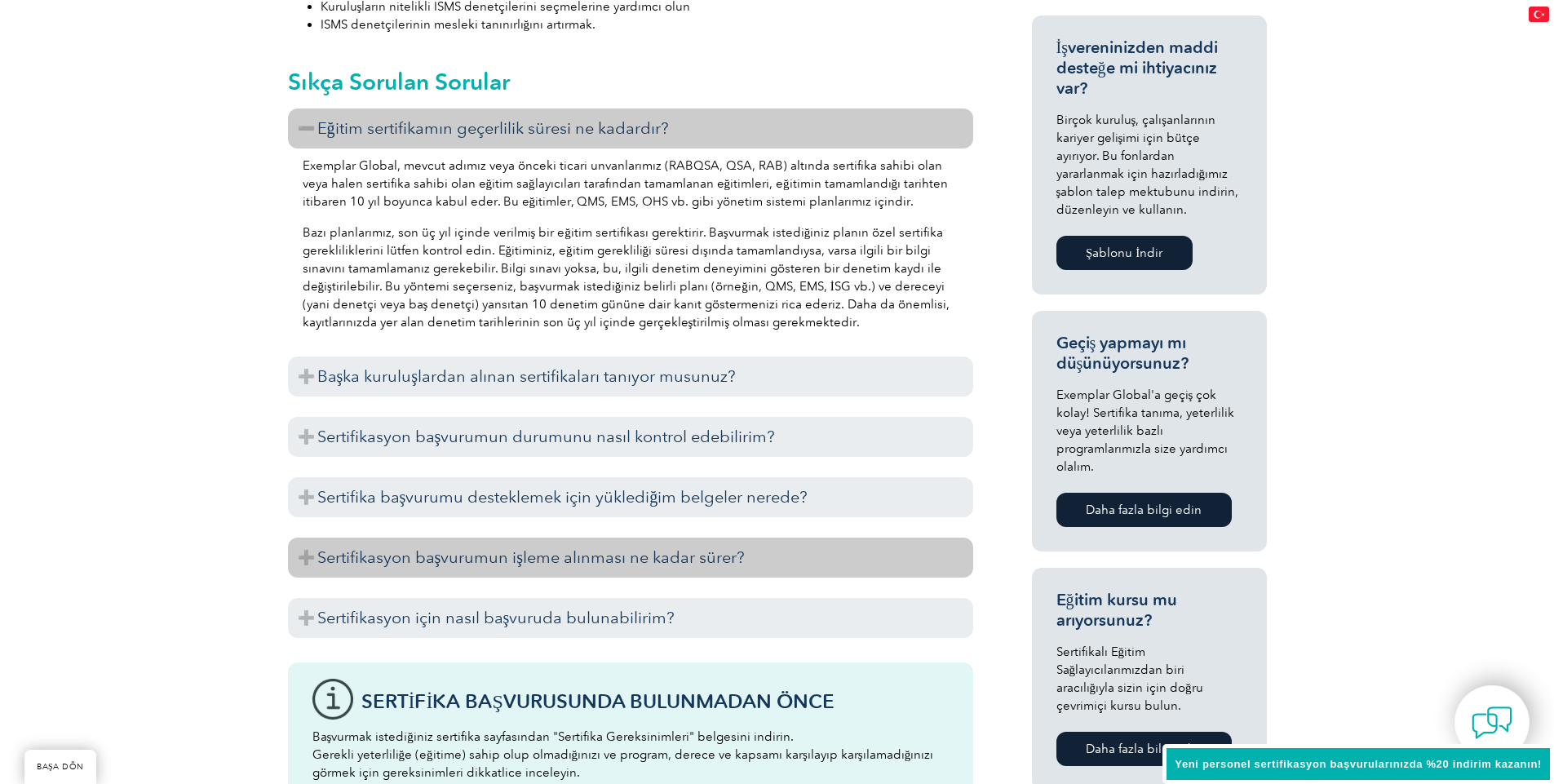
click at [487, 572] on h3 "Sertifikasyon başvurumun işleme alınması ne kadar sürer?" at bounding box center [631, 557] width 686 height 40
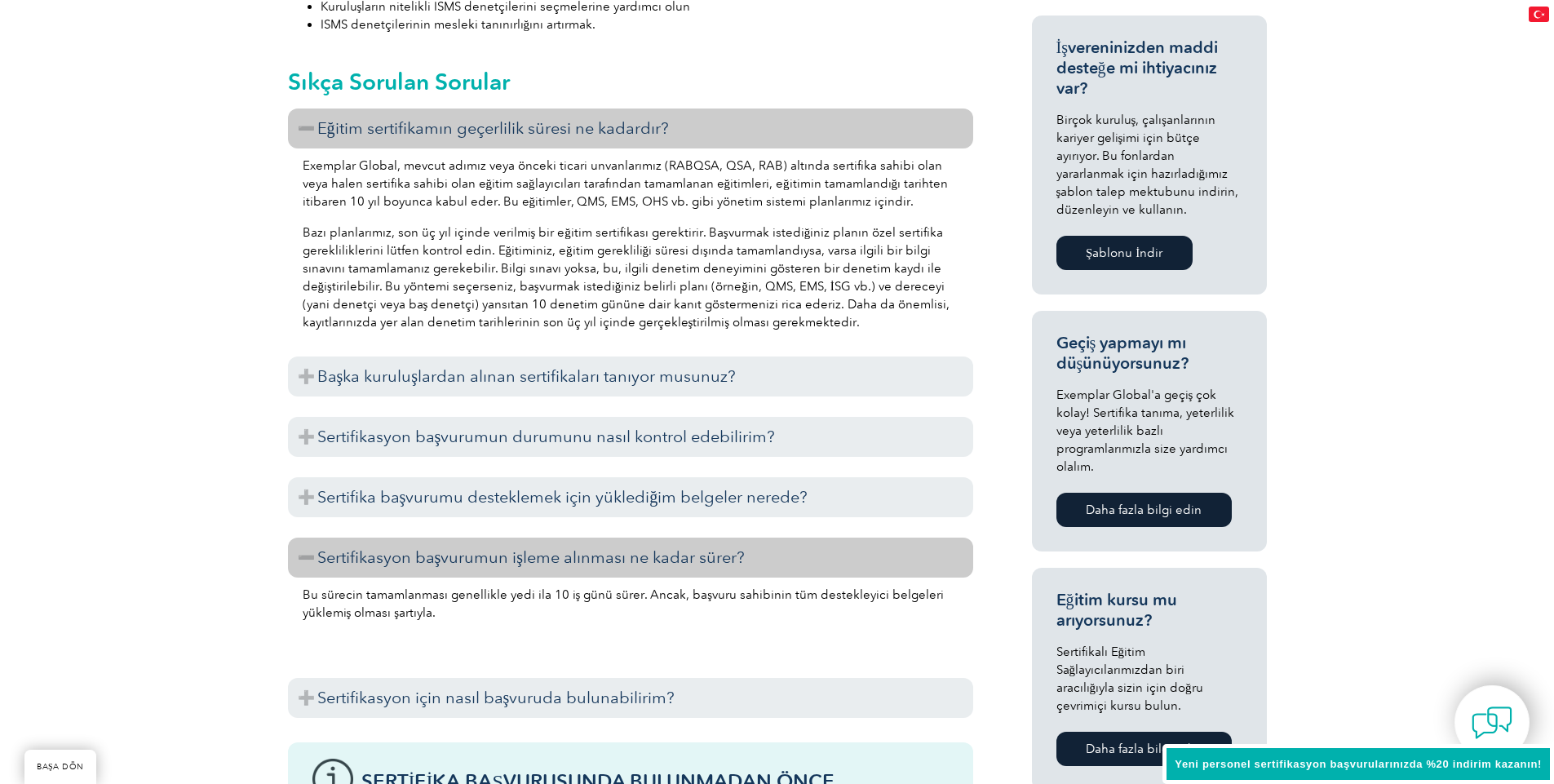
click at [487, 572] on h3 "Sertifikasyon başvurumun işleme alınması ne kadar sürer?" at bounding box center [631, 557] width 686 height 40
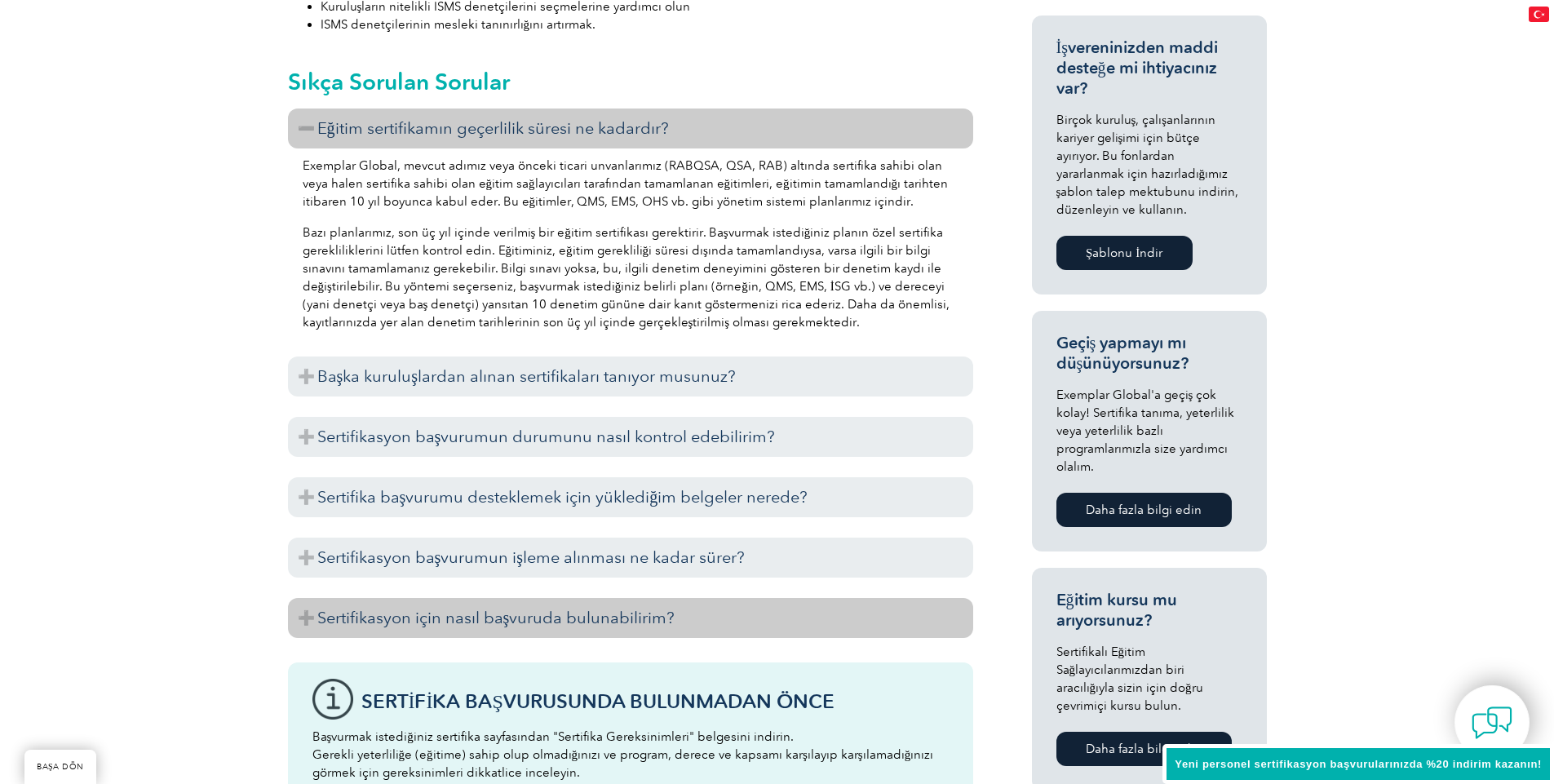
click at [471, 616] on font "Sertifikasyon için nasıl başvuruda bulunabilirim?" at bounding box center [497, 616] width 358 height 20
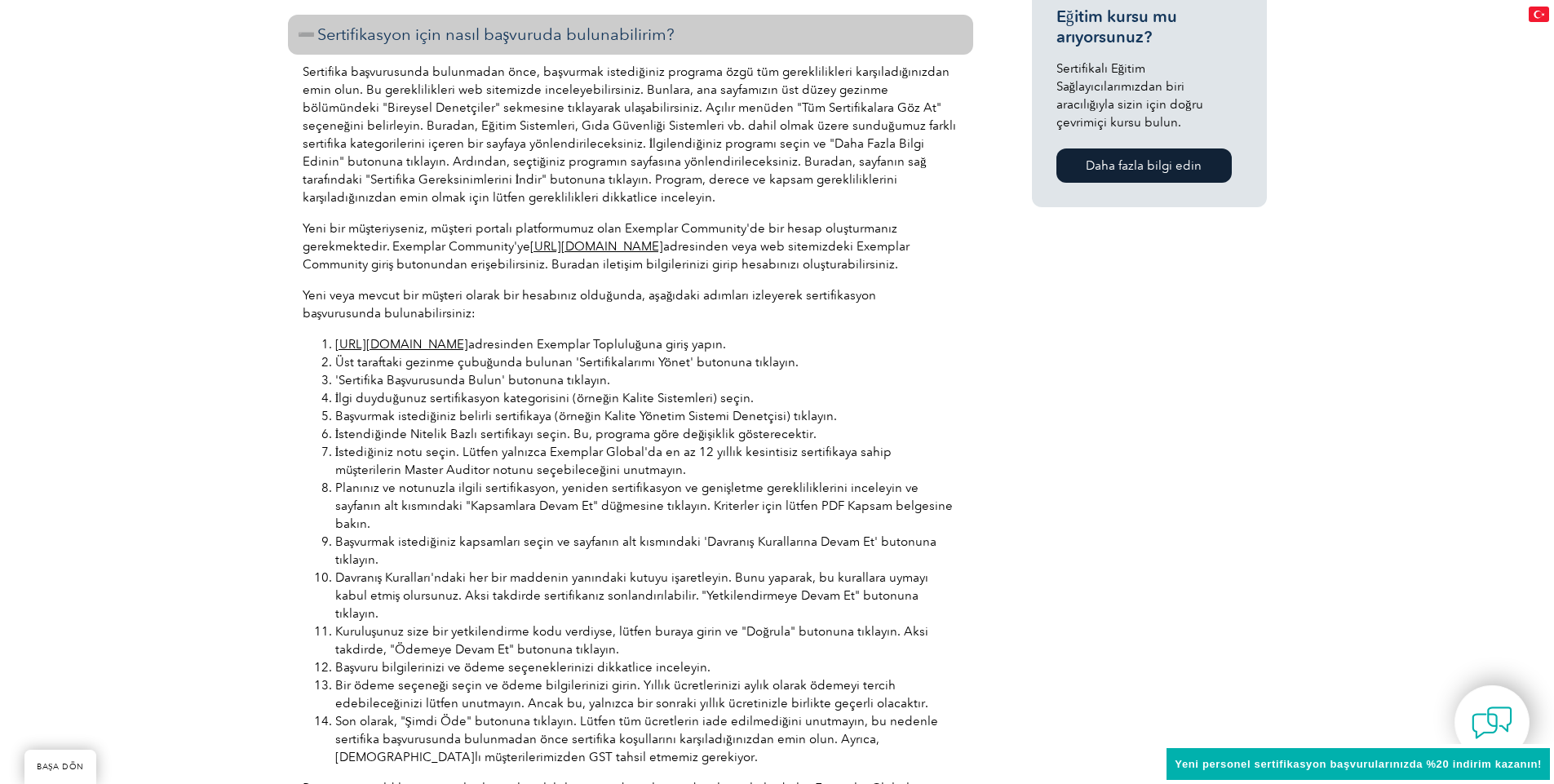
scroll to position [1370, 0]
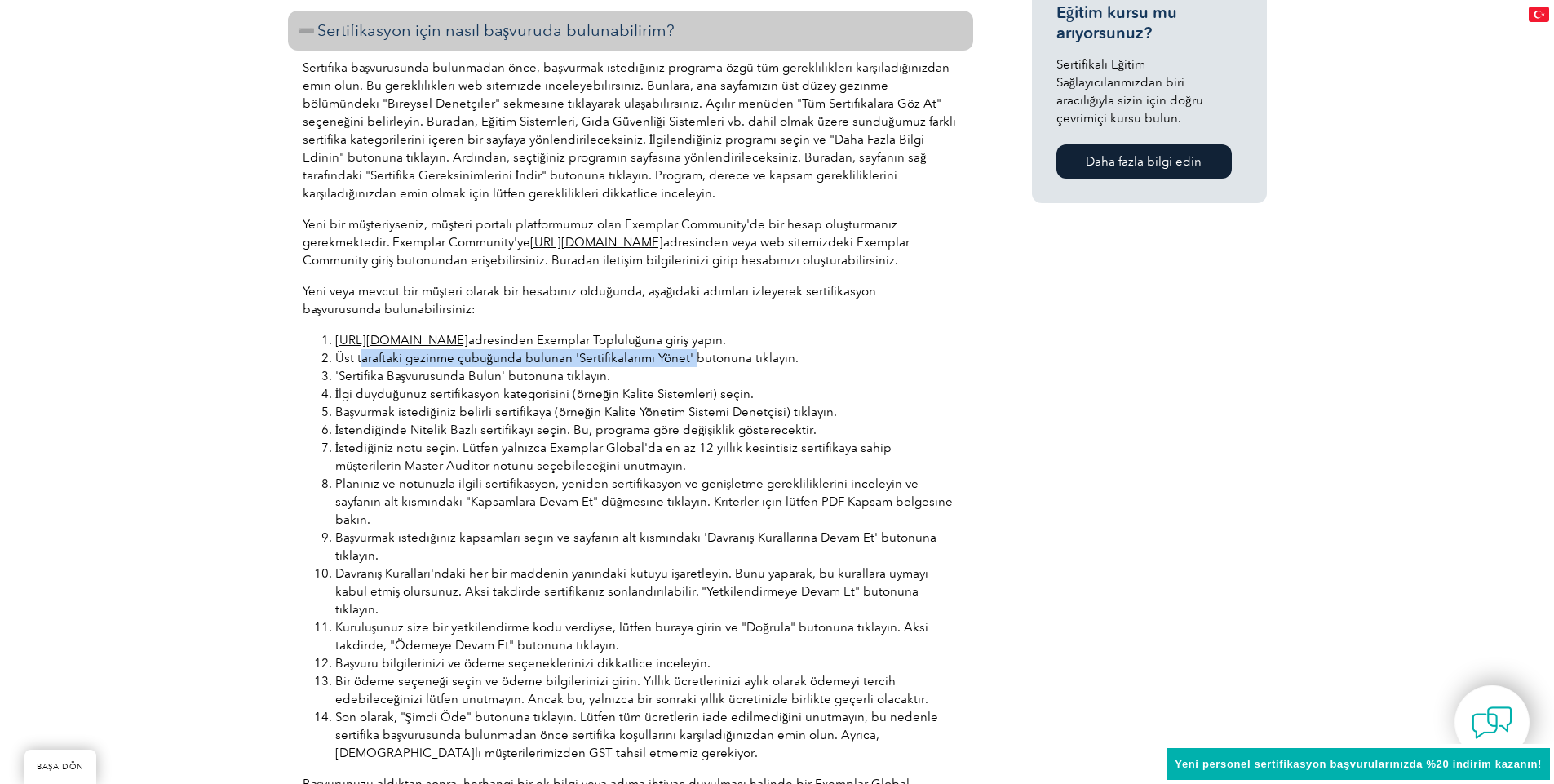
drag, startPoint x: 359, startPoint y: 355, endPoint x: 691, endPoint y: 358, distance: 332.0
click at [691, 358] on font "Üst taraftaki gezinme çubuğunda bulunan 'Sertifikalarımı Yönet' butonuna tıklay…" at bounding box center [567, 358] width 464 height 15
click at [694, 376] on li "'Sertifika Başvurusunda Bulun' butonuna tıklayın." at bounding box center [647, 375] width 623 height 18
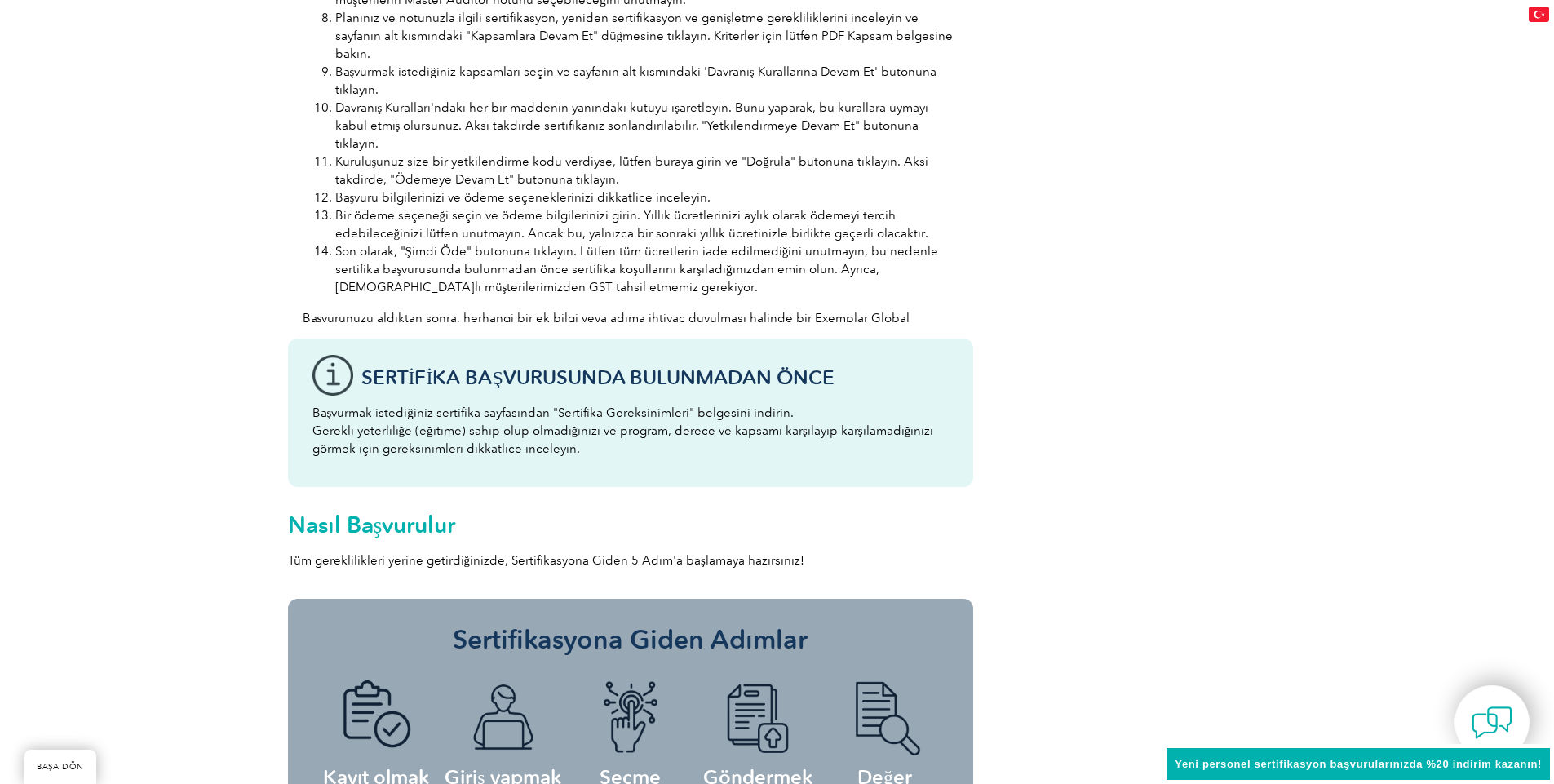
scroll to position [1859, 0]
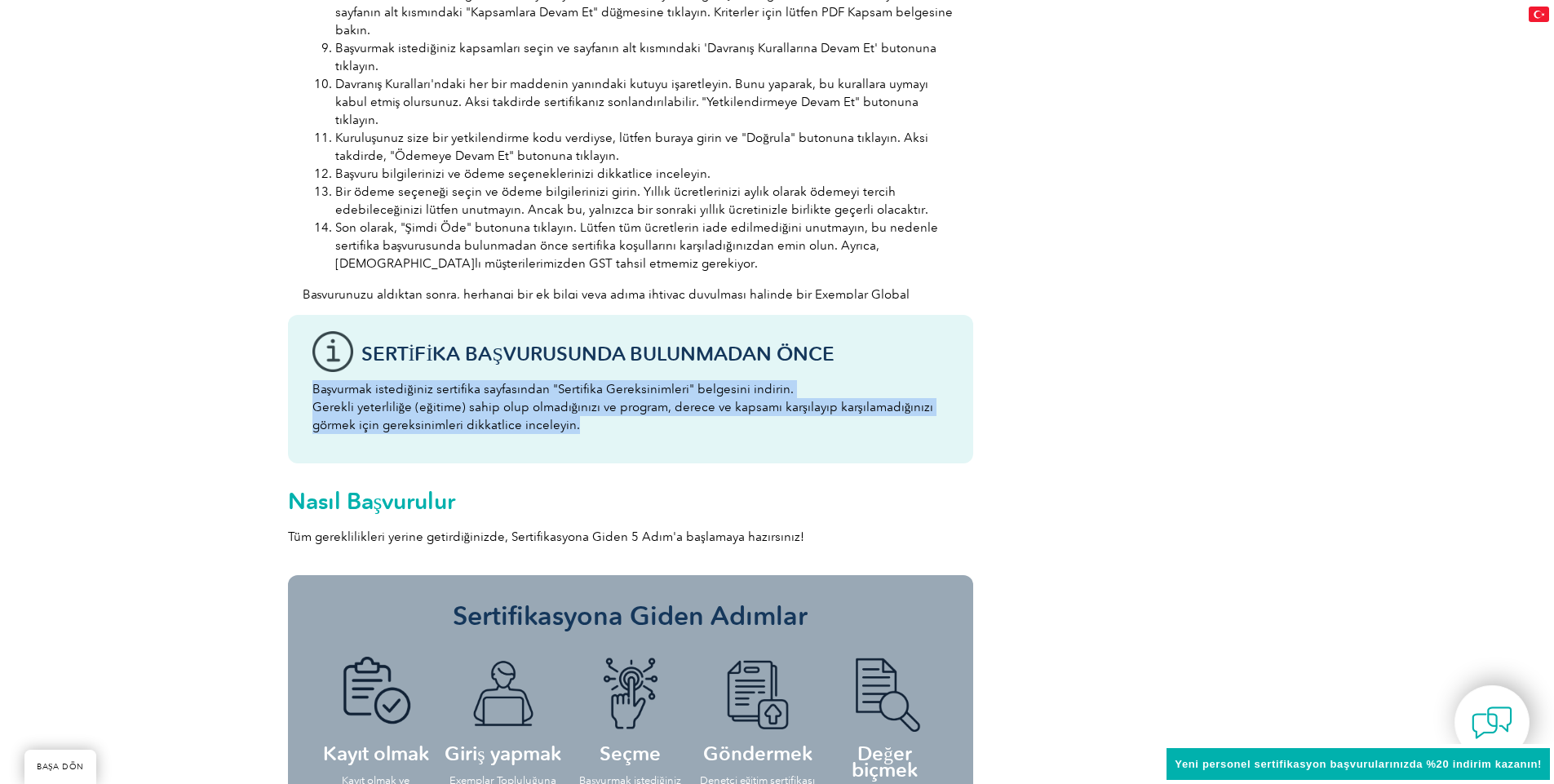
drag, startPoint x: 308, startPoint y: 395, endPoint x: 634, endPoint y: 421, distance: 327.0
click at [634, 421] on div "Sertifika Başvurusunda Bulunmadan Önce Başvurmak istediğiniz sertifika sayfasın…" at bounding box center [631, 388] width 686 height 148
click at [596, 430] on p "Başvurmak istediğiniz sertifika sayfasından "Sertifika Gereksinimleri" belgesin…" at bounding box center [630, 407] width 636 height 54
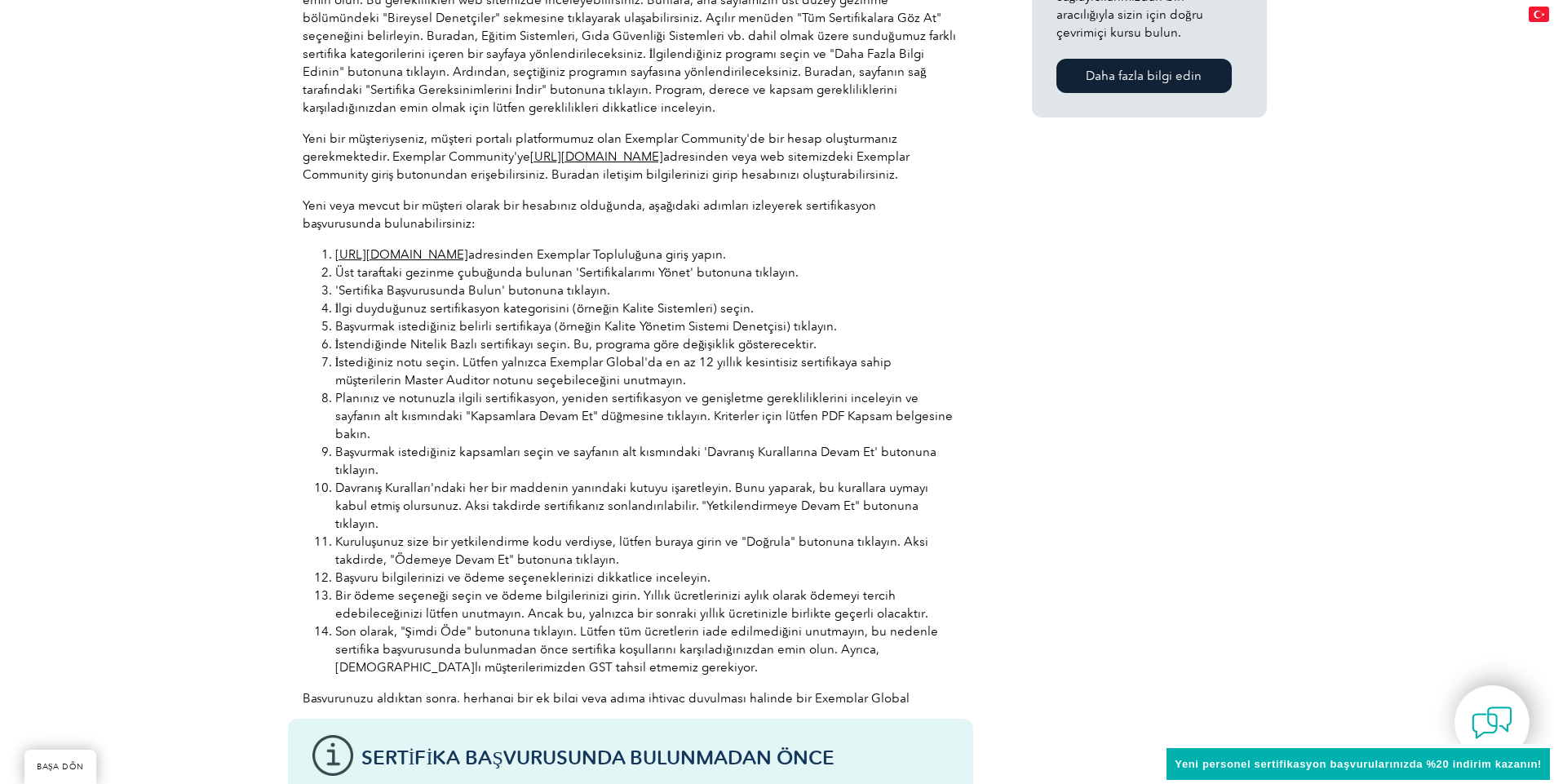
scroll to position [1467, 0]
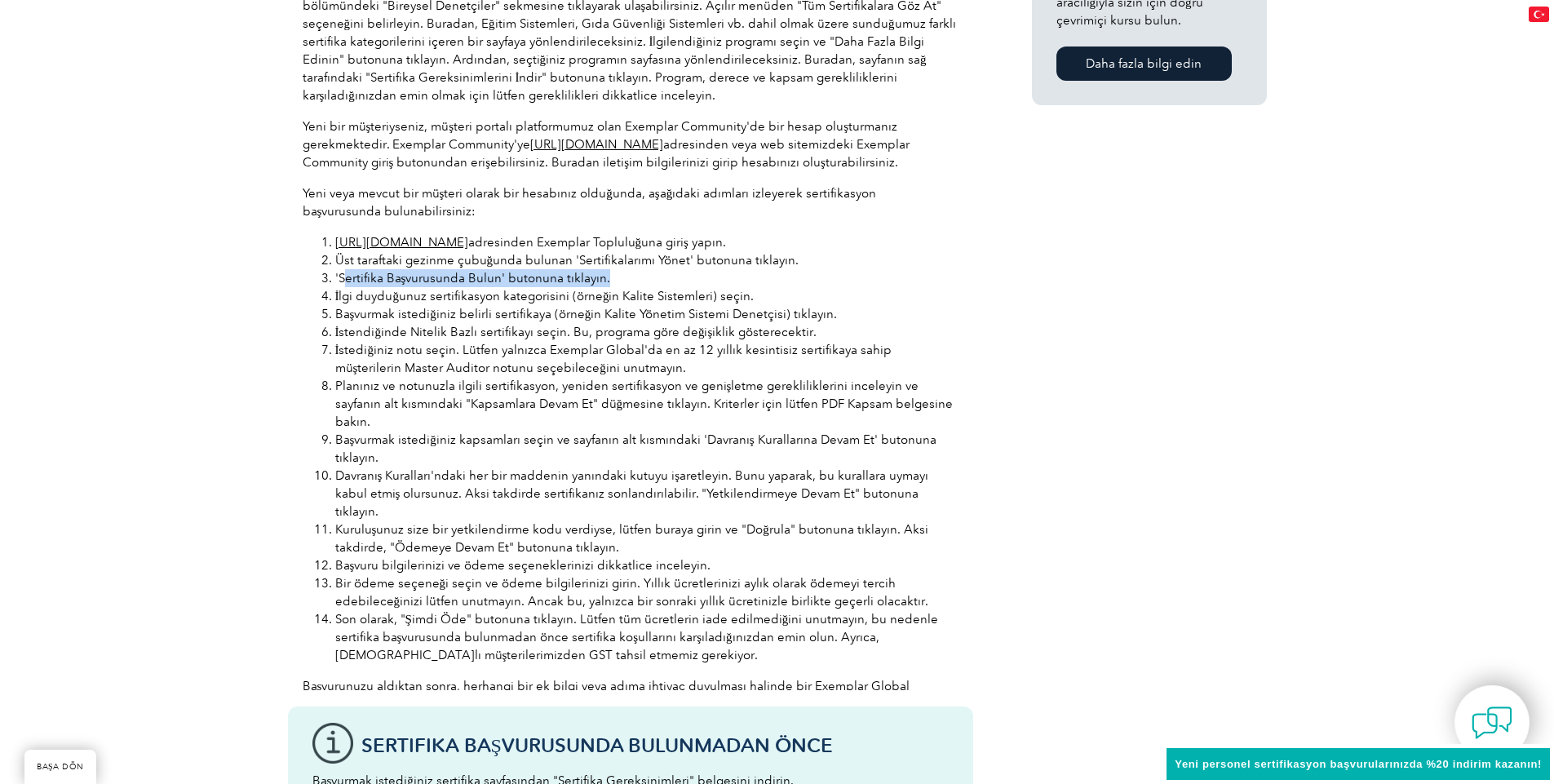
drag, startPoint x: 345, startPoint y: 277, endPoint x: 620, endPoint y: 273, distance: 275.0
click at [620, 273] on li "'Sertifika Başvurusunda Bulun' butonuna tıklayın." at bounding box center [647, 277] width 623 height 18
drag, startPoint x: 434, startPoint y: 317, endPoint x: 424, endPoint y: 312, distance: 11.2
click at [433, 317] on font "Başvurmak istediğiniz belirli sertifikaya (örneğin Kalite Yönetim Sistemi Denet…" at bounding box center [587, 314] width 503 height 15
click at [1533, 19] on img at bounding box center [1539, 14] width 20 height 16
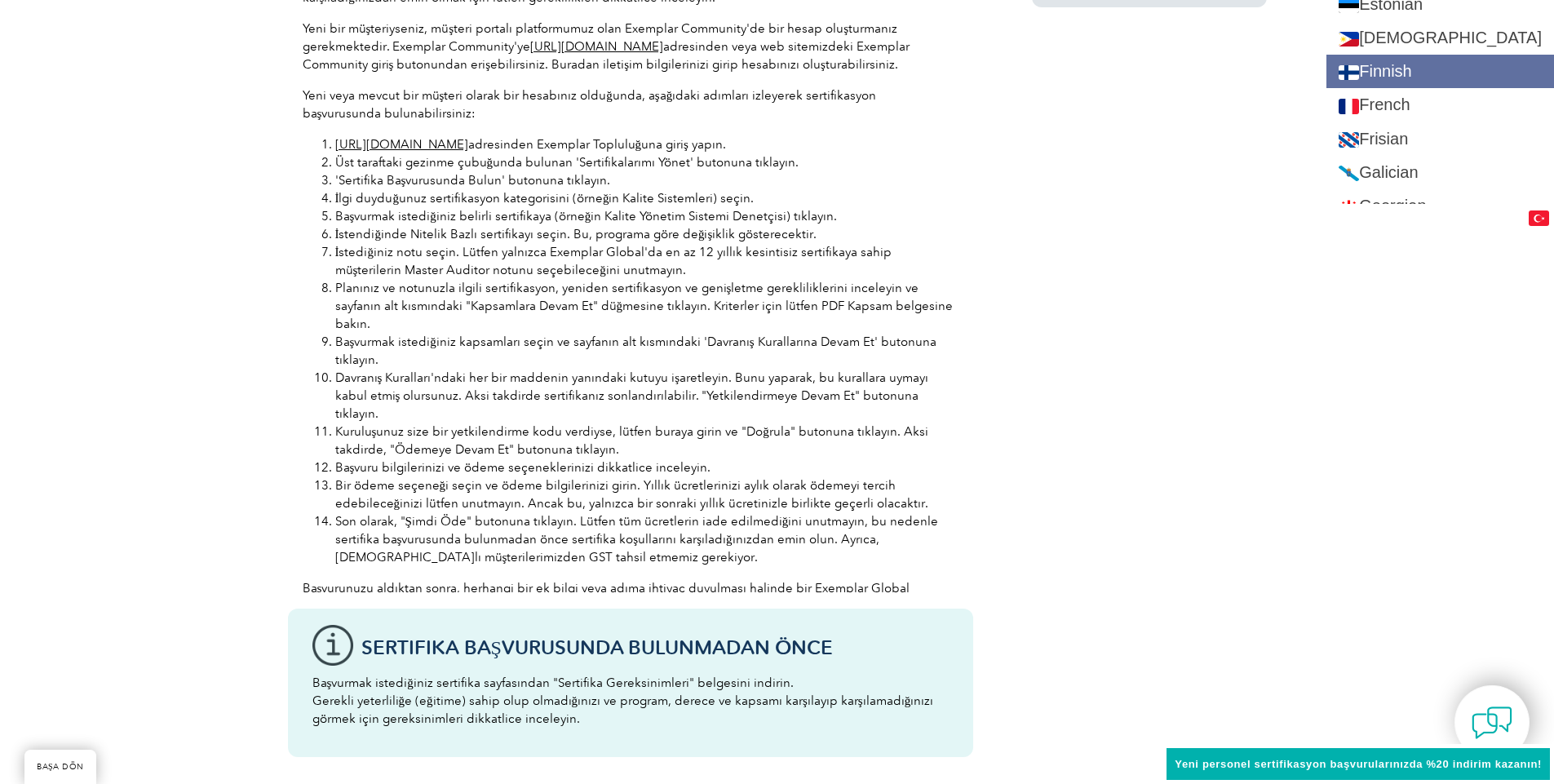
scroll to position [685, 0]
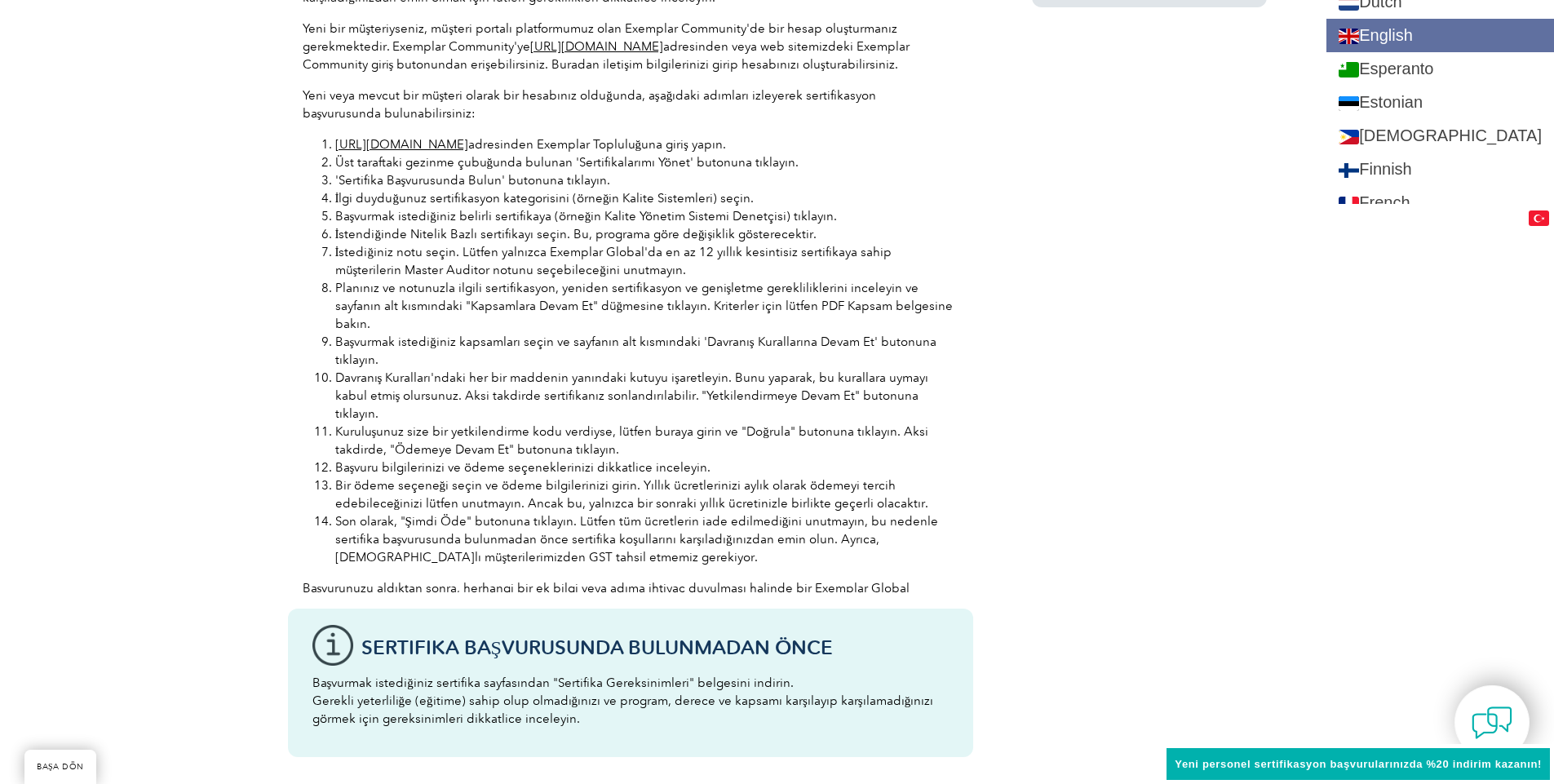
click at [1427, 38] on link "English" at bounding box center [1440, 35] width 227 height 34
type input "Search"
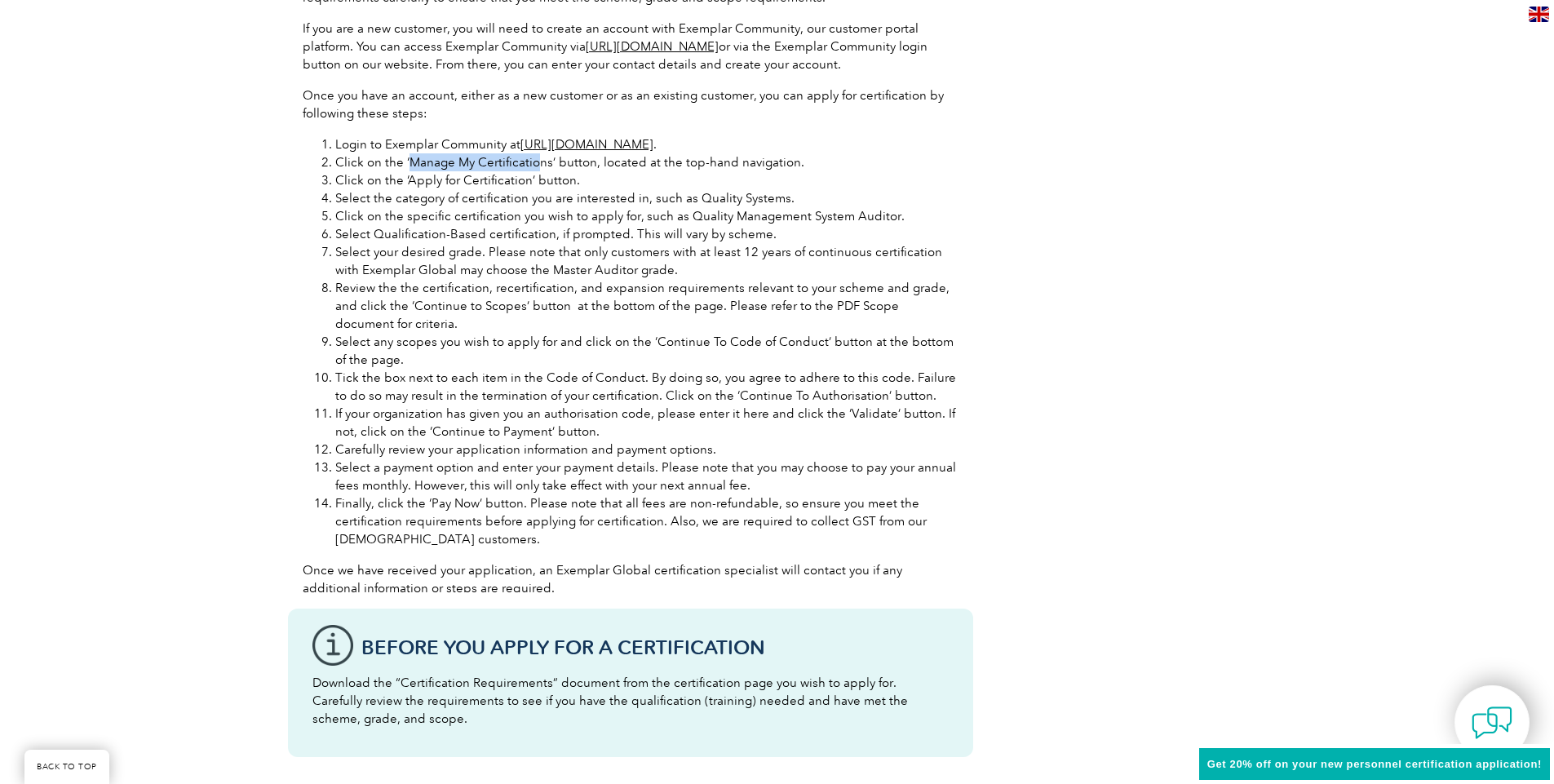
drag, startPoint x: 408, startPoint y: 164, endPoint x: 535, endPoint y: 168, distance: 127.1
click at [535, 168] on li "Click on the ‘Manage My Certifications’ button, located at the top-hand navigat…" at bounding box center [647, 162] width 623 height 18
click at [528, 184] on li "Click on the ‘Apply for Certification’ button." at bounding box center [647, 180] width 623 height 18
drag, startPoint x: 408, startPoint y: 160, endPoint x: 547, endPoint y: 166, distance: 139.1
click at [547, 166] on li "Click on the ‘Manage My Certifications’ button, located at the top-hand navigat…" at bounding box center [647, 162] width 623 height 18
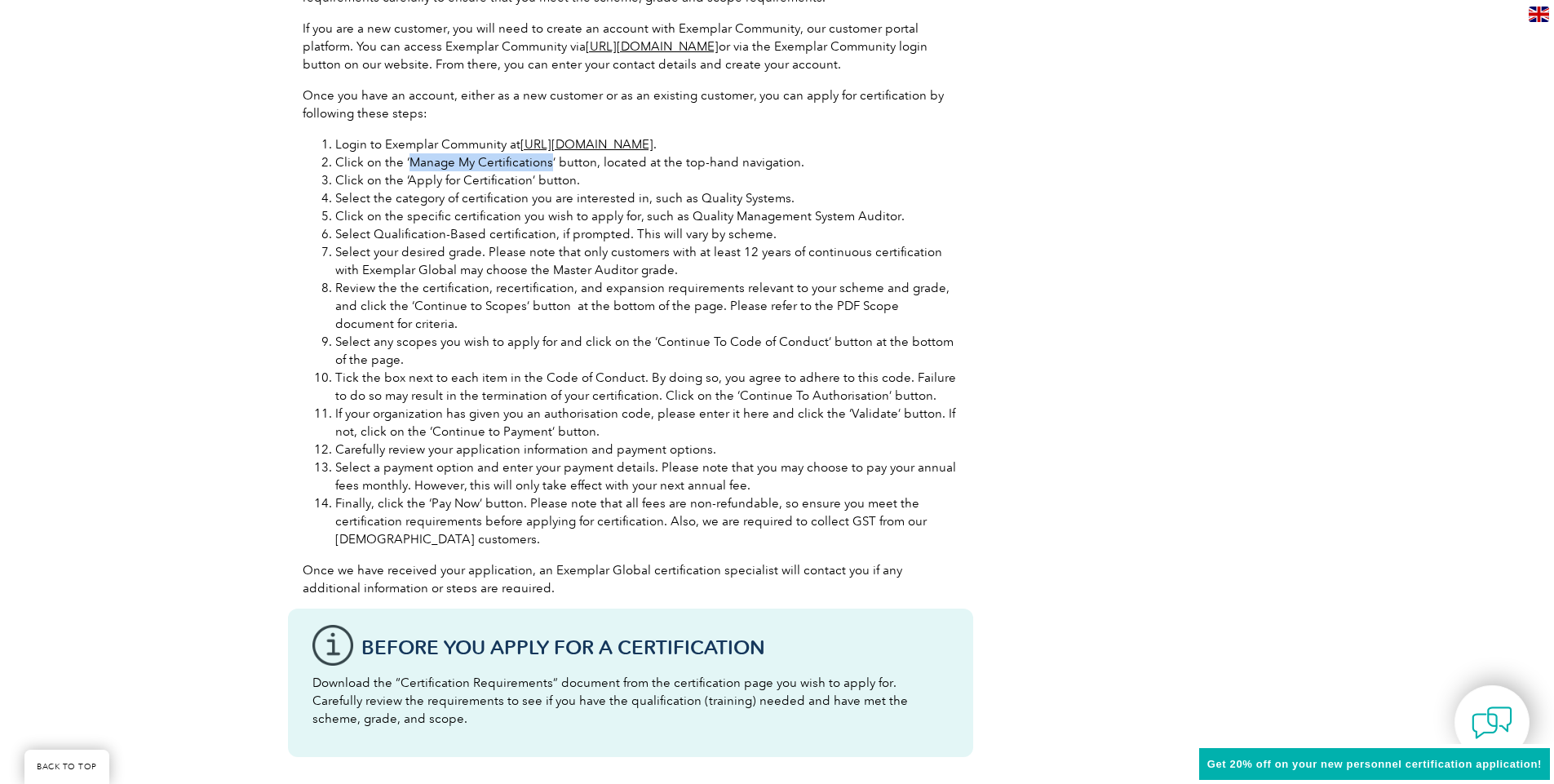
copy li "Manage My Certifications"
click at [564, 181] on li "Click on the ‘Apply for Certification’ button." at bounding box center [647, 180] width 623 height 18
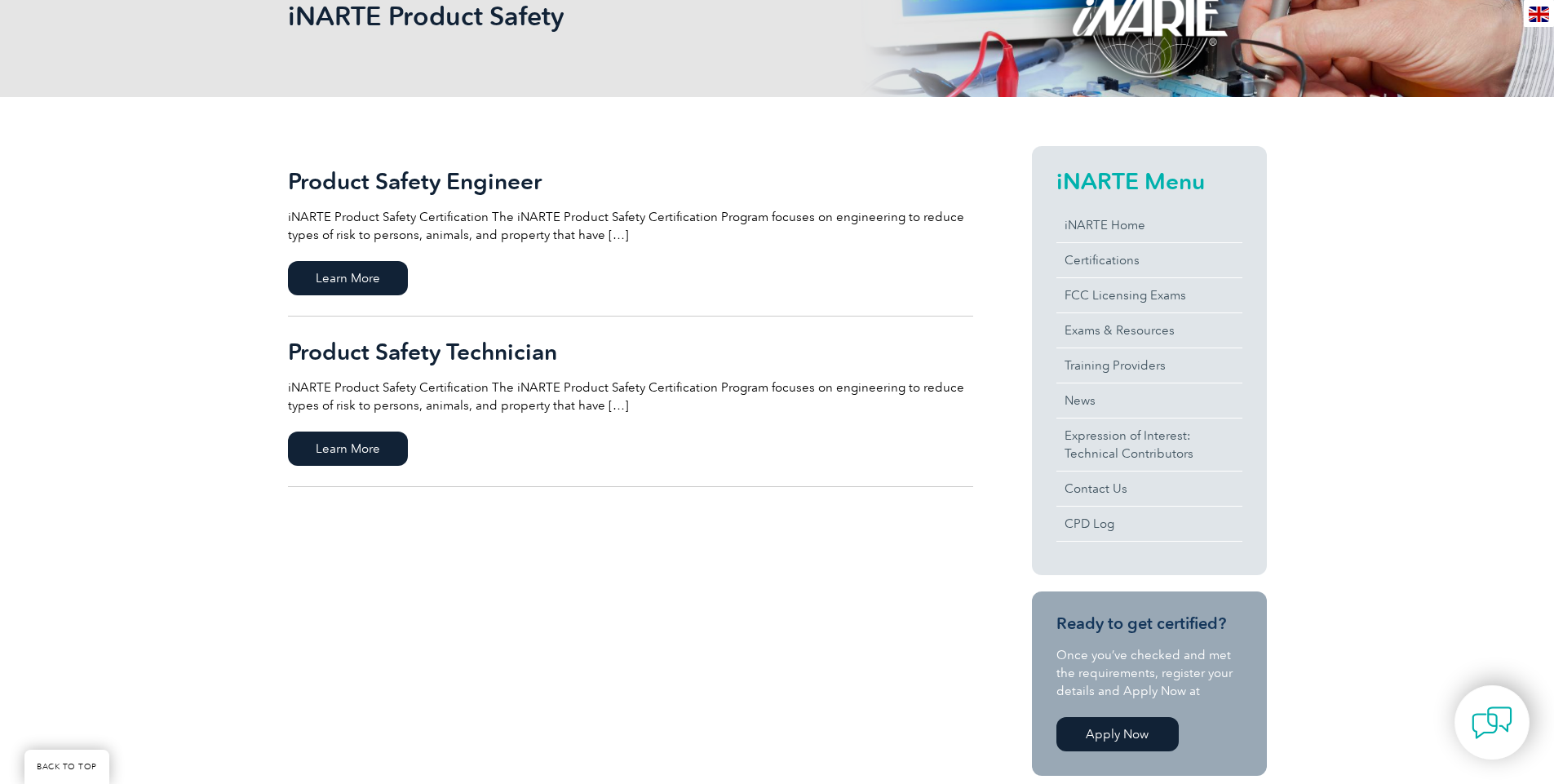
scroll to position [588, 0]
